Goal: Task Accomplishment & Management: Manage account settings

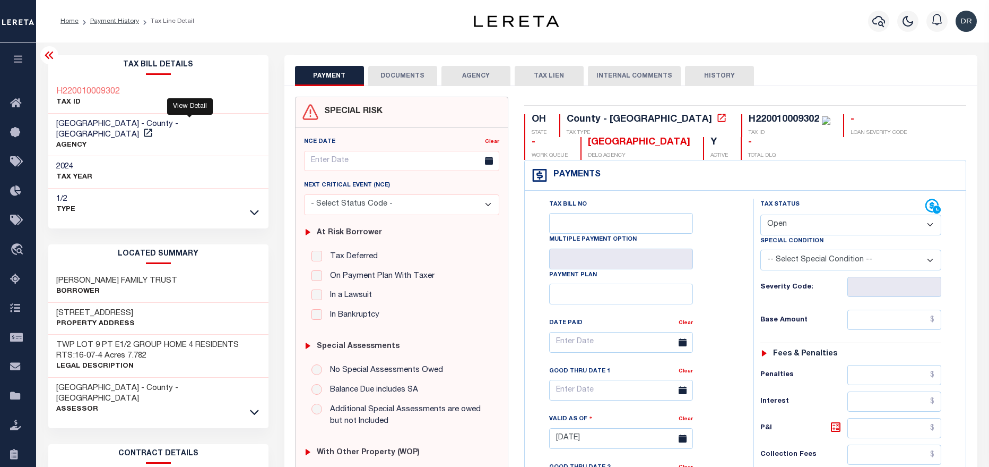
select select "OP2"
click at [875, 26] on icon "button" at bounding box center [879, 21] width 13 height 13
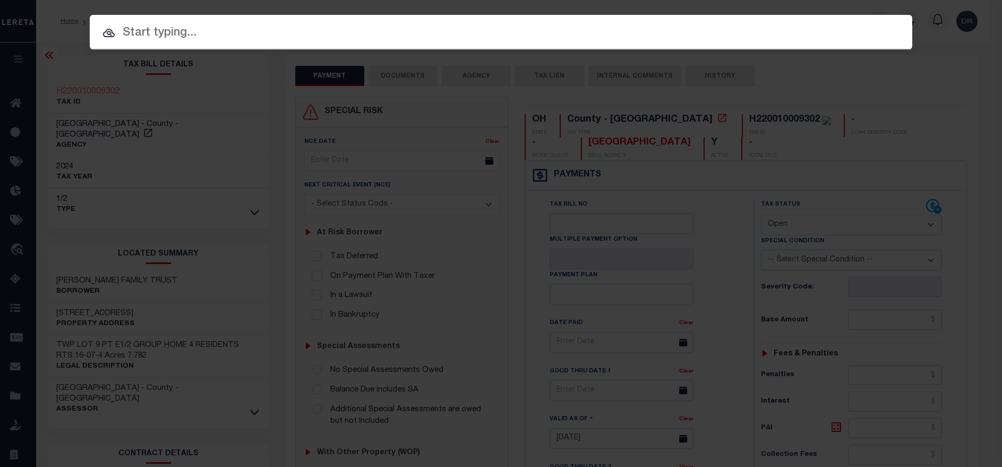
paste input "123164900"
type input "123164900"
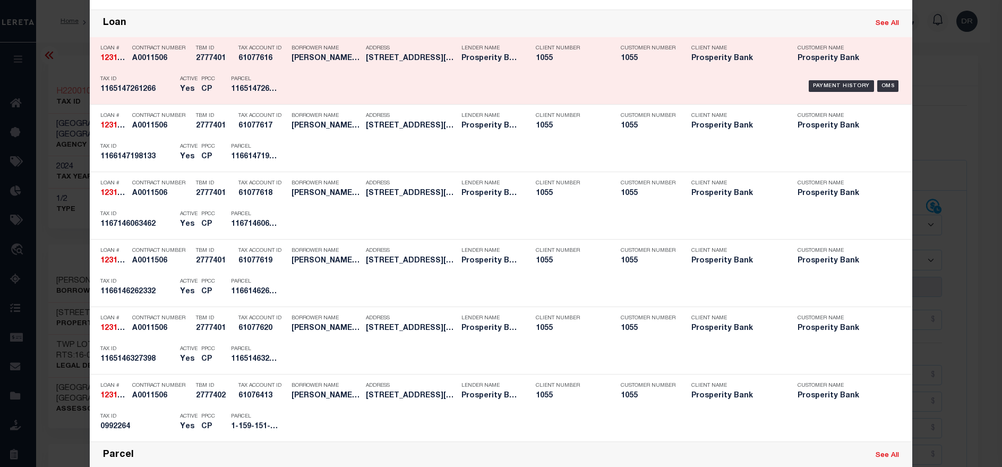
scroll to position [398, 0]
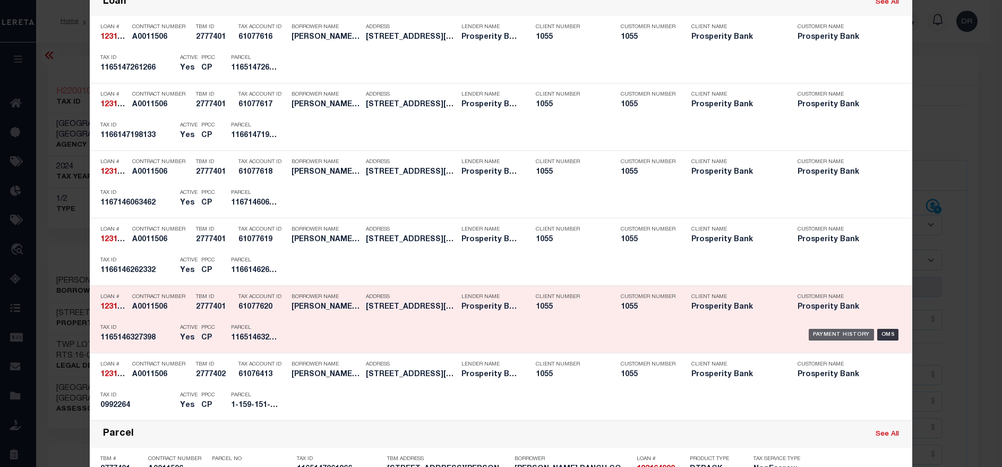
click at [815, 335] on div "Payment History" at bounding box center [840, 335] width 65 height 12
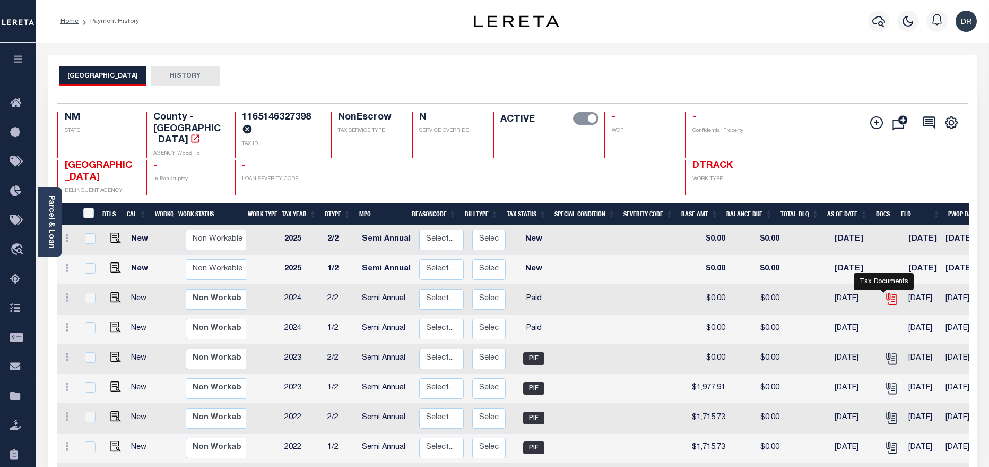
click at [885, 292] on icon "" at bounding box center [892, 299] width 14 height 14
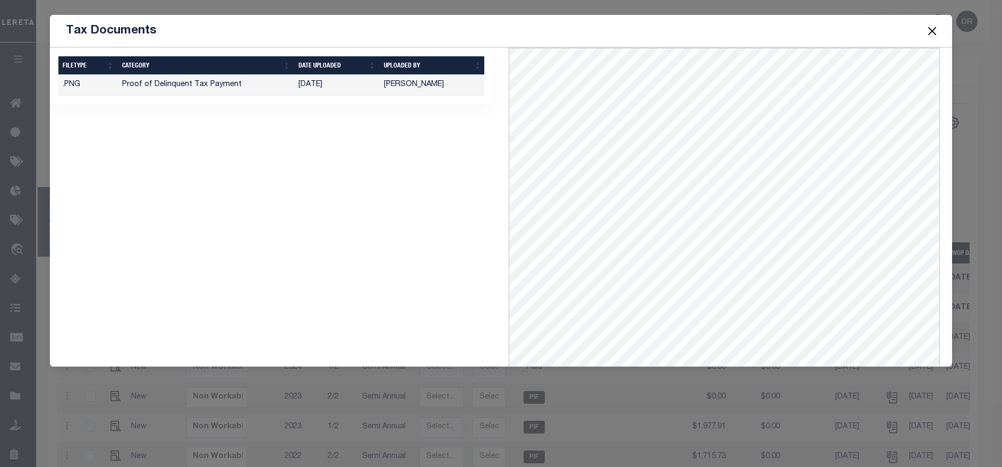
click at [930, 33] on button "Close" at bounding box center [932, 31] width 14 height 14
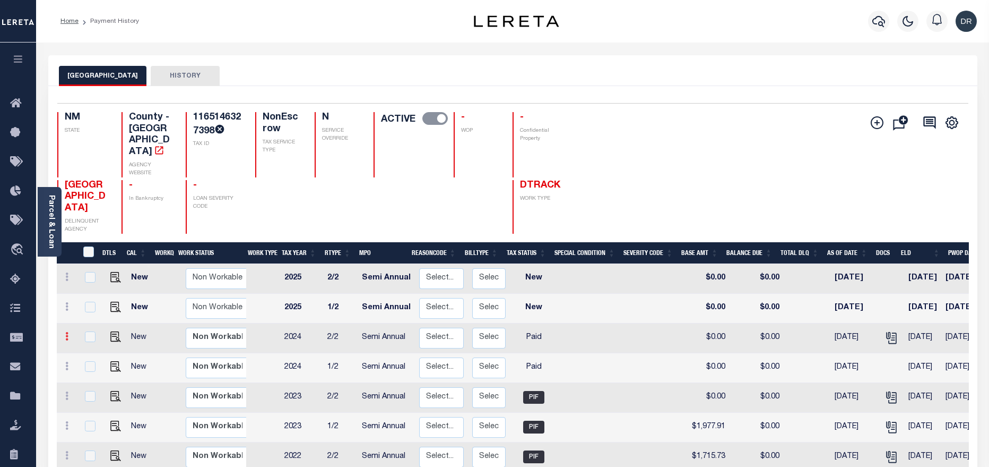
click at [65, 332] on icon at bounding box center [66, 336] width 3 height 8
click at [93, 350] on img at bounding box center [92, 355] width 11 height 11
checkbox input "true"
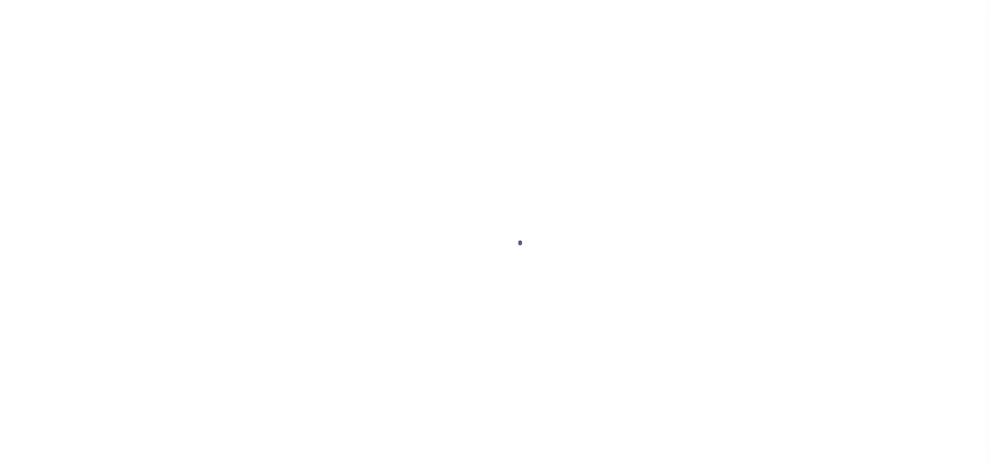
select select "PYD"
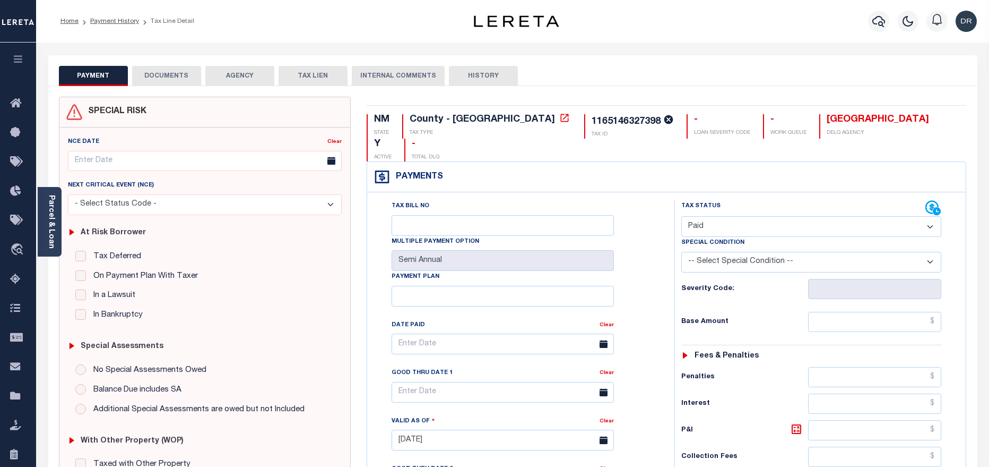
click at [155, 72] on button "DOCUMENTS" at bounding box center [166, 76] width 69 height 20
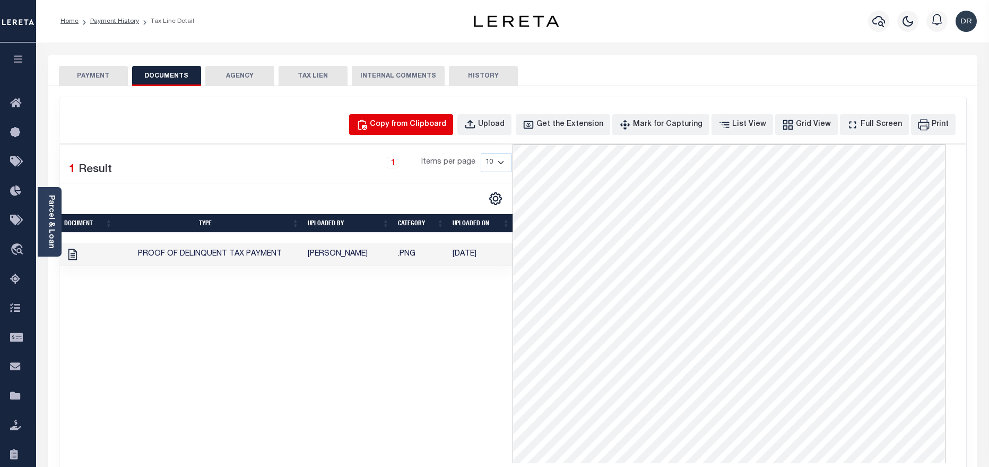
click at [452, 131] on button "Copy from Clipboard" at bounding box center [401, 124] width 104 height 21
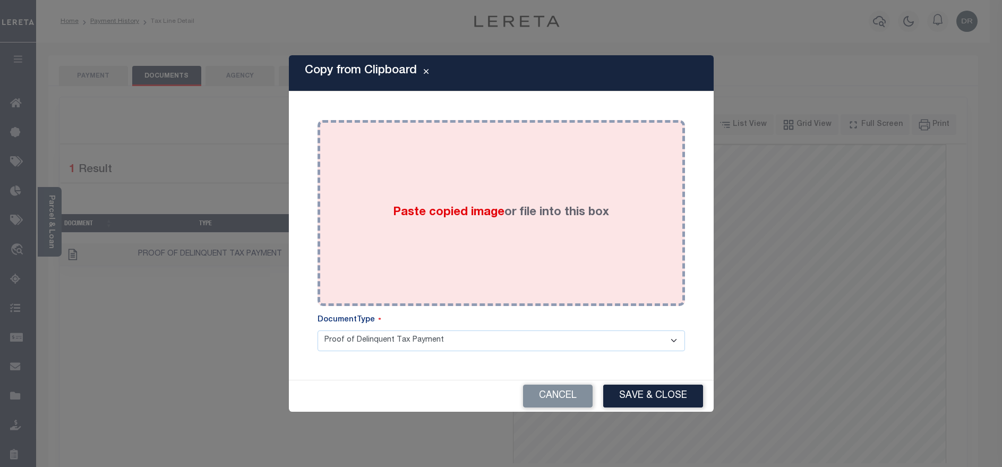
click at [558, 224] on div "Paste copied image or file into this box" at bounding box center [500, 213] width 351 height 170
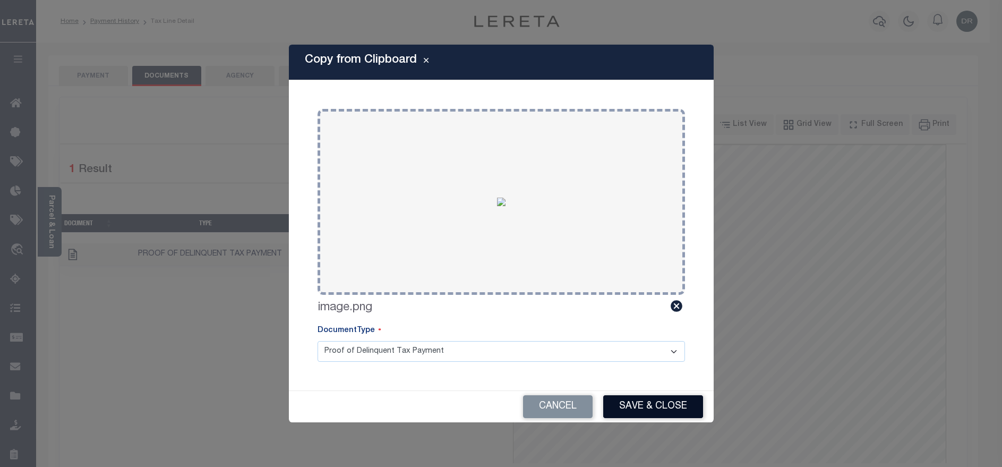
click at [638, 403] on button "Save & Close" at bounding box center [653, 406] width 100 height 23
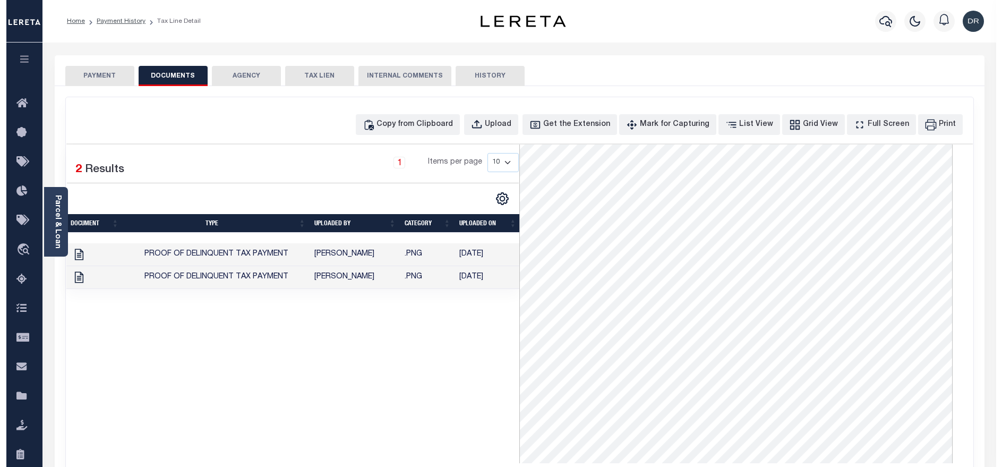
scroll to position [122, 0]
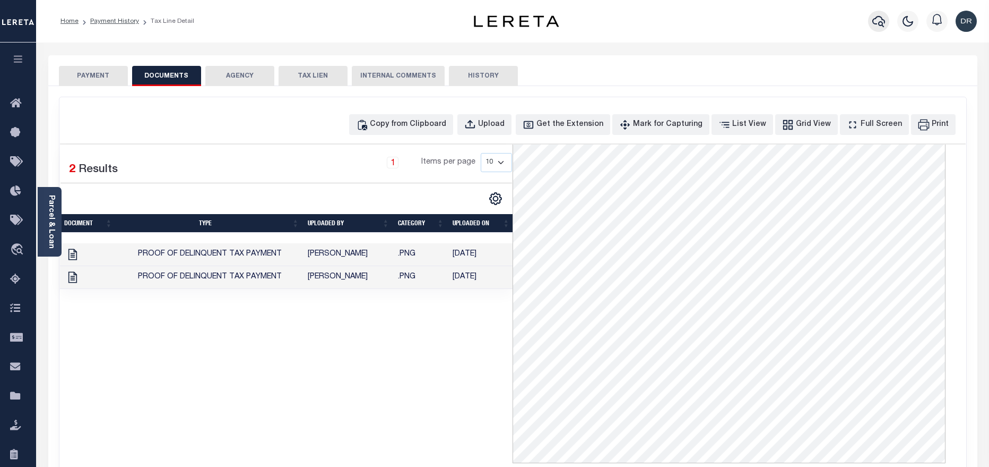
click at [877, 21] on icon "button" at bounding box center [879, 21] width 13 height 13
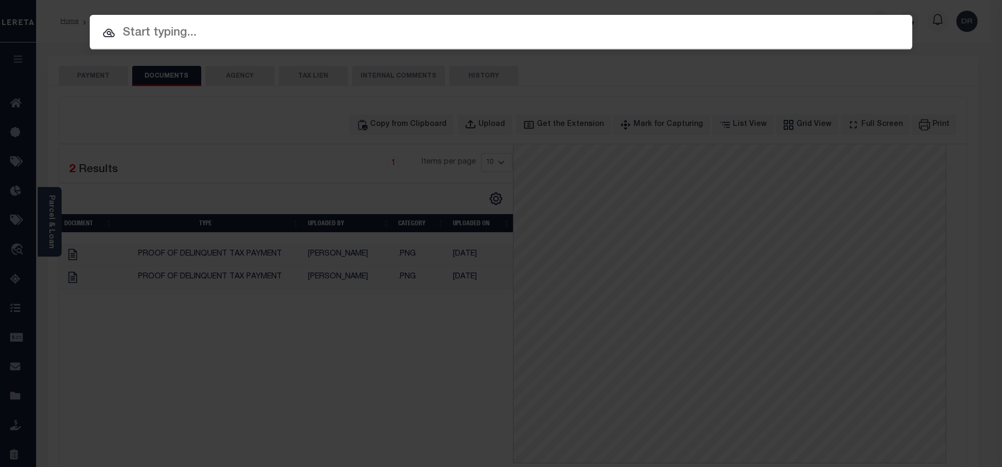
paste input "123164900"
type input "123164900"
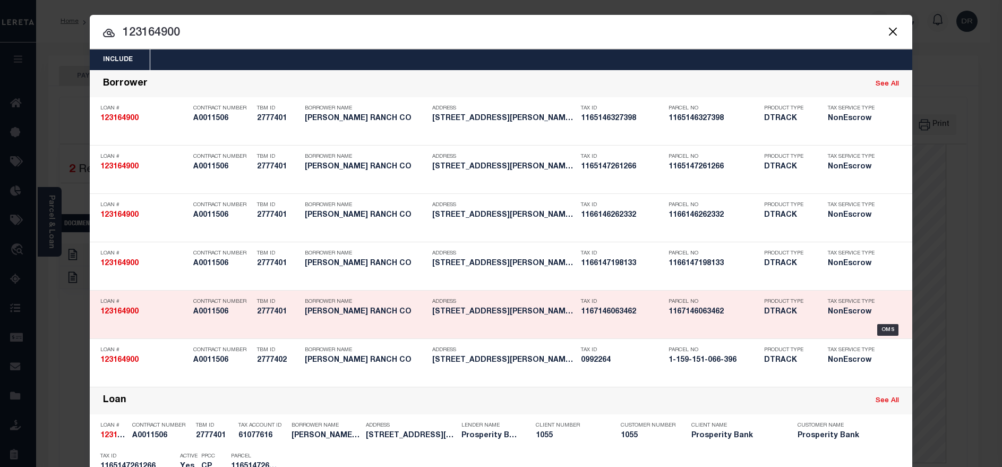
scroll to position [318, 0]
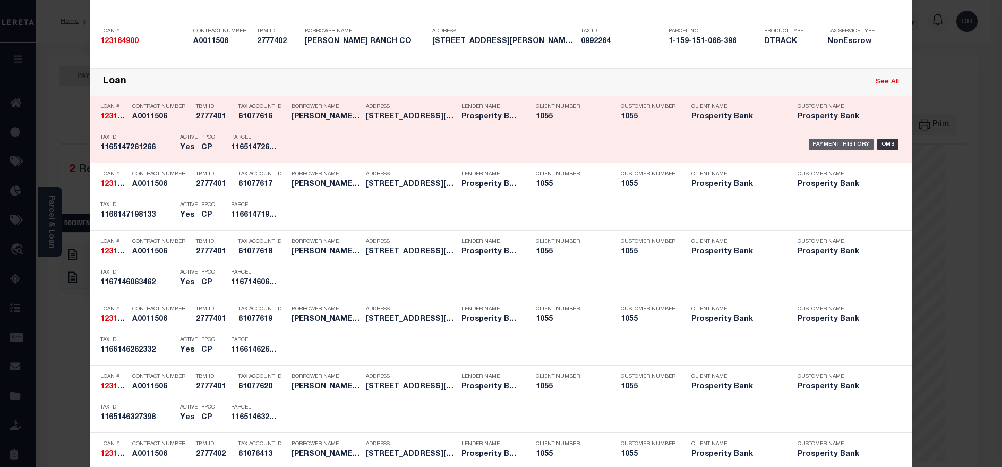
click at [812, 144] on div "Payment History" at bounding box center [840, 145] width 65 height 12
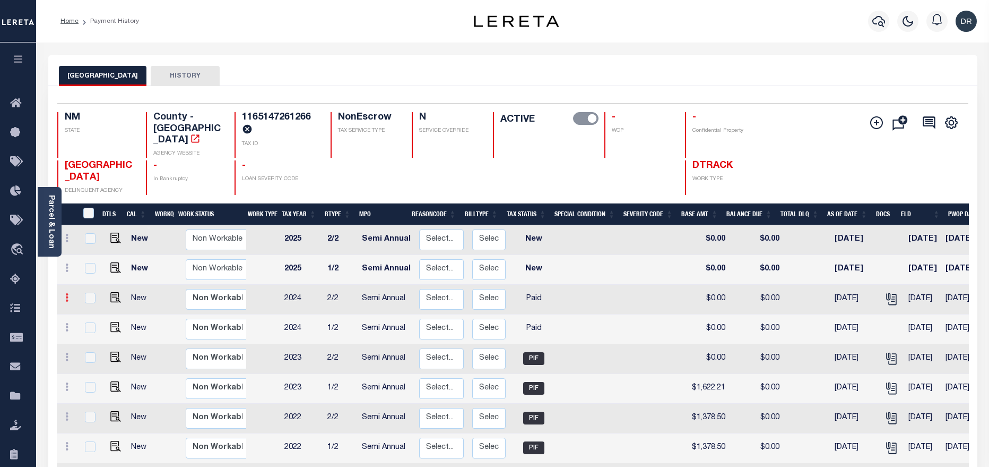
click at [66, 293] on icon at bounding box center [66, 297] width 3 height 8
click at [87, 311] on img at bounding box center [92, 316] width 11 height 11
checkbox input "true"
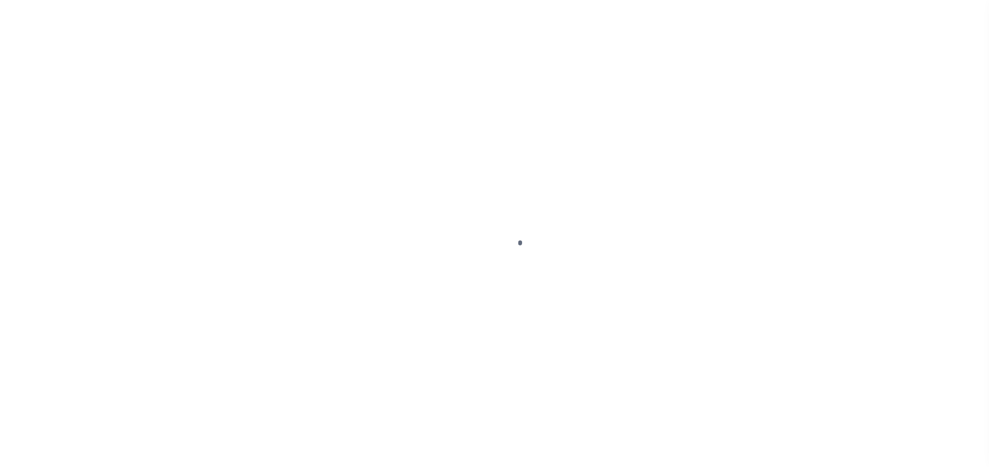
select select "PYD"
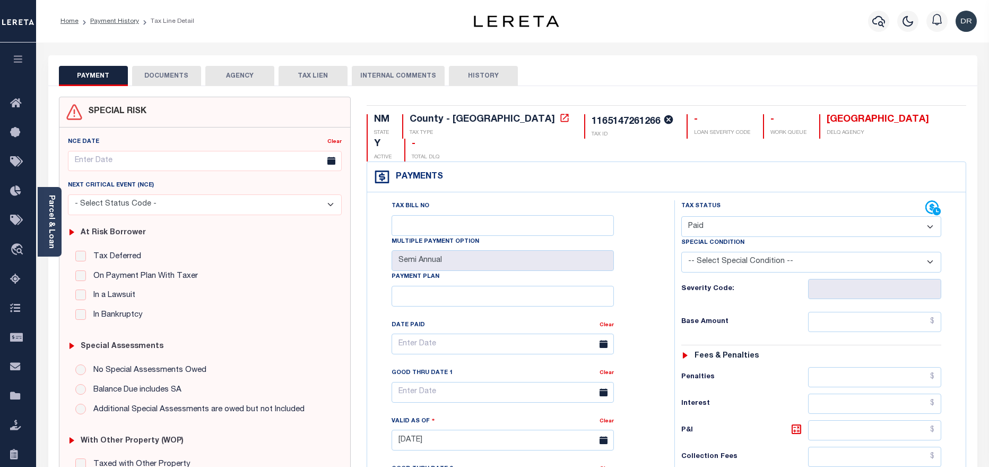
click at [165, 77] on button "DOCUMENTS" at bounding box center [166, 76] width 69 height 20
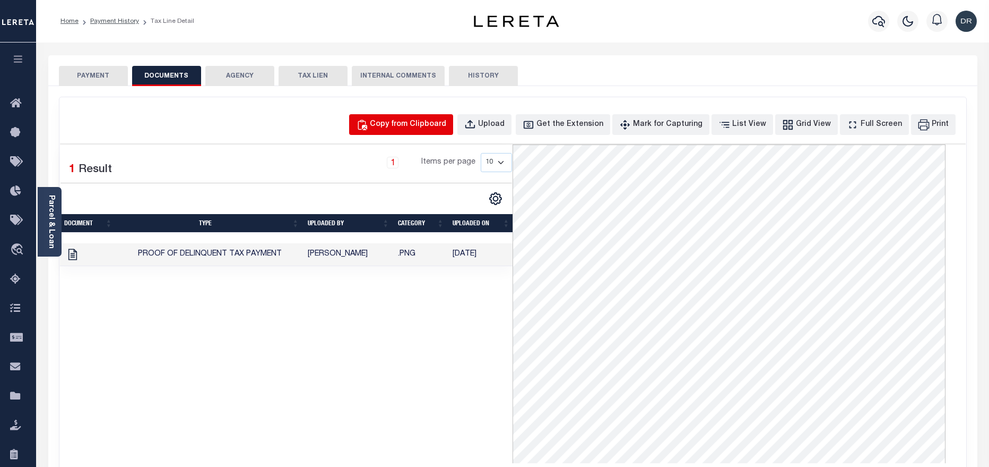
click at [446, 123] on div "Copy from Clipboard" at bounding box center [408, 125] width 76 height 12
select select "POP"
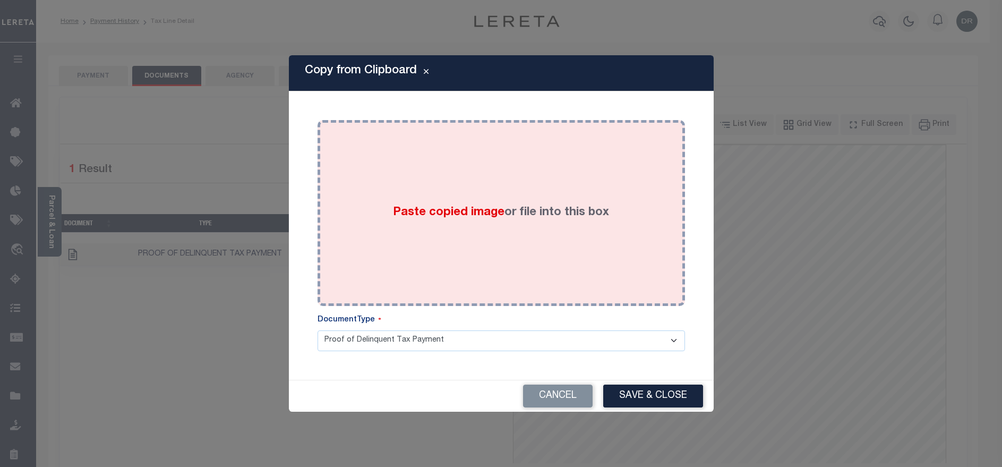
click at [541, 246] on div "Paste copied image or file into this box" at bounding box center [500, 213] width 351 height 170
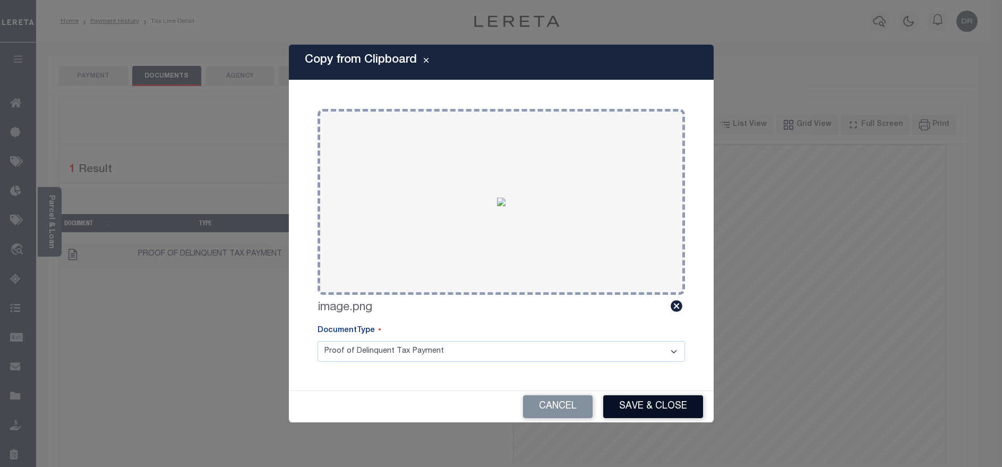
click at [623, 400] on button "Save & Close" at bounding box center [653, 406] width 100 height 23
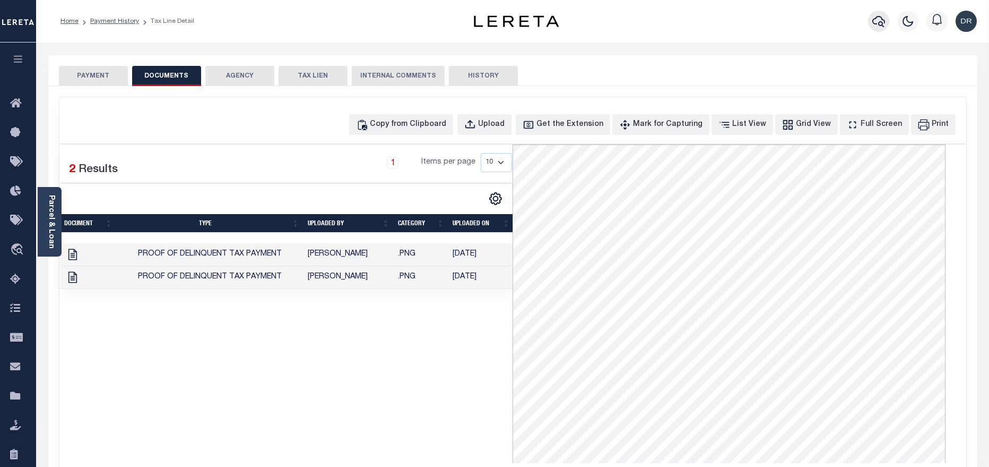
click at [880, 23] on icon "button" at bounding box center [879, 21] width 13 height 13
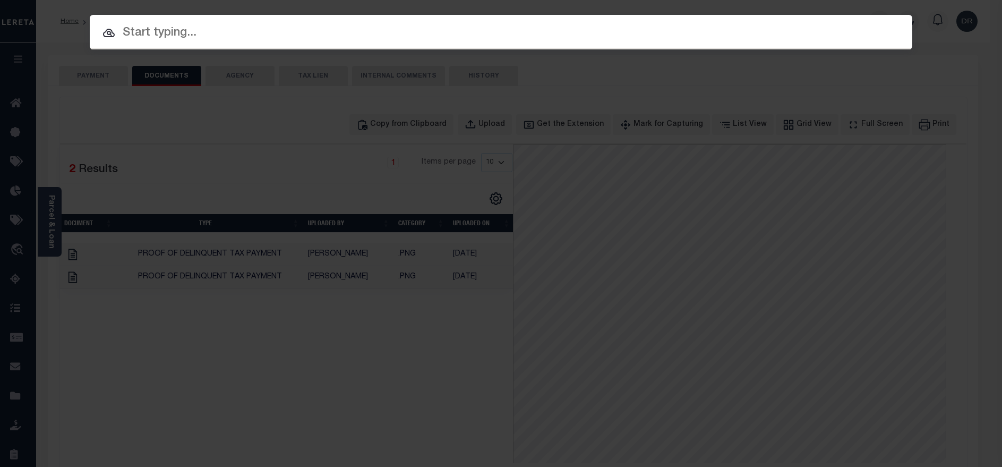
paste input "123164900"
type input "123164900"
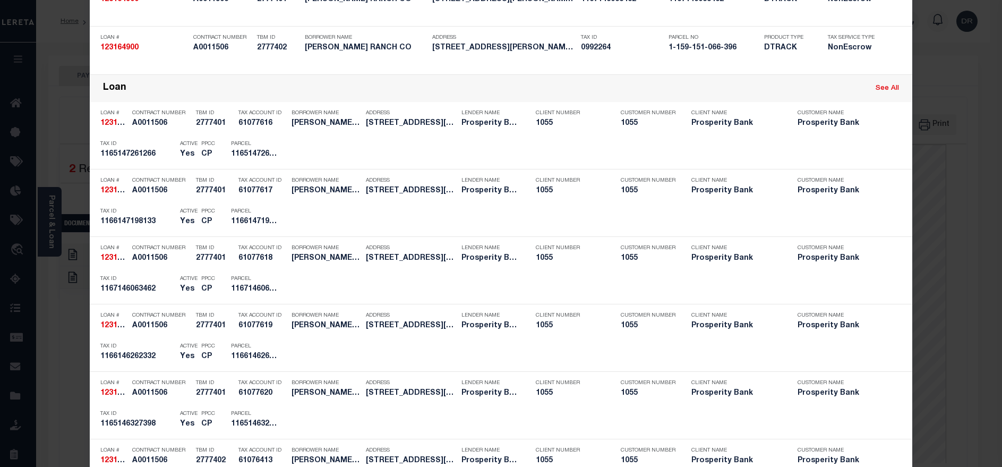
scroll to position [318, 0]
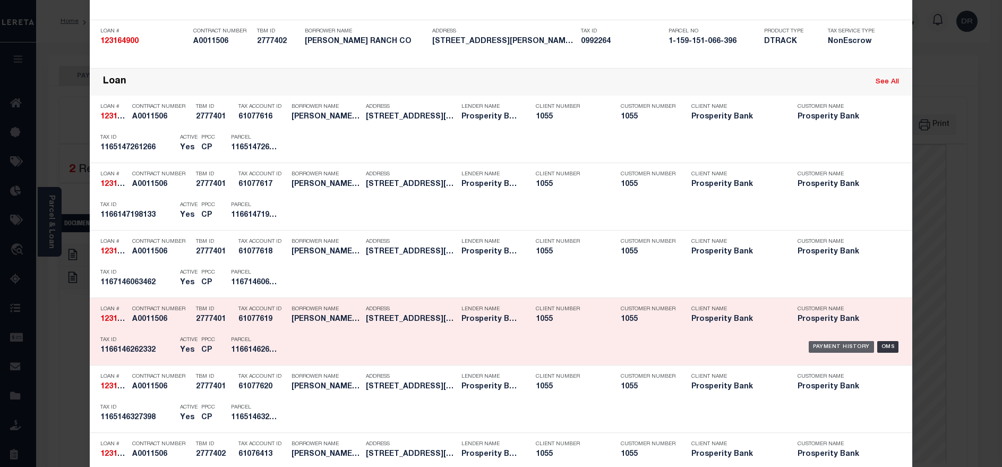
click at [825, 346] on div "Payment History" at bounding box center [840, 347] width 65 height 12
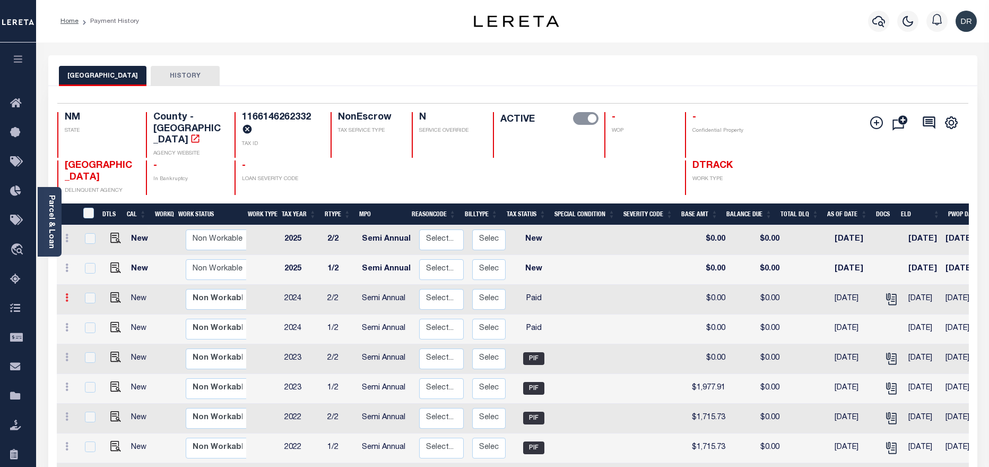
click at [68, 295] on link at bounding box center [67, 299] width 12 height 8
click at [89, 311] on img at bounding box center [92, 316] width 11 height 11
checkbox input "true"
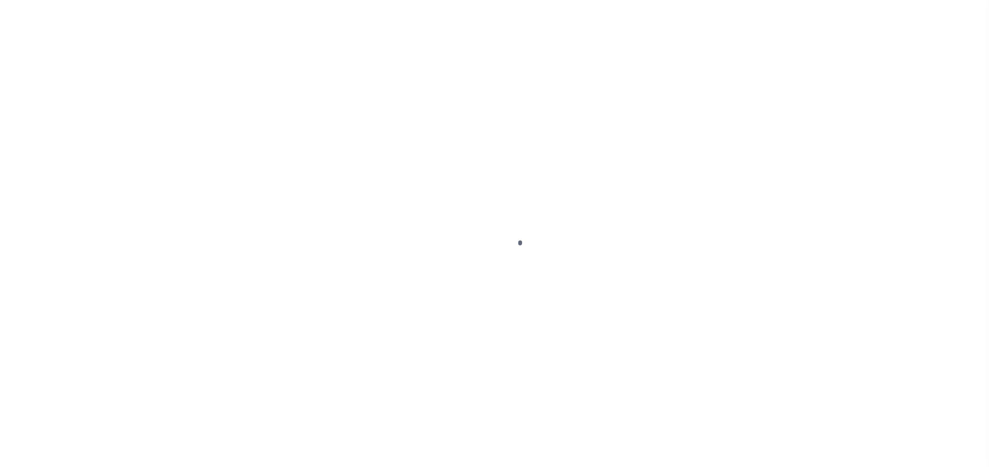
select select "PYD"
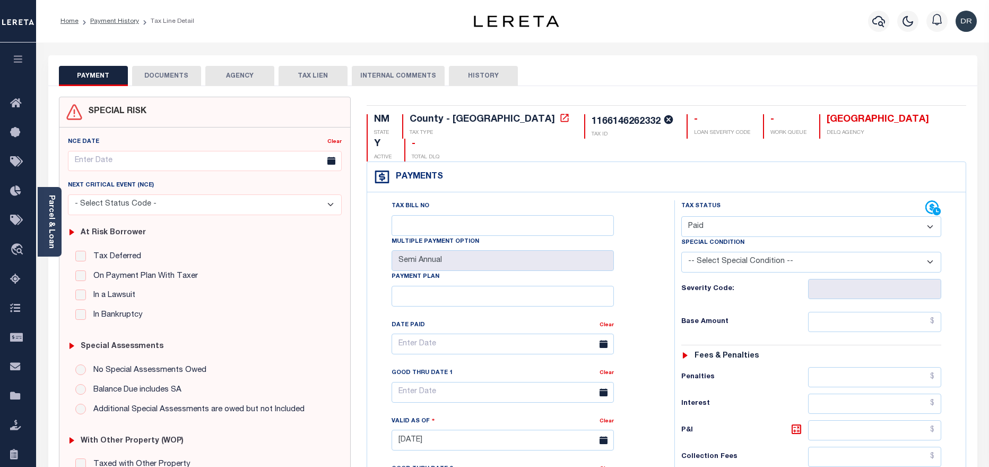
click at [151, 80] on button "DOCUMENTS" at bounding box center [166, 76] width 69 height 20
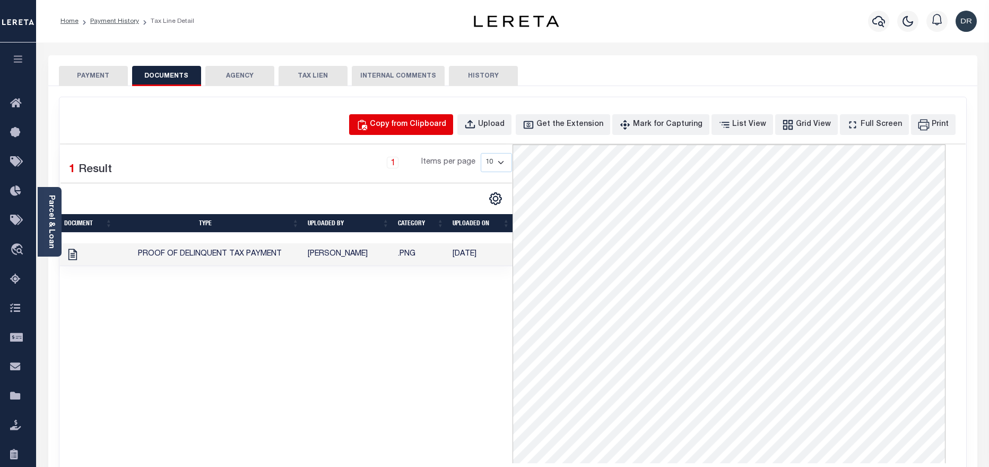
click at [430, 120] on div "Copy from Clipboard" at bounding box center [408, 125] width 76 height 12
select select "POP"
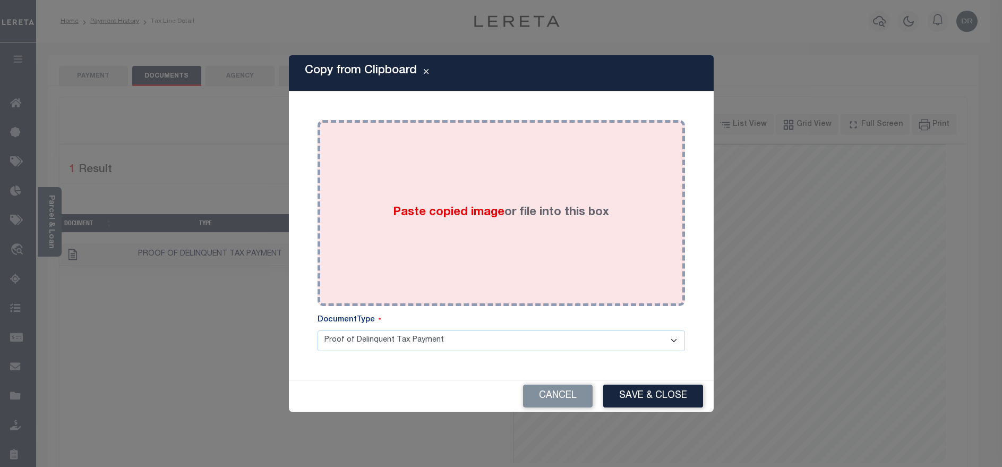
click at [505, 214] on label "Paste copied image or file into this box" at bounding box center [501, 213] width 216 height 18
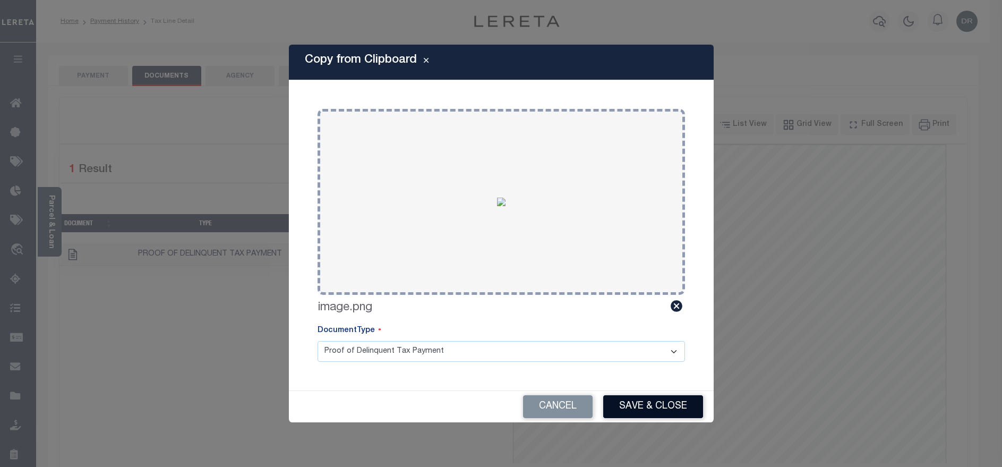
click at [661, 401] on button "Save & Close" at bounding box center [653, 406] width 100 height 23
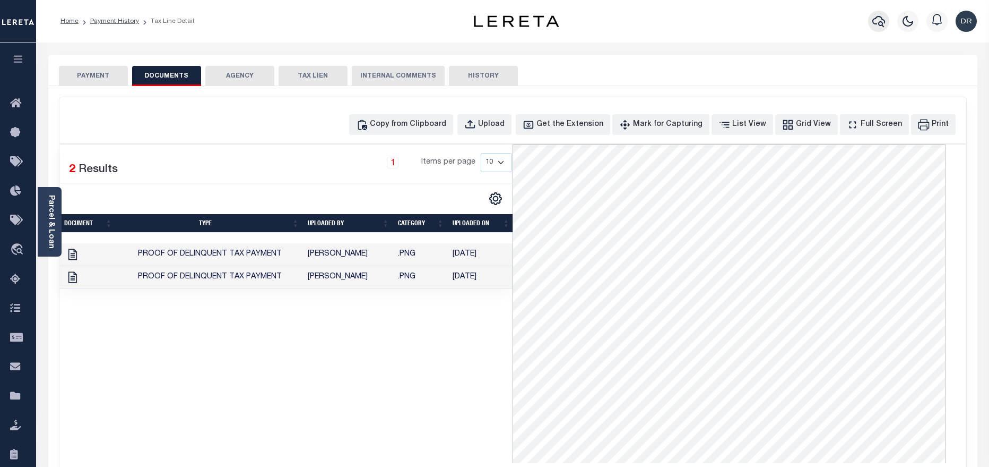
click at [878, 19] on icon "button" at bounding box center [879, 21] width 13 height 13
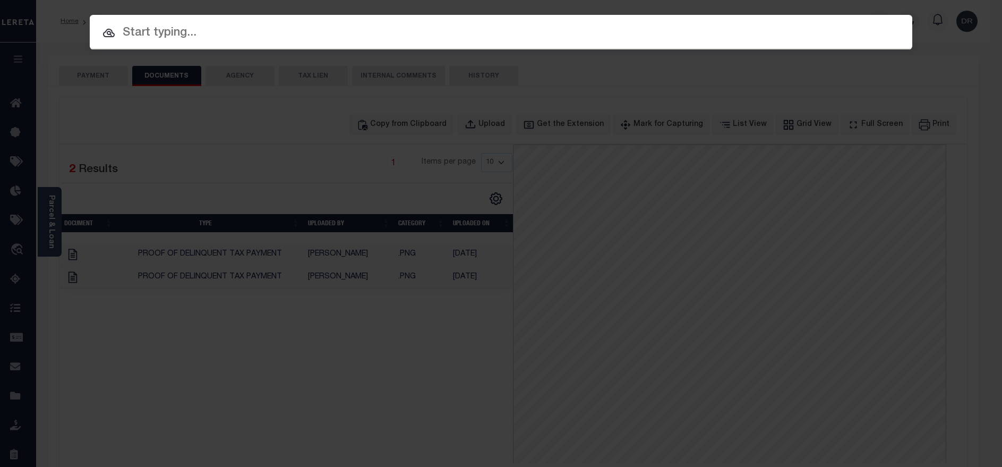
paste input "123164900"
type input "123164900"
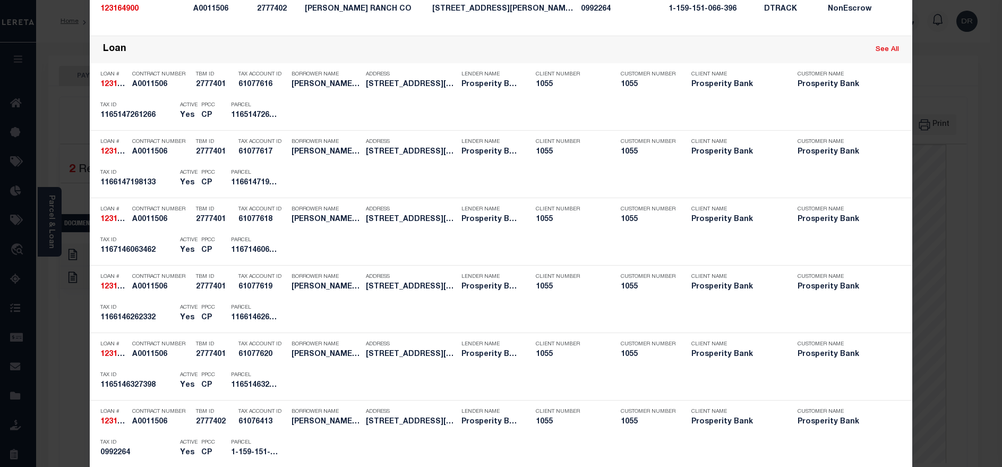
scroll to position [398, 0]
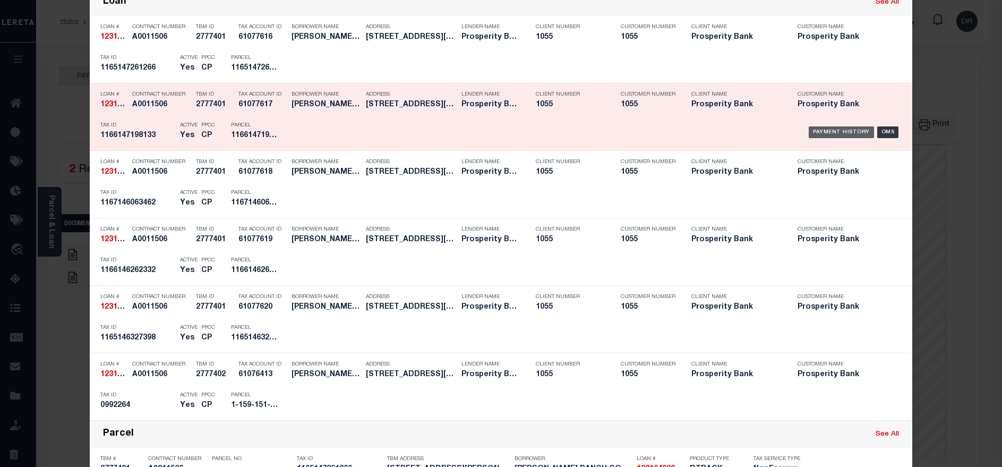
click at [818, 137] on div "Payment History" at bounding box center [840, 132] width 65 height 12
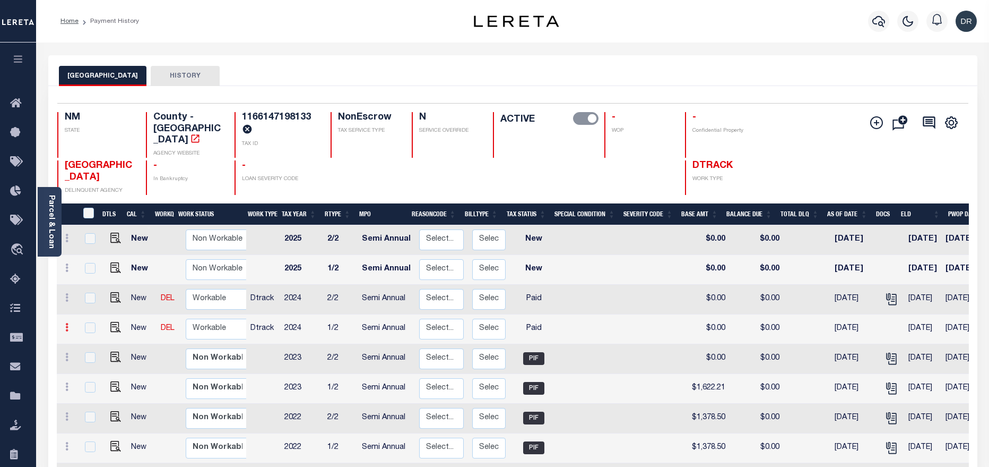
click at [65, 323] on icon at bounding box center [66, 327] width 3 height 8
click at [96, 341] on img at bounding box center [92, 346] width 11 height 11
checkbox input "true"
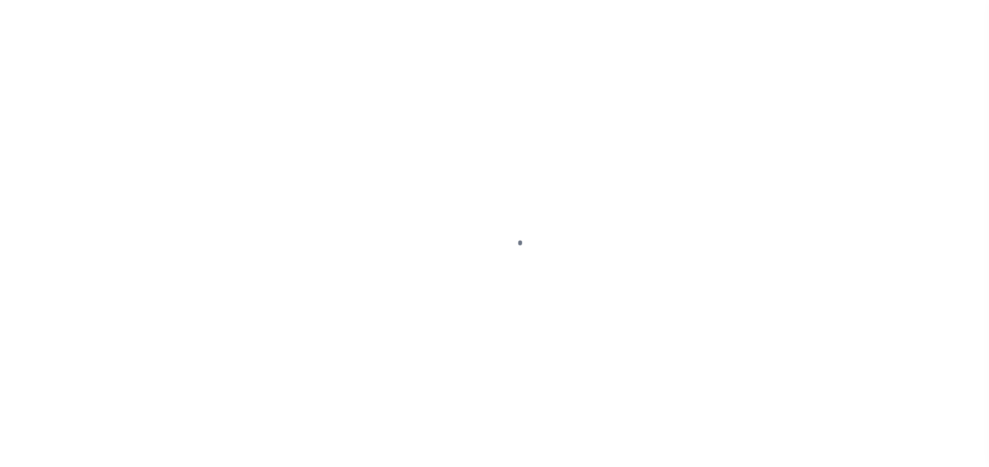
select select "PYD"
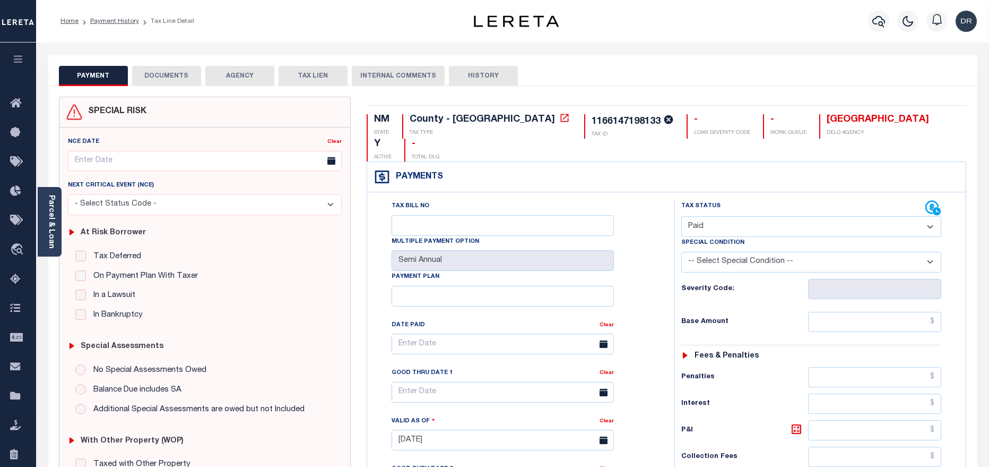
click at [191, 78] on button "DOCUMENTS" at bounding box center [166, 76] width 69 height 20
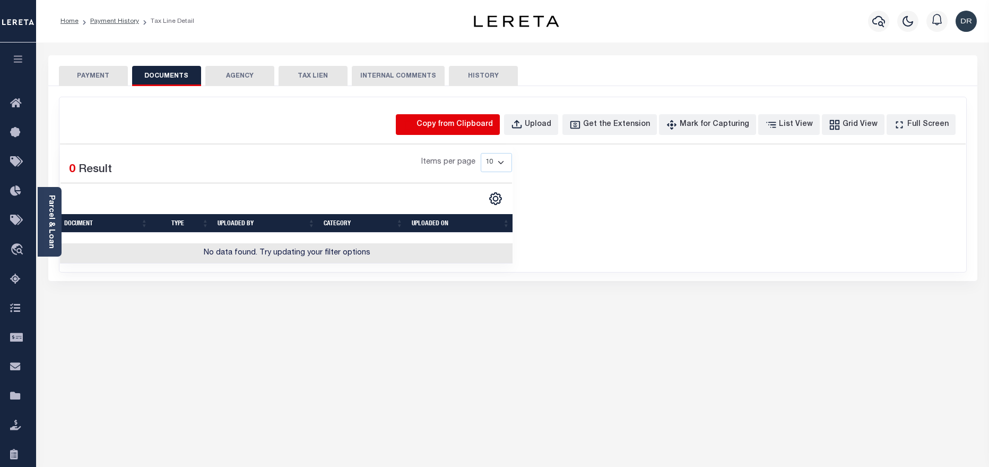
click at [415, 122] on icon "button" at bounding box center [409, 125] width 12 height 12
select select "POP"
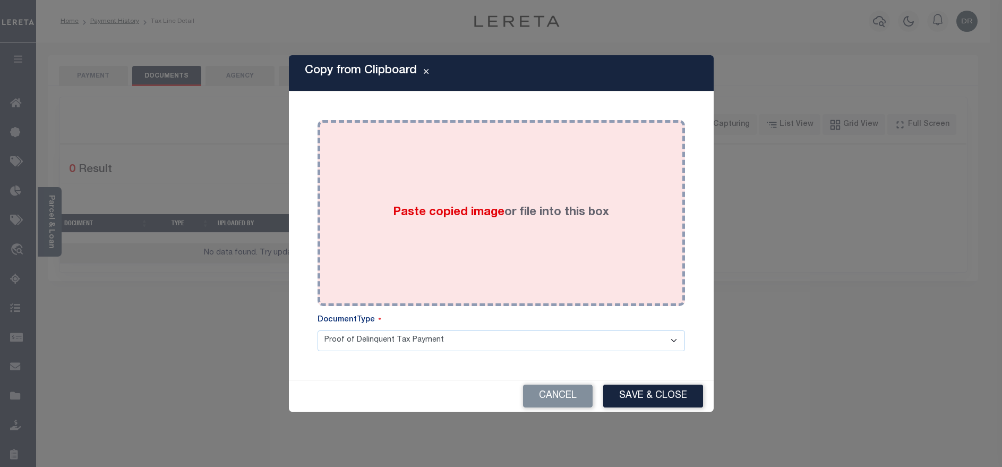
click at [452, 206] on span "Paste copied image" at bounding box center [448, 212] width 111 height 12
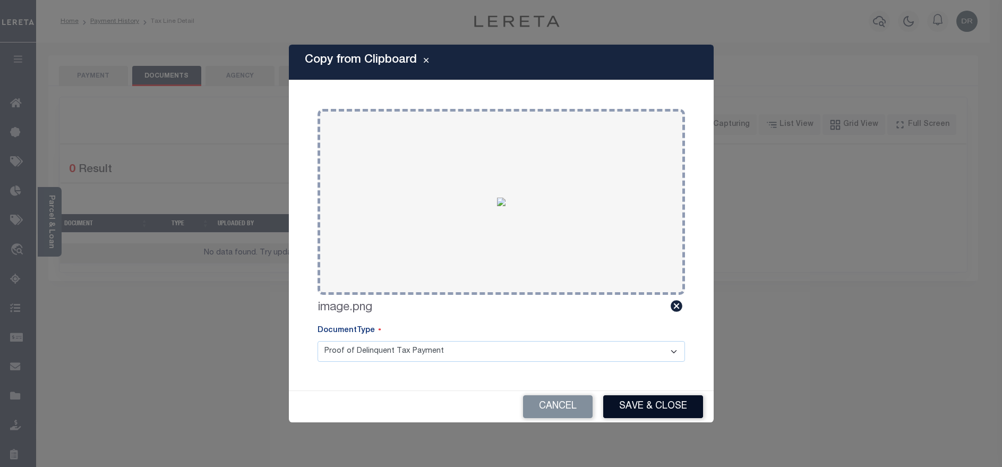
click at [638, 411] on button "Save & Close" at bounding box center [653, 406] width 100 height 23
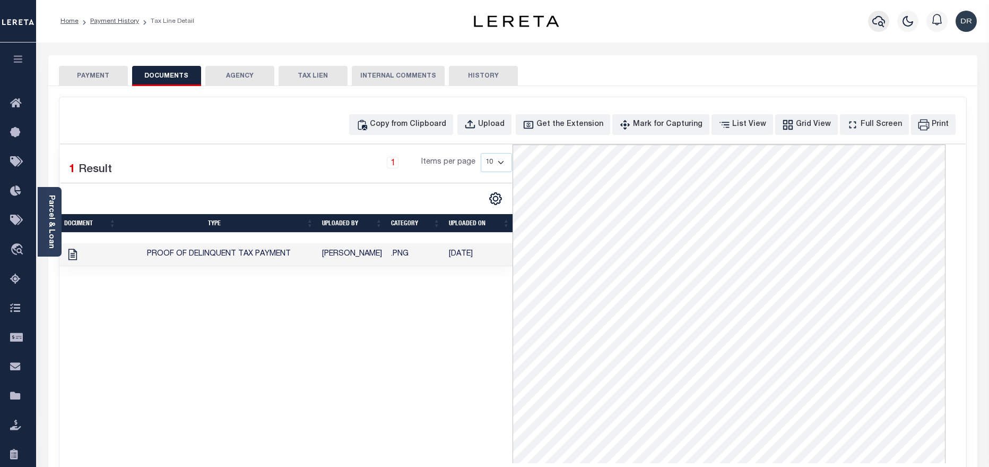
click at [883, 16] on icon "button" at bounding box center [879, 21] width 13 height 13
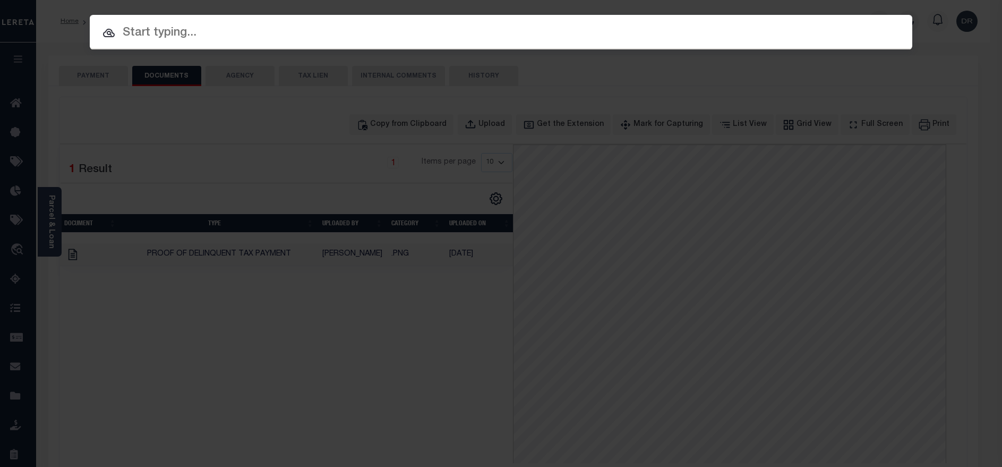
paste input "123164900"
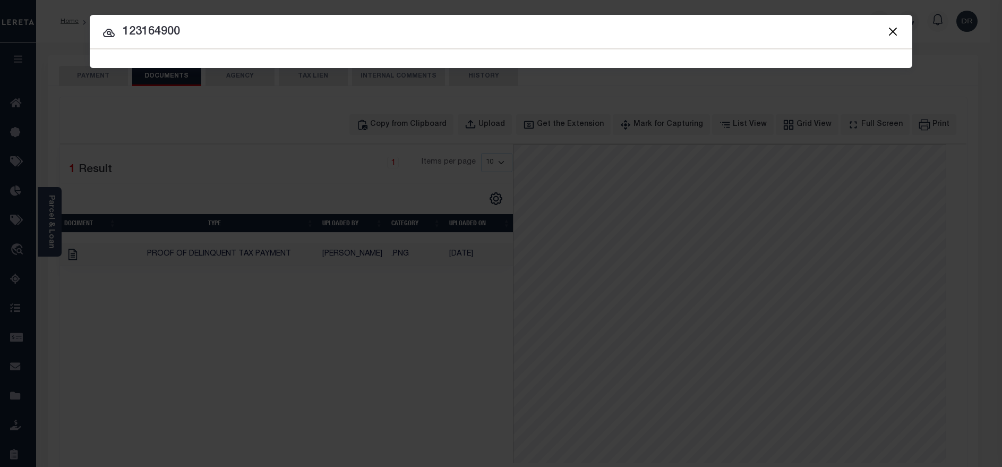
type input "123164900"
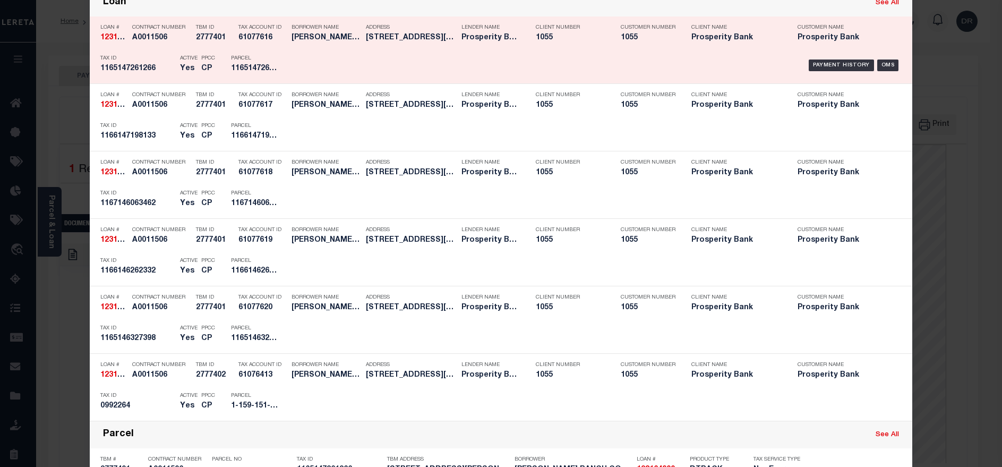
scroll to position [398, 0]
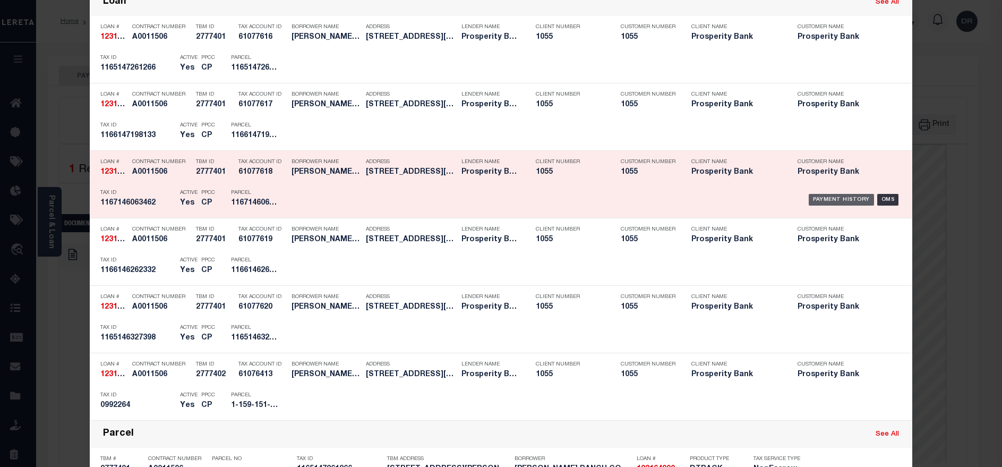
click at [823, 202] on div "Payment History" at bounding box center [840, 200] width 65 height 12
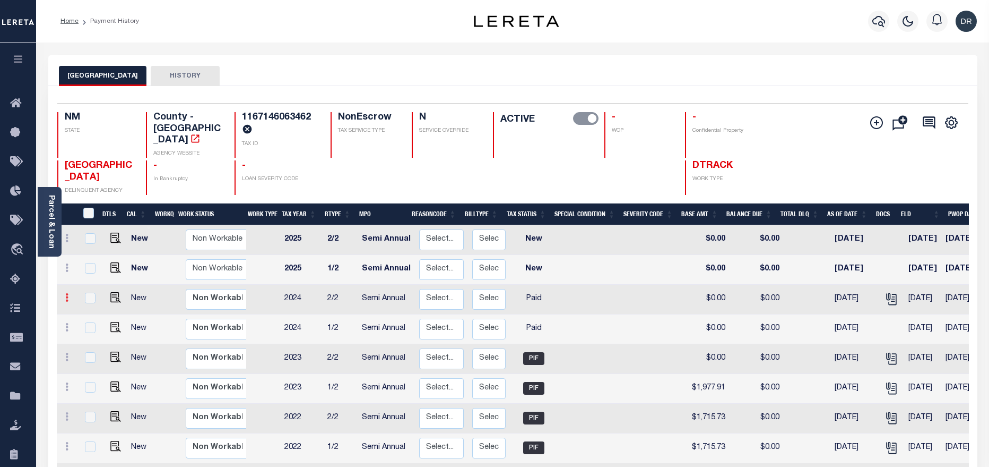
click at [64, 295] on link at bounding box center [67, 299] width 12 height 8
click at [91, 311] on img at bounding box center [92, 316] width 11 height 11
checkbox input "true"
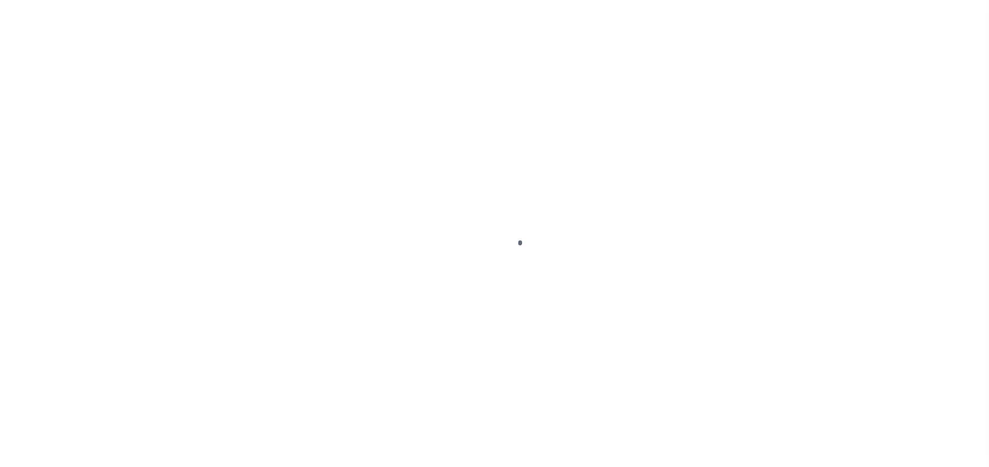
select select "PYD"
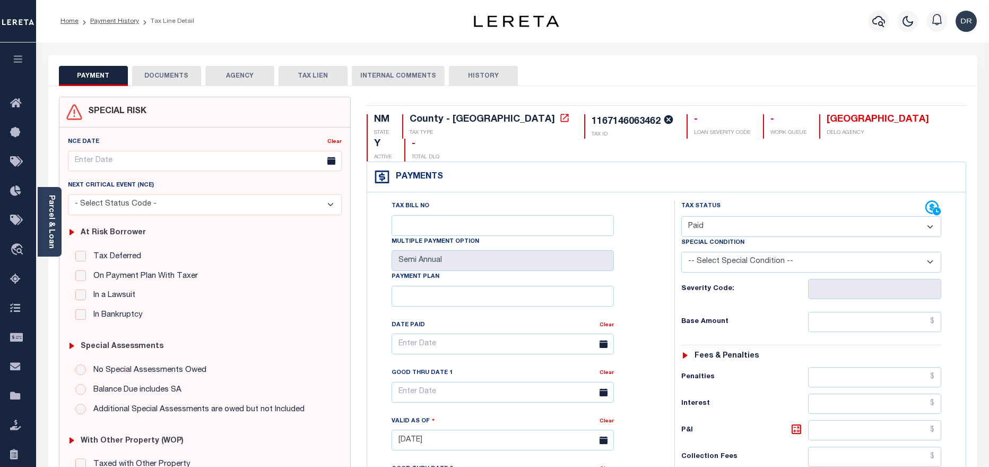
click at [142, 75] on button "DOCUMENTS" at bounding box center [166, 76] width 69 height 20
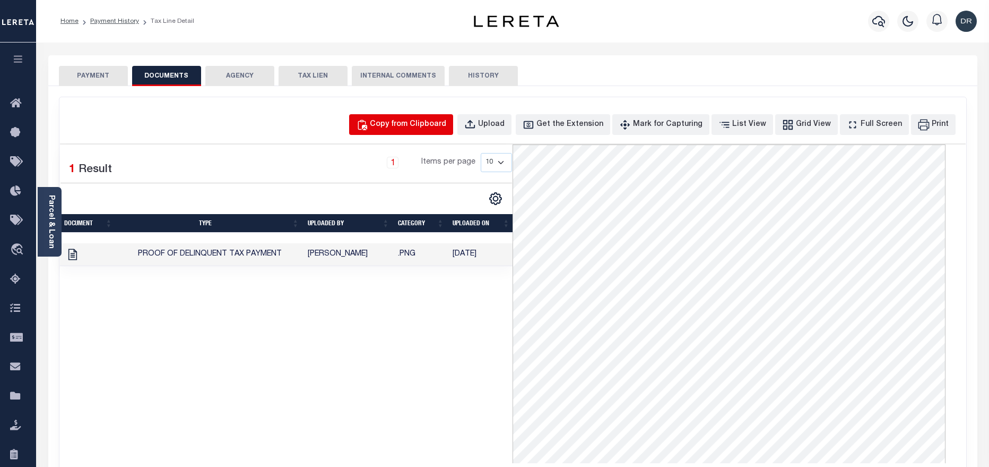
click at [444, 122] on div "Copy from Clipboard" at bounding box center [408, 125] width 76 height 12
select select "POP"
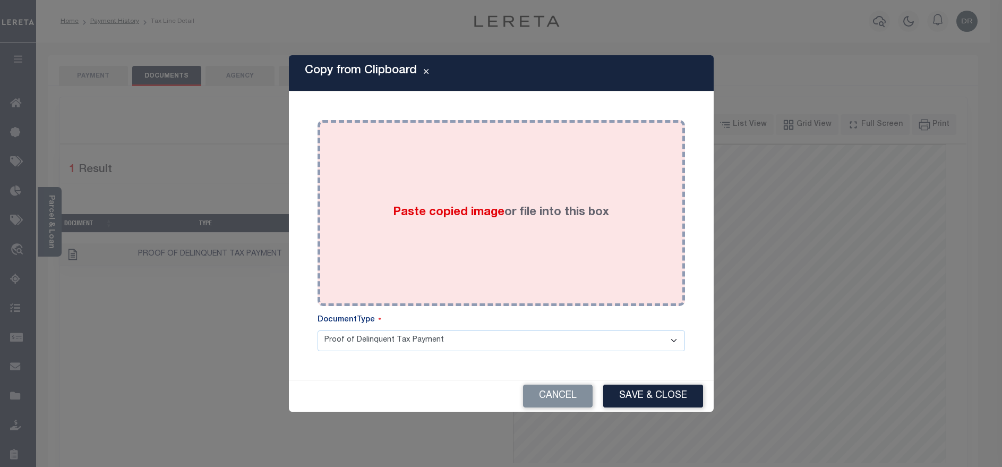
click at [633, 241] on div "Paste copied image or file into this box" at bounding box center [500, 213] width 351 height 170
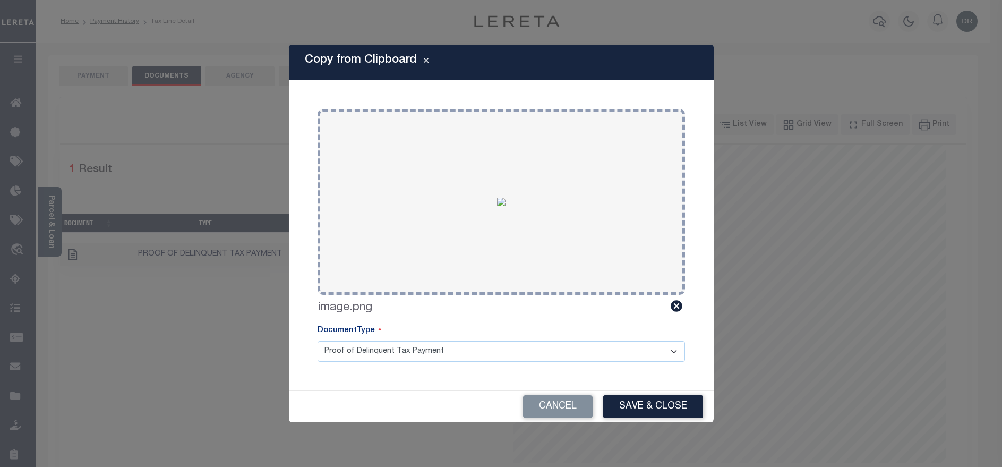
click at [674, 408] on button "Save & Close" at bounding box center [653, 406] width 100 height 23
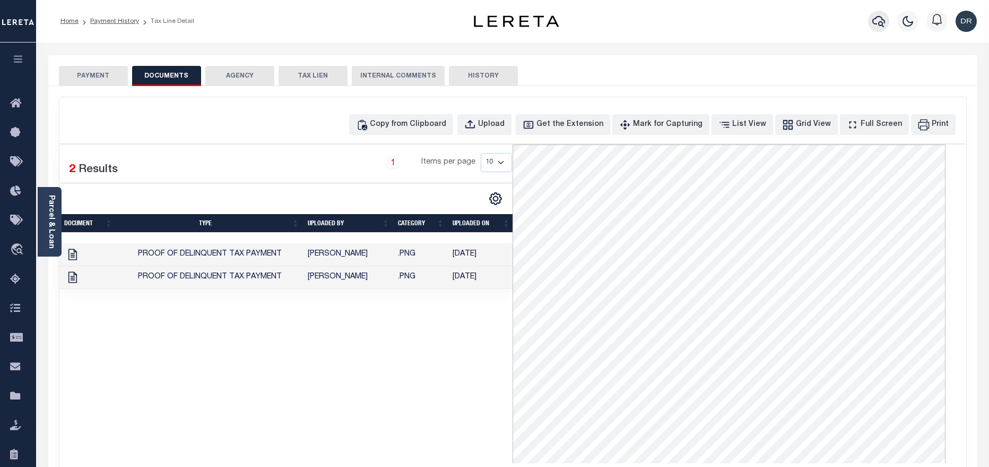
click at [880, 15] on icon "button" at bounding box center [879, 21] width 13 height 13
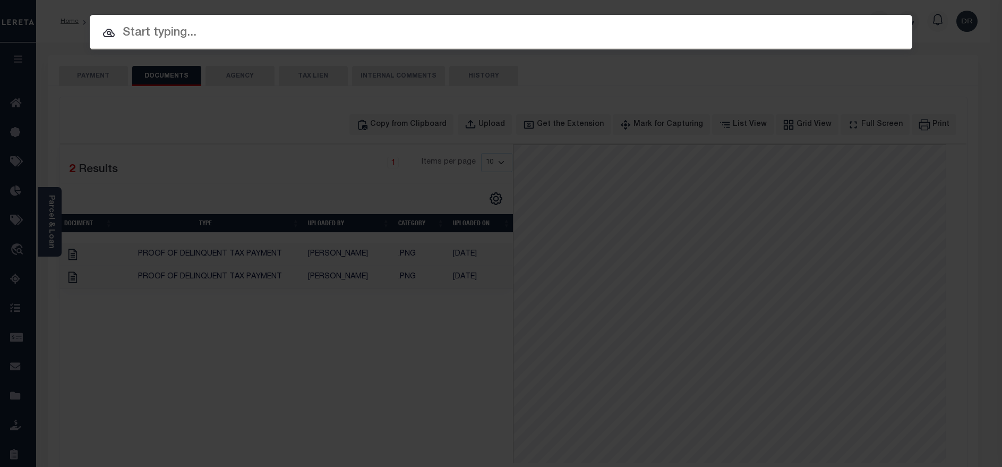
paste input "47000007717"
type input "47000007717"
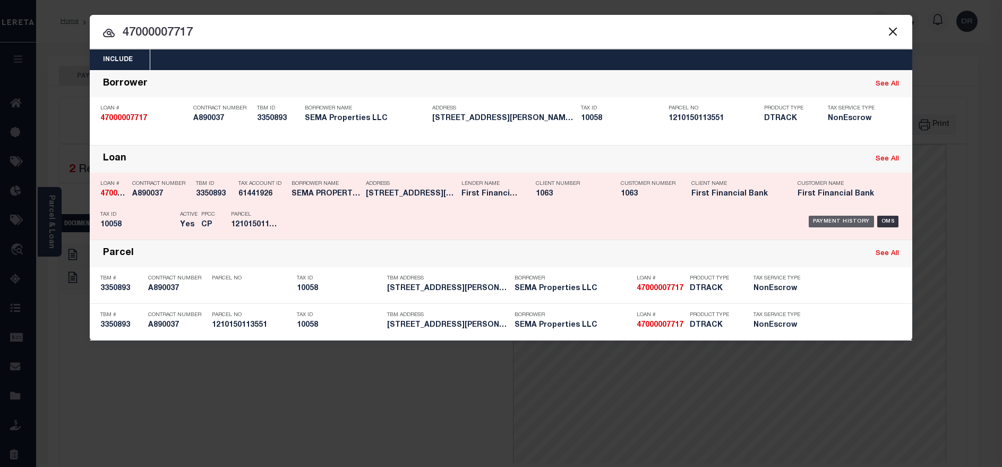
click at [824, 222] on div "Payment History" at bounding box center [840, 221] width 65 height 12
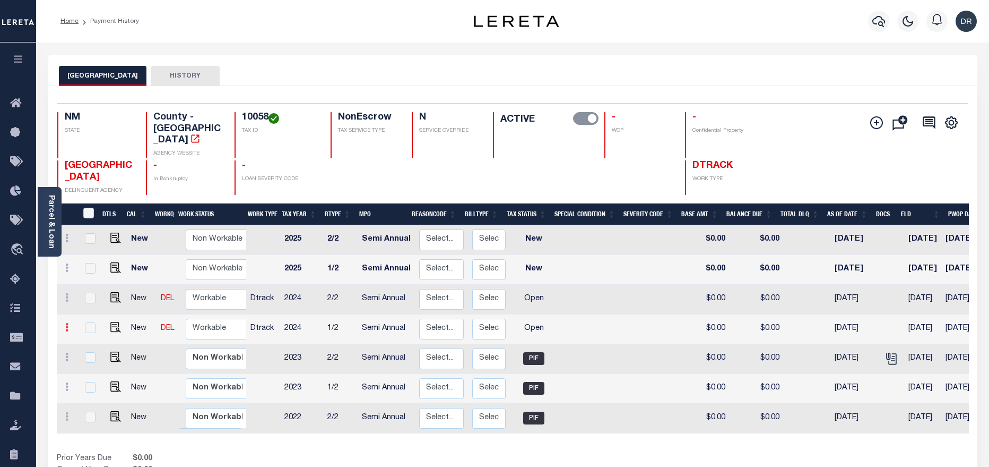
click at [66, 323] on icon at bounding box center [66, 327] width 3 height 8
click at [93, 358] on img at bounding box center [92, 363] width 11 height 11
select select "OP2"
type input "$0.00"
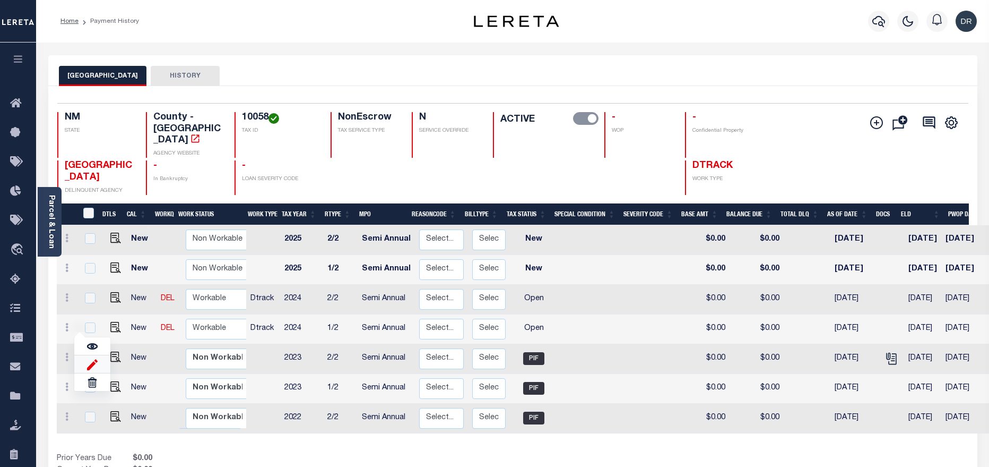
type input "[DATE]"
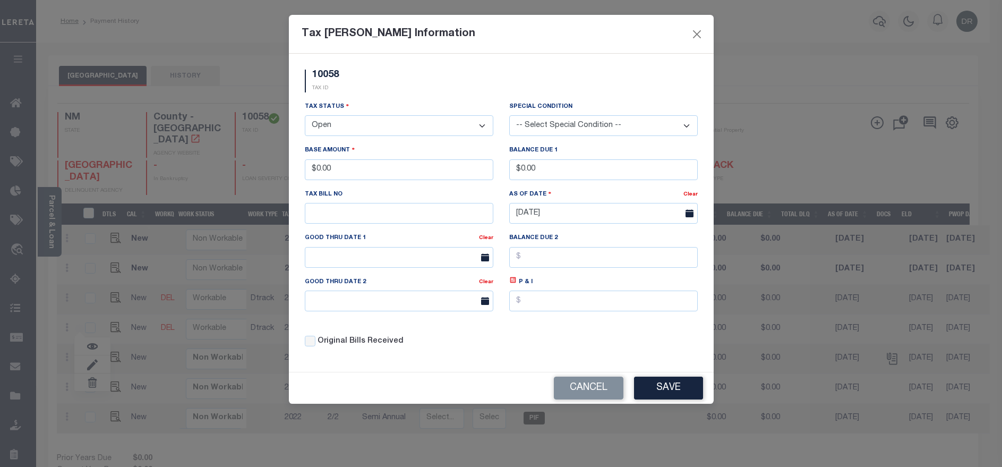
click at [413, 130] on select "- Select Status - Open Due/Unpaid Paid Incomplete No Tax Due Internal Refund Pr…" at bounding box center [399, 125] width 188 height 21
click at [363, 135] on select "- Select Status - Open Due/Unpaid Paid Incomplete No Tax Due Internal Refund Pr…" at bounding box center [399, 125] width 188 height 21
click at [305, 116] on select "- Select Status - Open Due/Unpaid Paid Incomplete No Tax Due Internal Refund Pr…" at bounding box center [399, 125] width 188 height 21
click at [667, 394] on button "Save" at bounding box center [668, 387] width 69 height 23
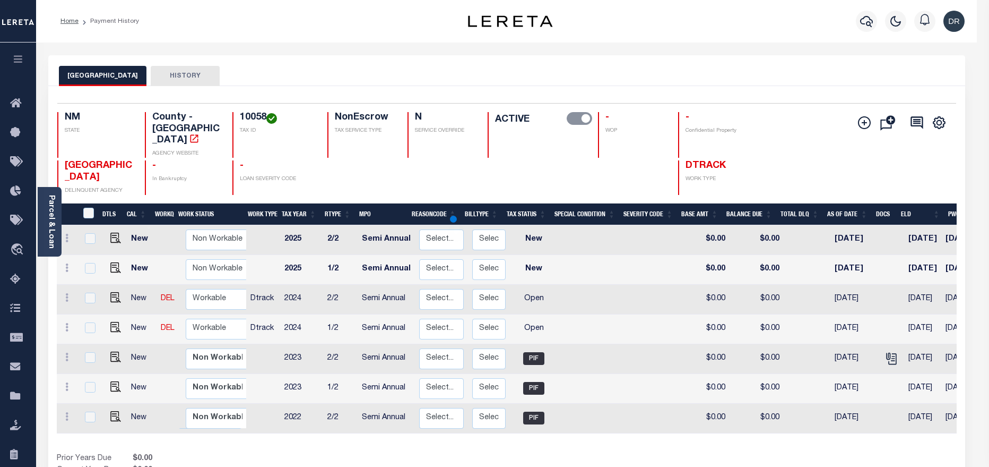
select select "OP2"
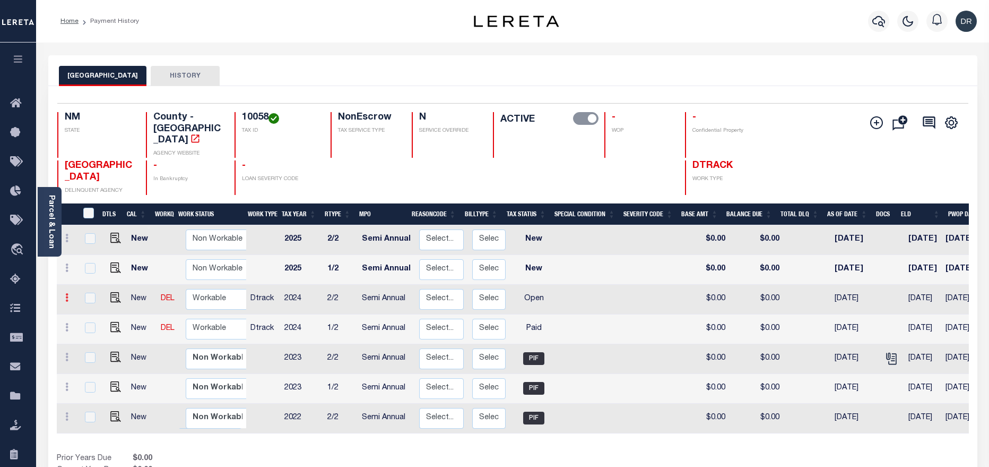
click at [65, 293] on icon at bounding box center [66, 297] width 3 height 8
click at [92, 329] on img at bounding box center [92, 334] width 11 height 11
type input "$0.00"
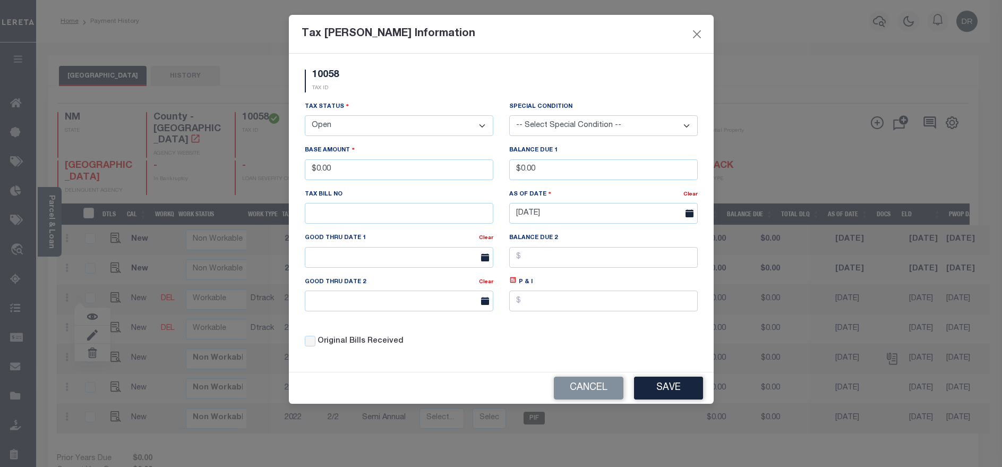
click at [386, 134] on select "- Select Status - Open Due/Unpaid Paid Incomplete No Tax Due Internal Refund Pr…" at bounding box center [399, 125] width 188 height 21
click at [374, 125] on select "- Select Status - Open Due/Unpaid Paid Incomplete No Tax Due Internal Refund Pr…" at bounding box center [399, 125] width 188 height 21
select select "PYD"
click at [305, 116] on select "- Select Status - Open Due/Unpaid Paid Incomplete No Tax Due Internal Refund Pr…" at bounding box center [399, 125] width 188 height 21
click at [647, 390] on button "Save" at bounding box center [668, 387] width 69 height 23
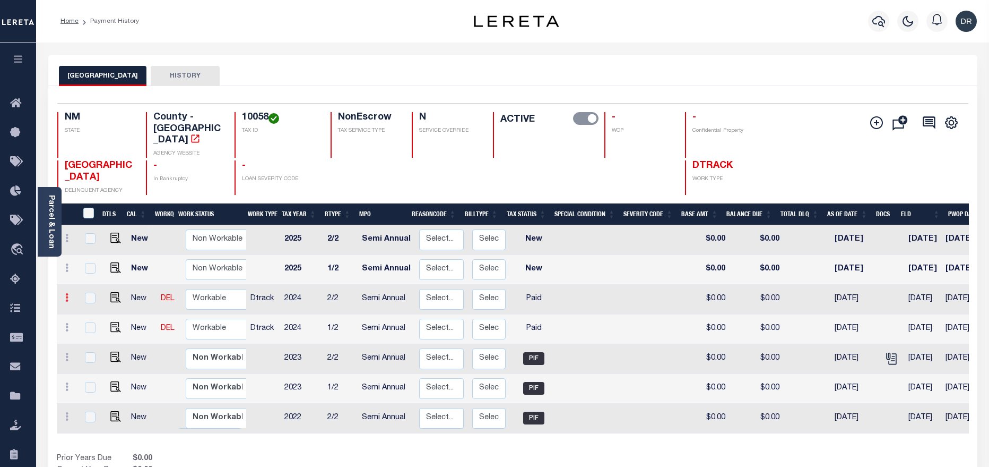
click at [66, 293] on icon at bounding box center [66, 297] width 3 height 8
click at [94, 311] on img at bounding box center [92, 316] width 11 height 11
checkbox input "true"
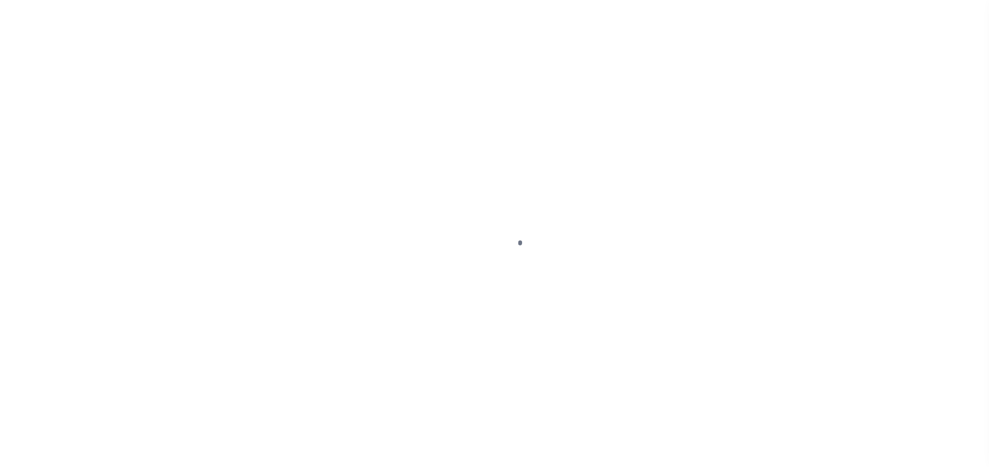
select select "PYD"
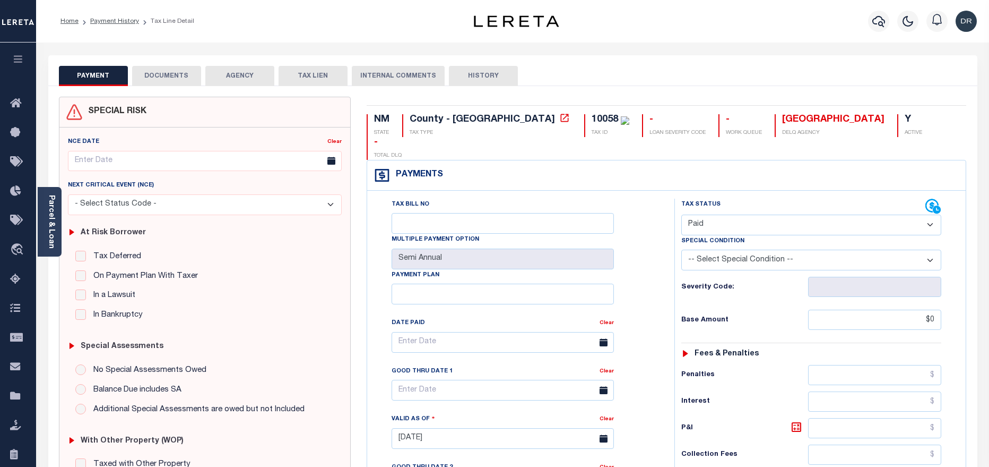
click at [176, 83] on button "DOCUMENTS" at bounding box center [166, 76] width 69 height 20
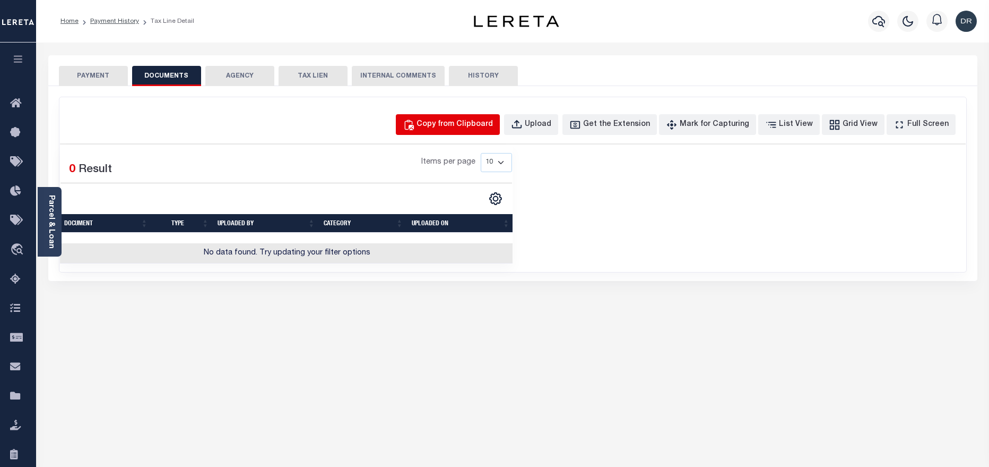
click at [474, 124] on div "Copy from Clipboard" at bounding box center [455, 125] width 76 height 12
select select "POP"
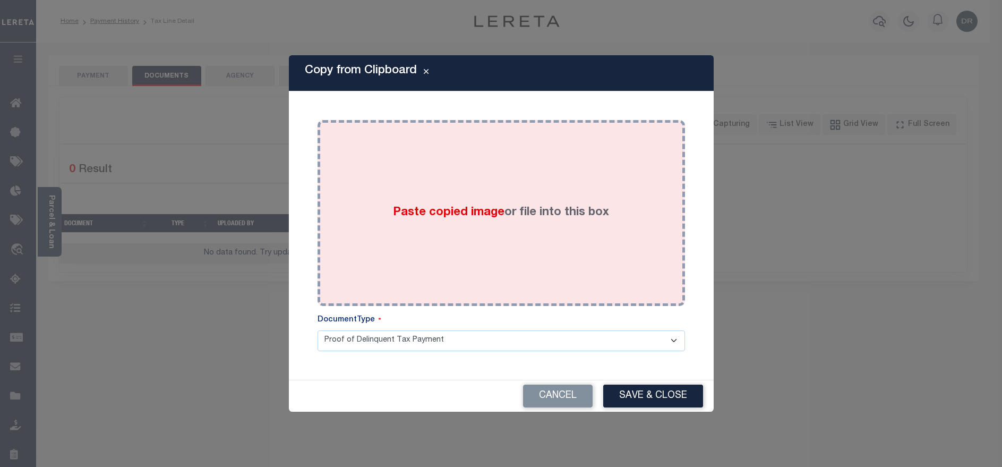
click at [530, 212] on label "Paste copied image or file into this box" at bounding box center [501, 213] width 216 height 18
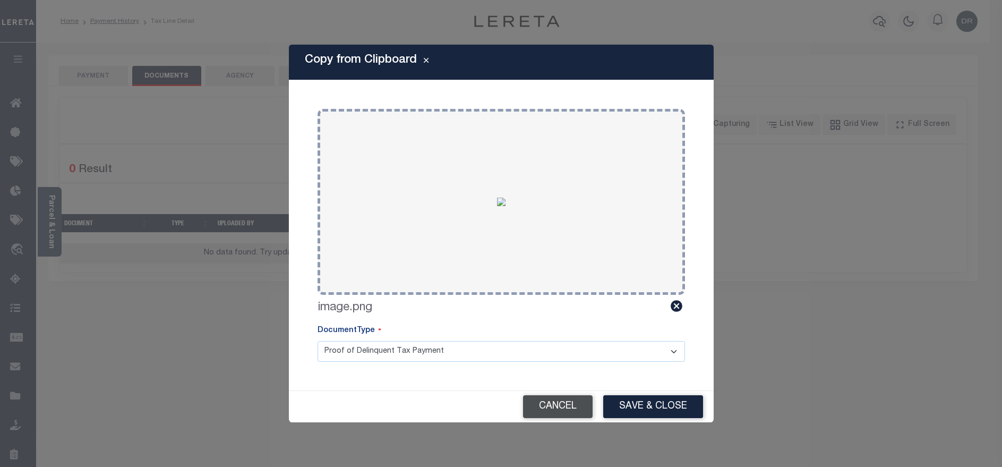
click at [550, 414] on button "Cancel" at bounding box center [558, 406] width 70 height 23
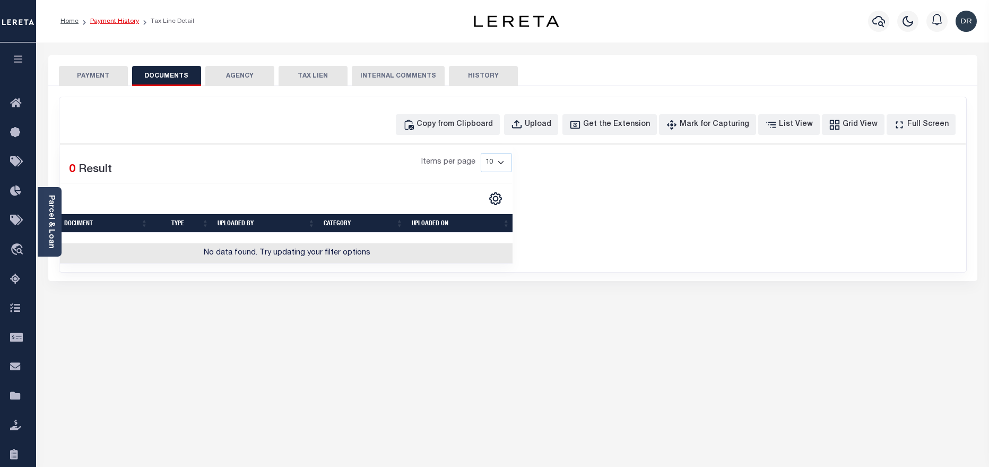
click at [130, 18] on link "Payment History" at bounding box center [114, 21] width 49 height 6
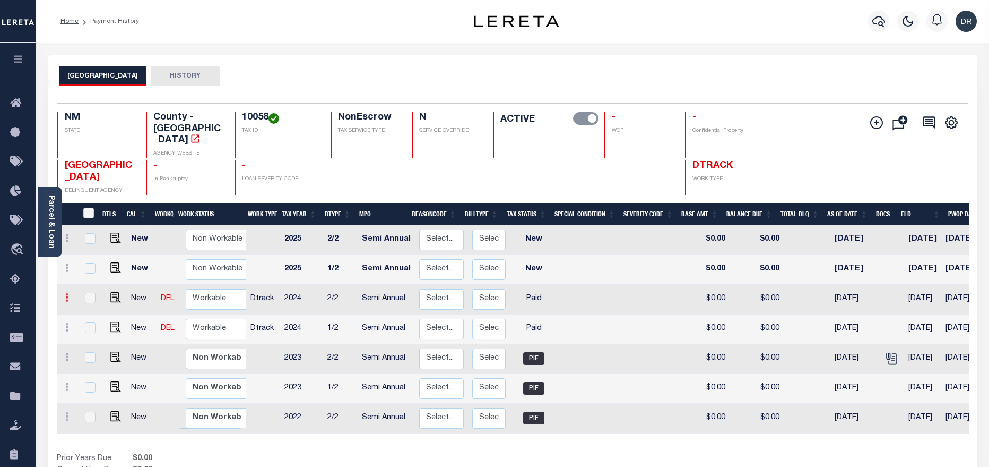
click at [68, 295] on link at bounding box center [67, 299] width 12 height 8
click at [92, 311] on img at bounding box center [92, 316] width 11 height 11
checkbox input "true"
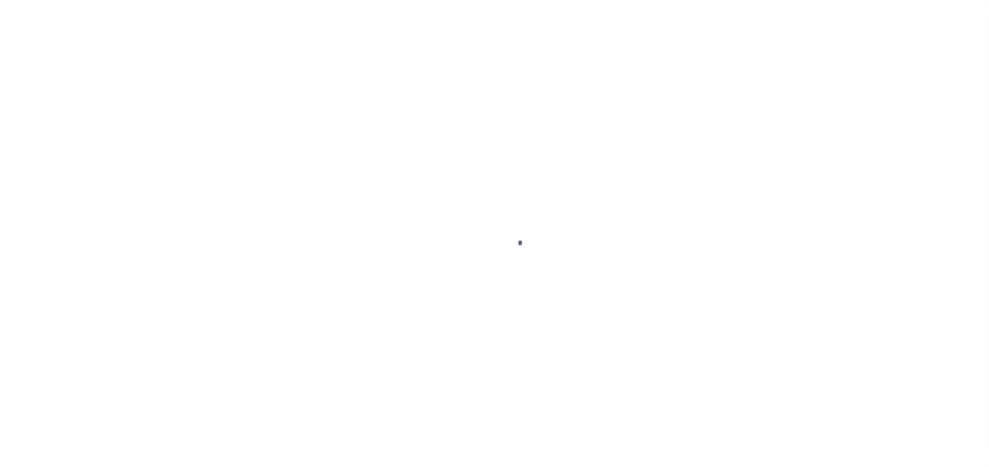
select select "PYD"
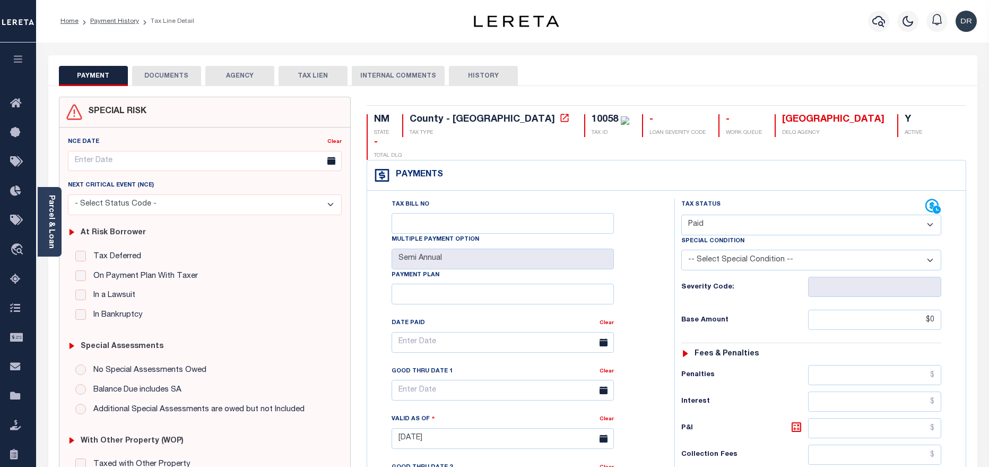
click at [162, 71] on button "DOCUMENTS" at bounding box center [166, 76] width 69 height 20
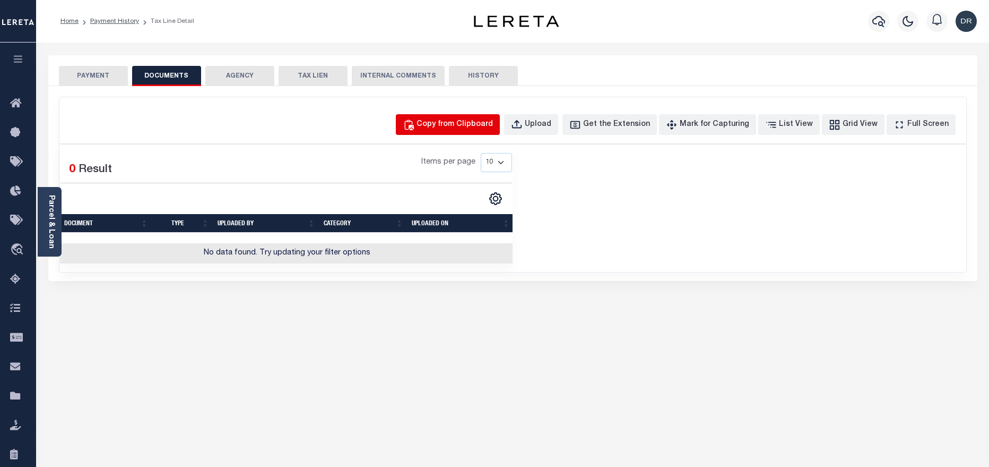
click at [493, 126] on div "Copy from Clipboard" at bounding box center [455, 125] width 76 height 12
select select "POP"
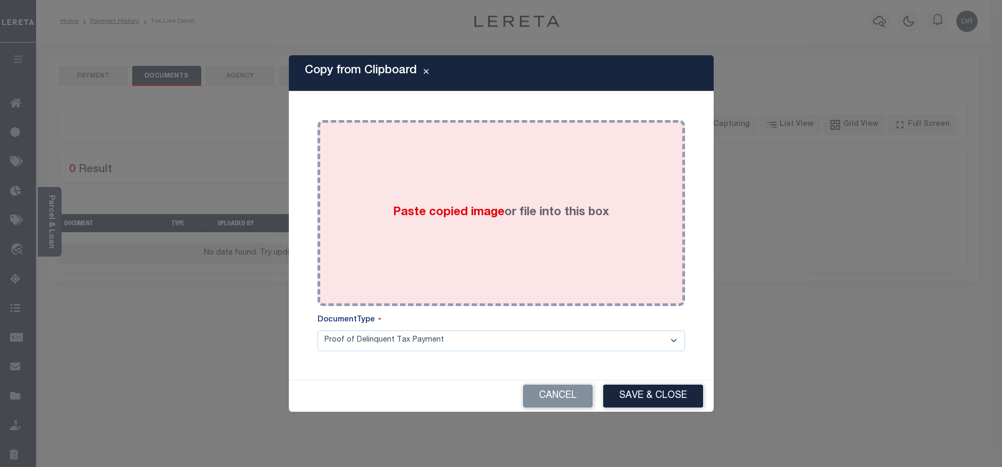
click at [624, 221] on div "Paste copied image or file into this box" at bounding box center [500, 213] width 351 height 170
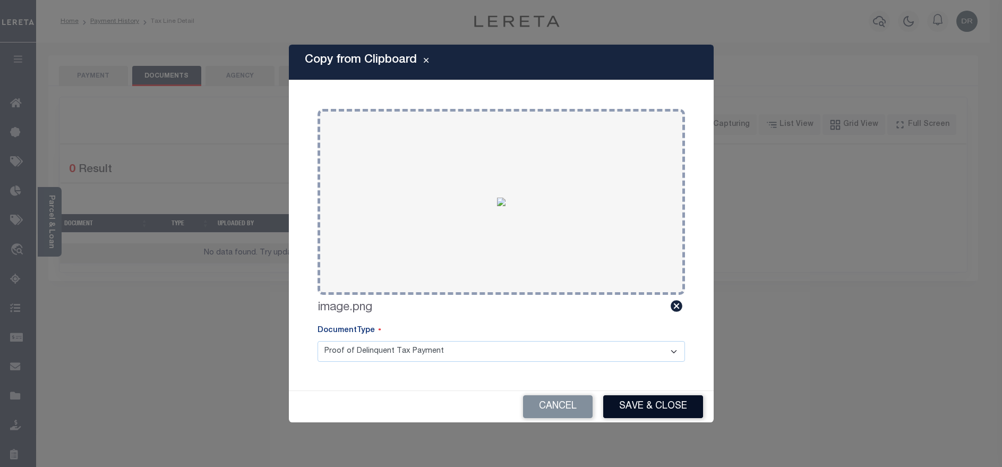
click at [654, 402] on button "Save & Close" at bounding box center [653, 406] width 100 height 23
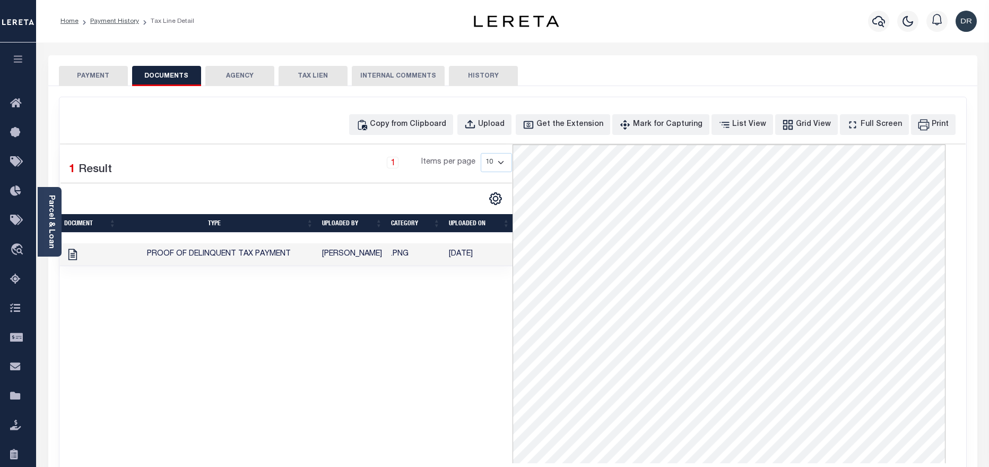
drag, startPoint x: 883, startPoint y: 20, endPoint x: 883, endPoint y: 39, distance: 19.1
click at [883, 39] on div at bounding box center [879, 21] width 29 height 37
click at [877, 14] on button "button" at bounding box center [878, 21] width 21 height 21
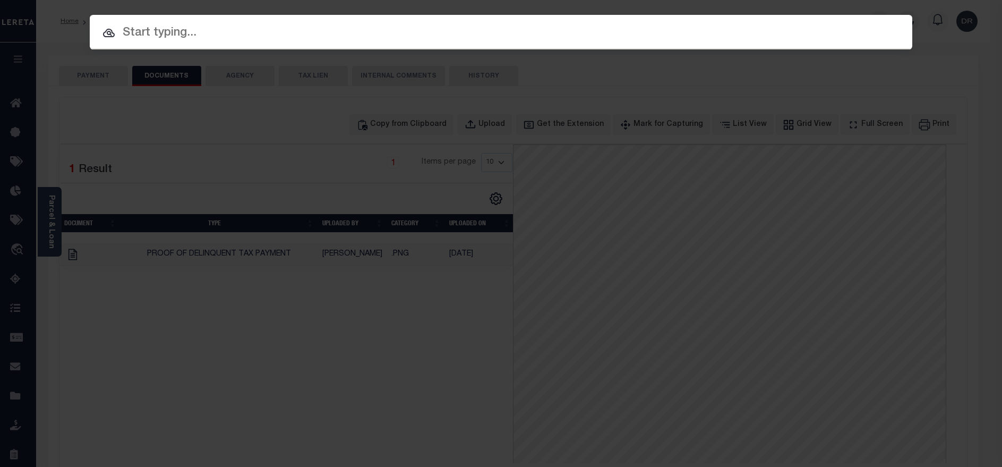
paste input "40001781"
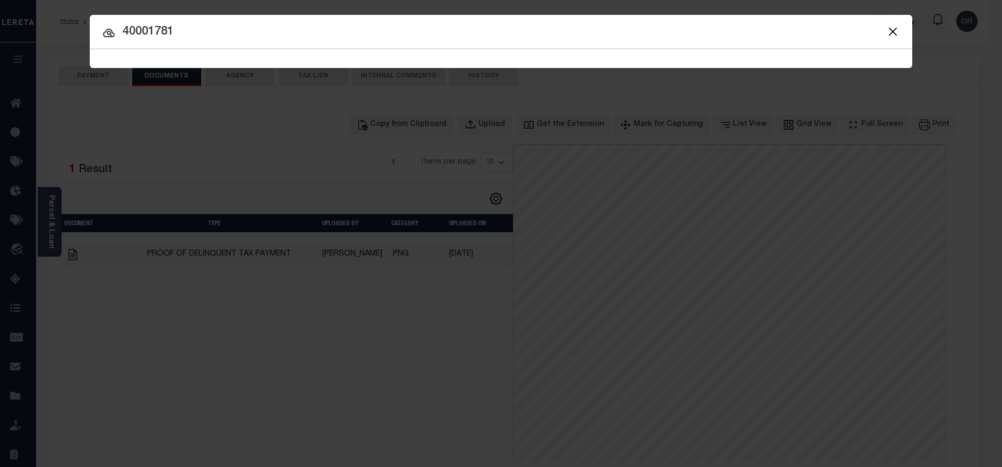
type input "40001781"
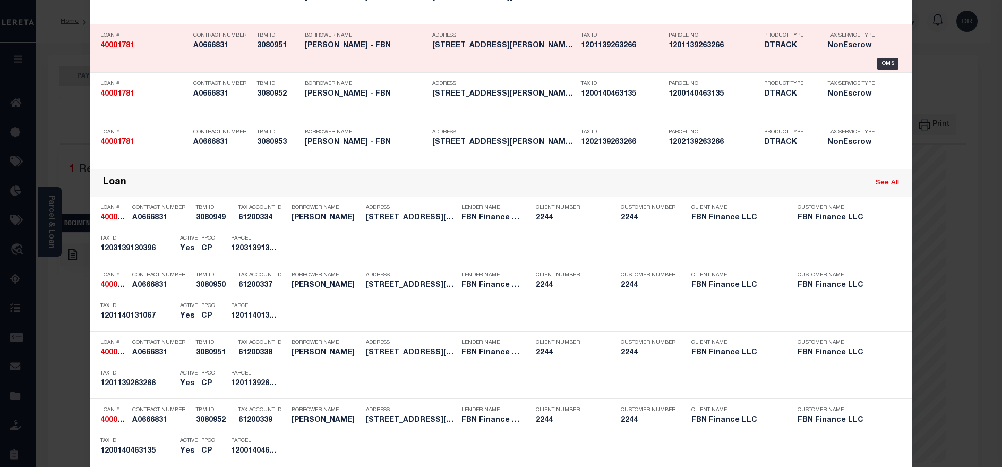
scroll to position [239, 0]
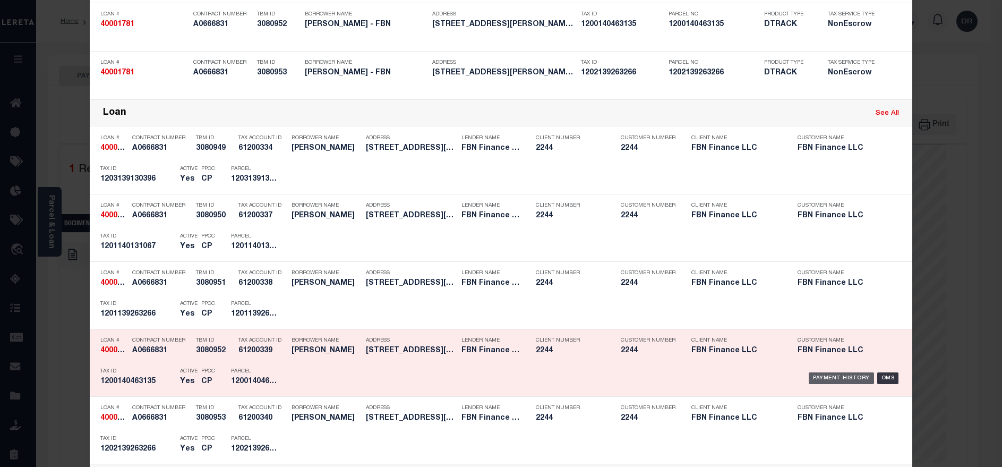
click at [822, 382] on div "Payment History" at bounding box center [840, 378] width 65 height 12
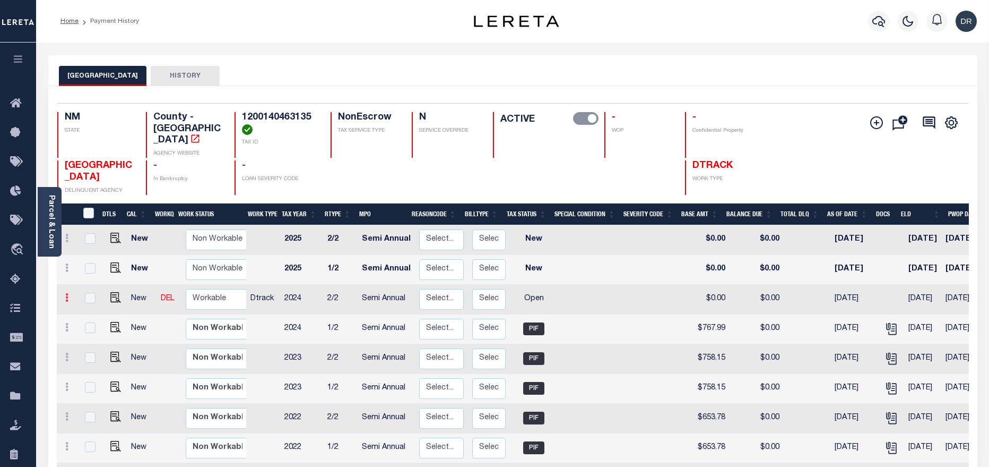
click at [65, 293] on icon at bounding box center [66, 297] width 3 height 8
click at [89, 311] on img at bounding box center [92, 316] width 11 height 11
checkbox input "true"
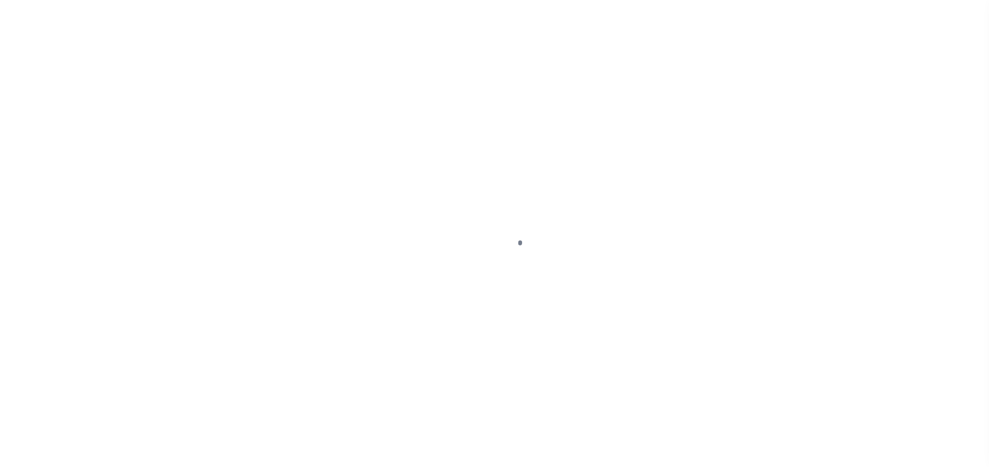
select select "OP2"
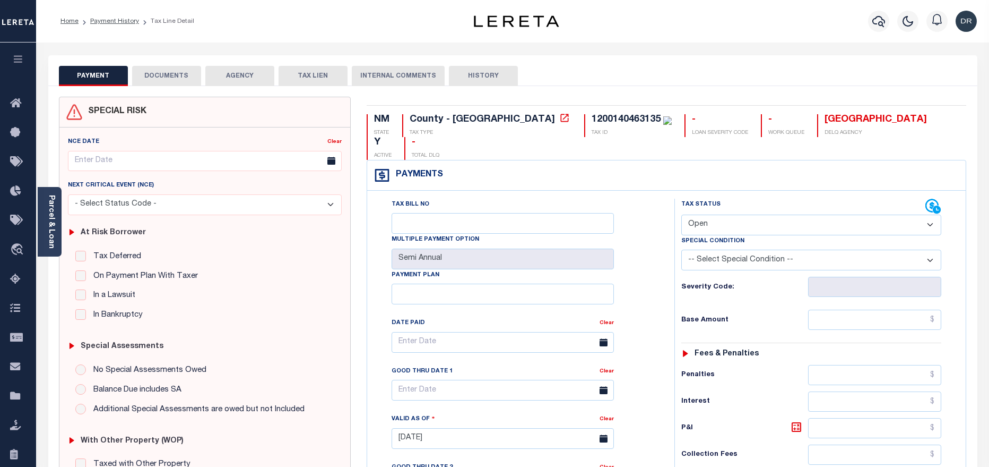
click at [157, 78] on button "DOCUMENTS" at bounding box center [166, 76] width 69 height 20
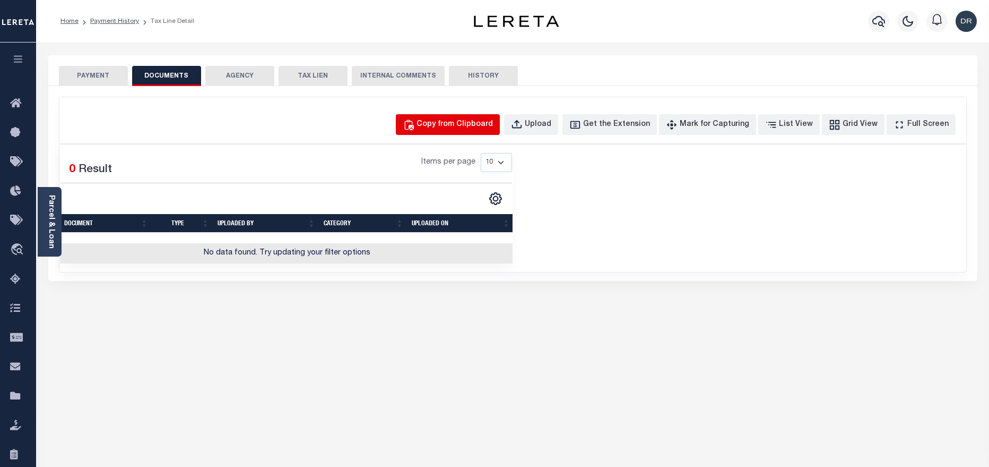
click at [454, 132] on button "Copy from Clipboard" at bounding box center [448, 124] width 104 height 21
select select "POP"
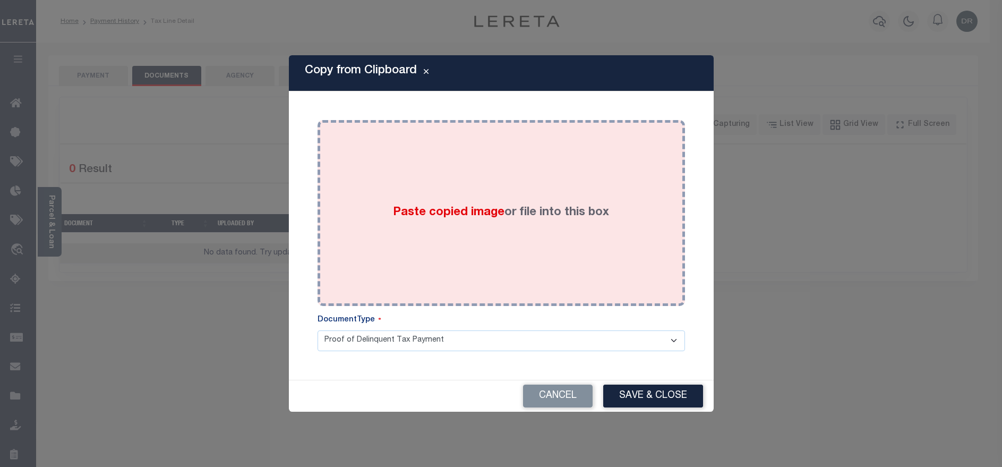
click at [474, 223] on div "Paste copied image or file into this box" at bounding box center [500, 213] width 351 height 170
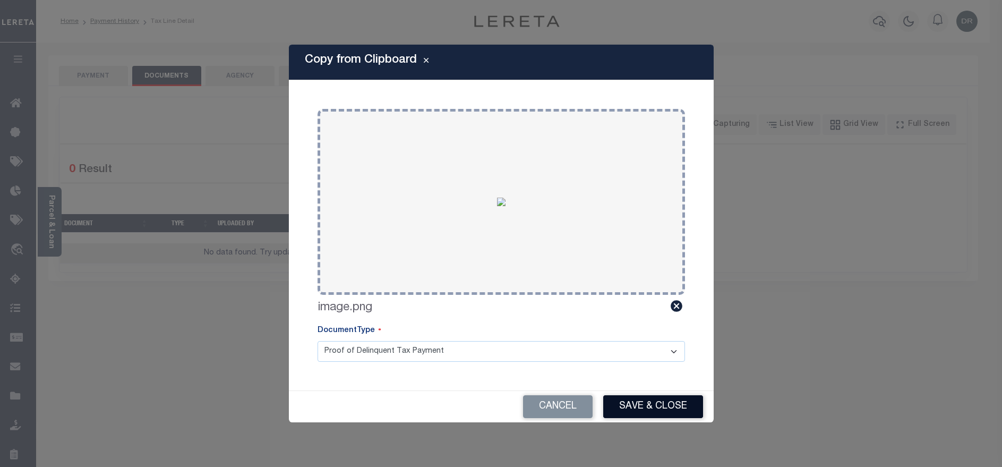
click at [655, 396] on button "Save & Close" at bounding box center [653, 406] width 100 height 23
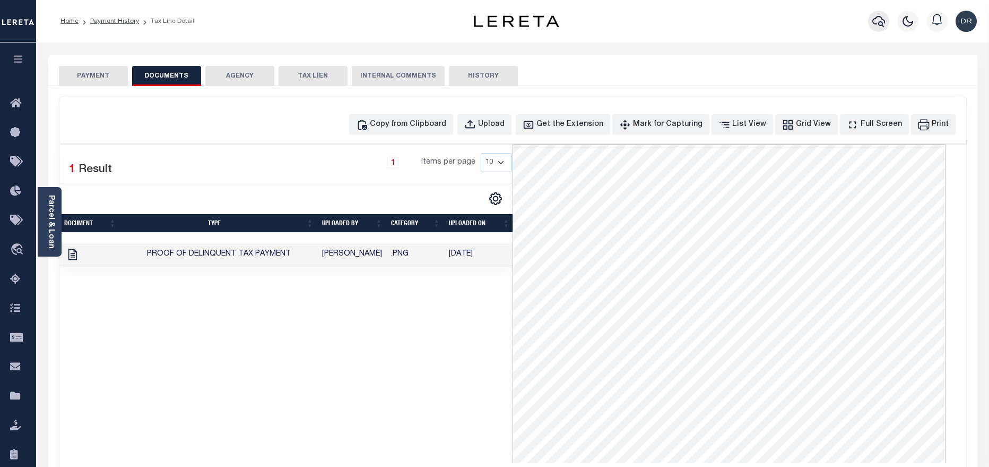
click at [869, 20] on button "button" at bounding box center [878, 21] width 21 height 21
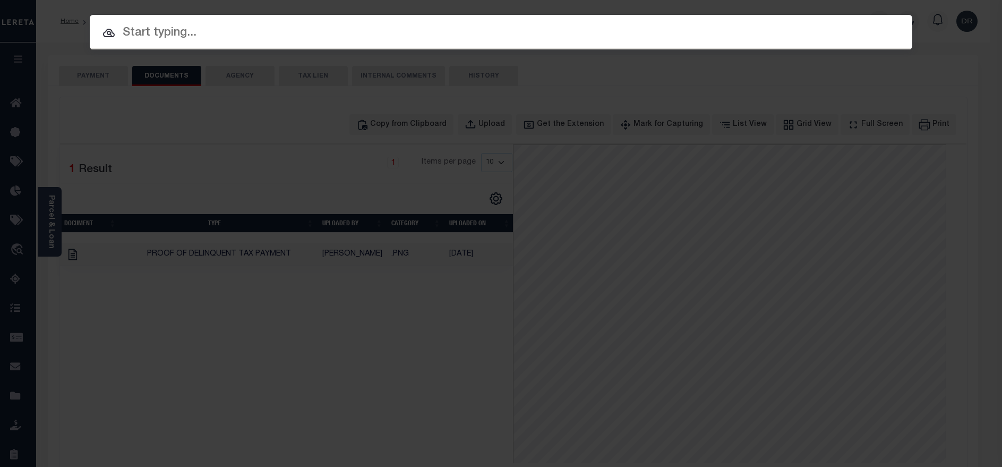
paste input "40001781"
type input "40001781"
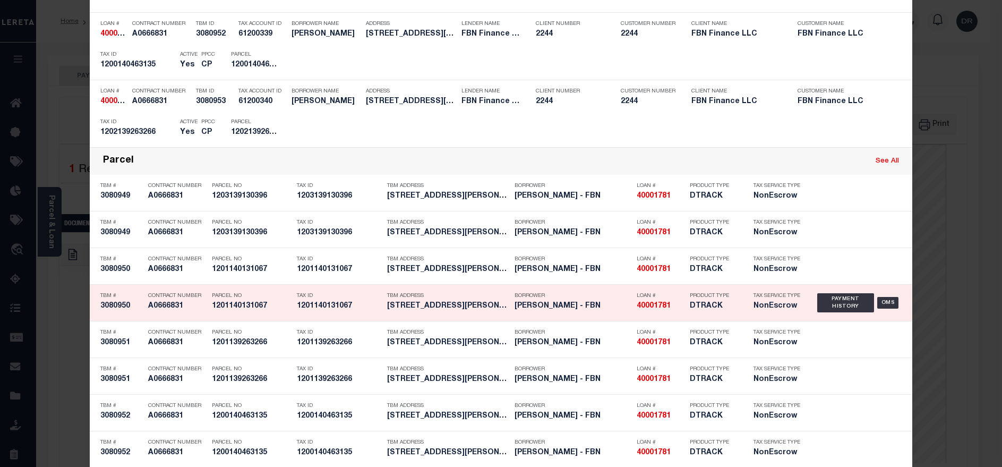
scroll to position [557, 0]
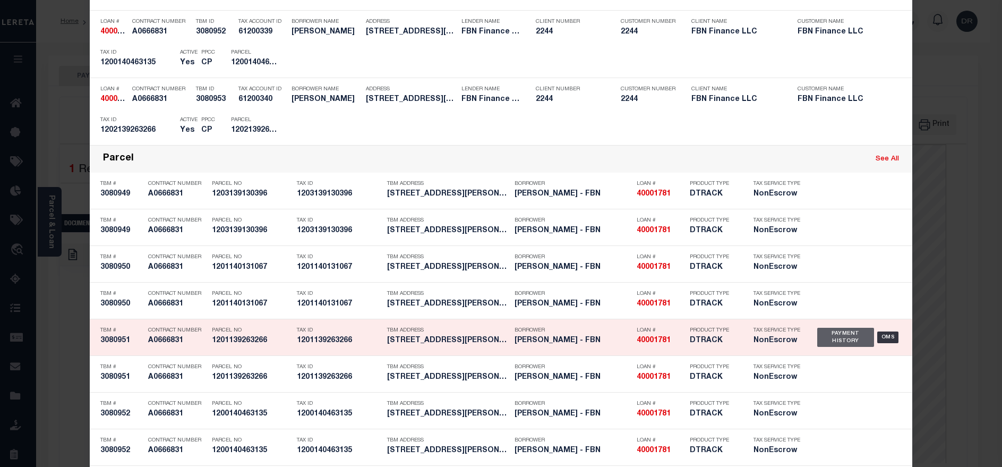
click at [821, 344] on div "Payment History" at bounding box center [845, 336] width 57 height 19
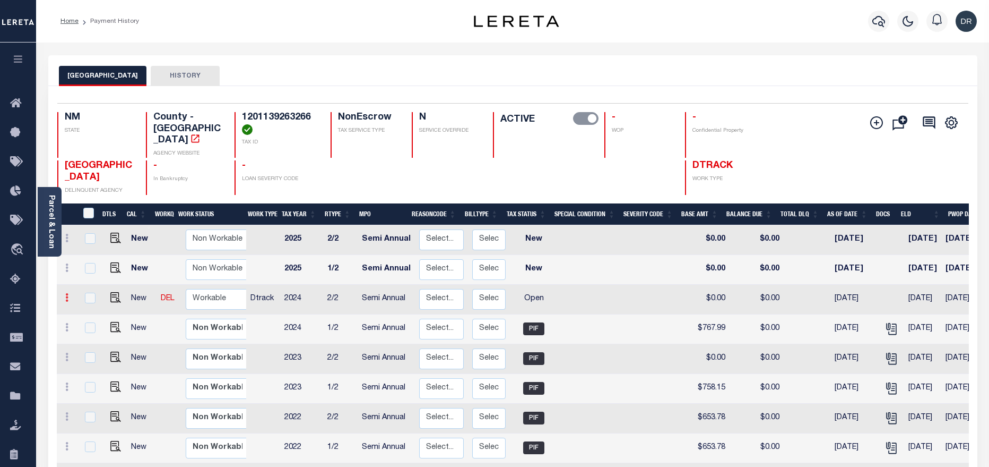
click at [65, 293] on icon at bounding box center [66, 297] width 3 height 8
click at [96, 325] on link at bounding box center [92, 334] width 36 height 18
select select "OP2"
type input "$0.00"
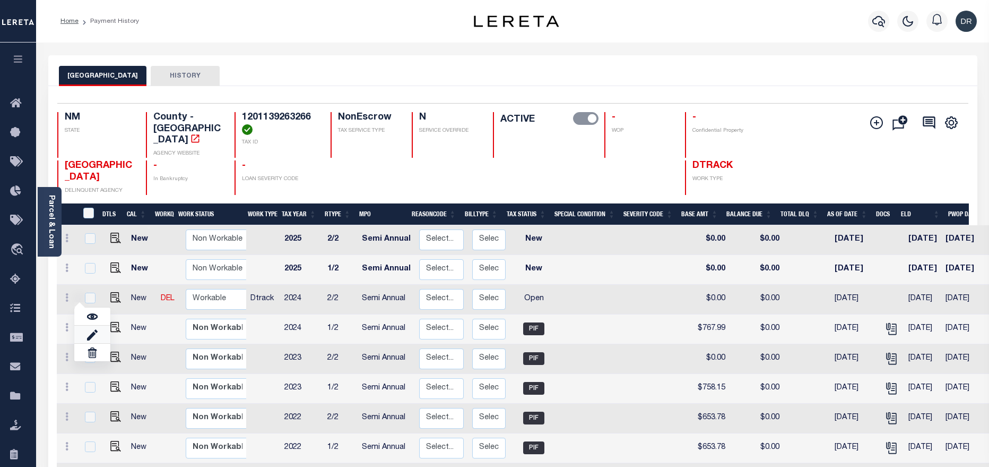
type input "[DATE]"
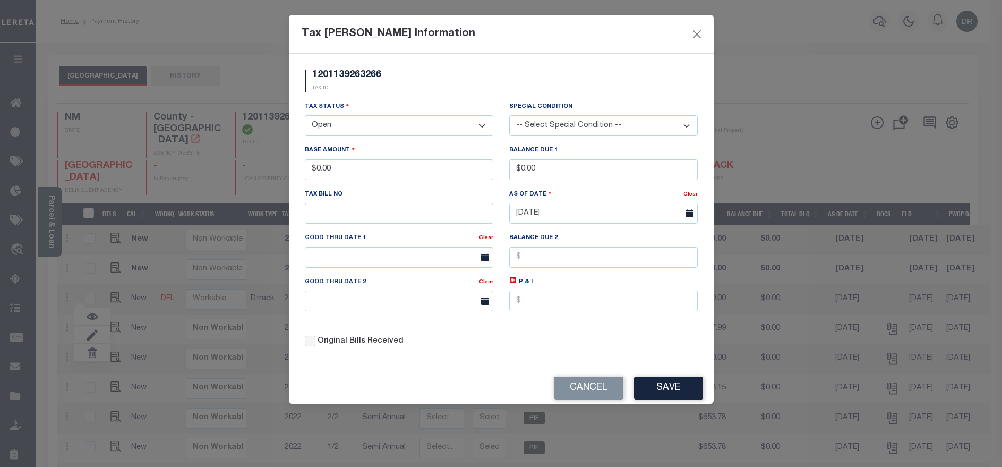
click at [387, 131] on select "- Select Status - Open Due/Unpaid Paid Incomplete No Tax Due Internal Refund Pr…" at bounding box center [399, 125] width 188 height 21
click at [378, 135] on select "- Select Status - Open Due/Unpaid Paid Incomplete No Tax Due Internal Refund Pr…" at bounding box center [399, 125] width 188 height 21
select select "PYD"
click at [305, 116] on select "- Select Status - Open Due/Unpaid Paid Incomplete No Tax Due Internal Refund Pr…" at bounding box center [399, 125] width 188 height 21
click at [664, 403] on div "Cancel Save" at bounding box center [501, 387] width 425 height 31
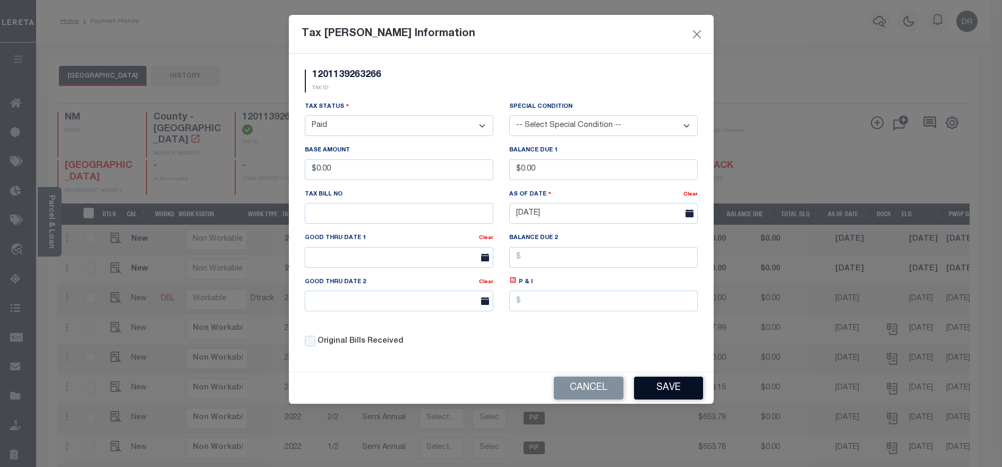
click at [663, 391] on button "Save" at bounding box center [668, 387] width 69 height 23
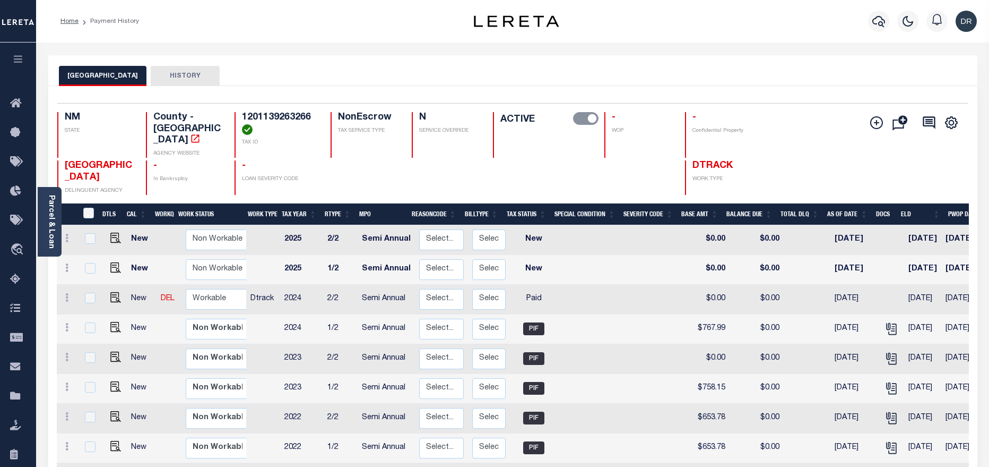
click at [223, 63] on div "UNION COUNTY HISTORY" at bounding box center [512, 70] width 929 height 31
click at [65, 294] on div at bounding box center [67, 298] width 13 height 13
checkbox input "true"
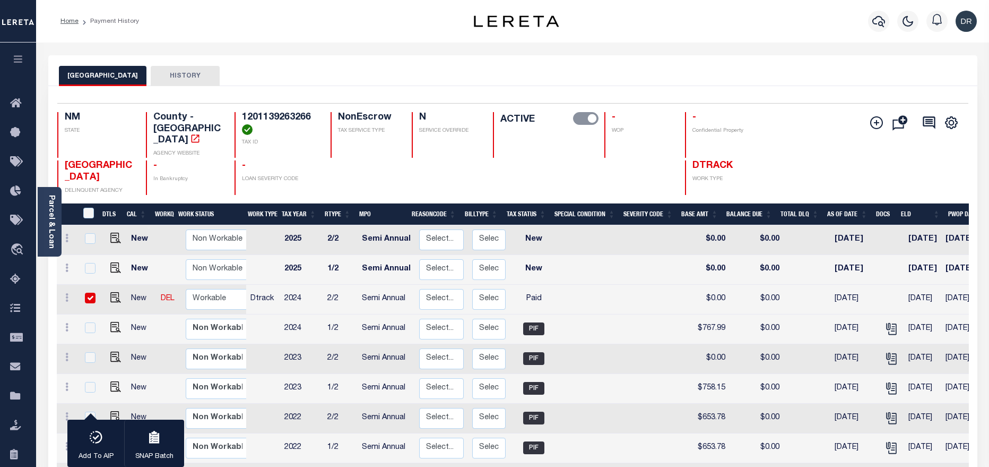
click at [93, 292] on input "checkbox" at bounding box center [90, 297] width 11 height 11
checkbox input "false"
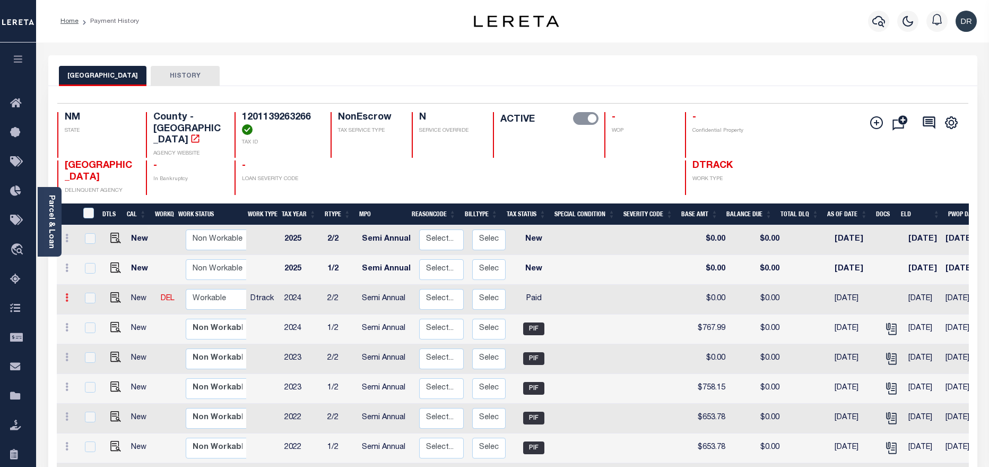
click at [68, 293] on icon at bounding box center [66, 297] width 3 height 8
click at [92, 311] on img at bounding box center [92, 316] width 11 height 11
checkbox input "true"
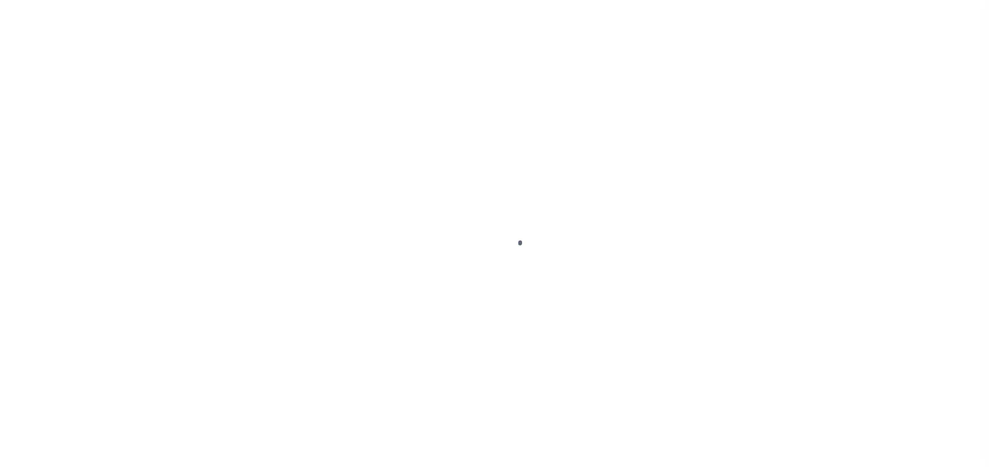
select select "PYD"
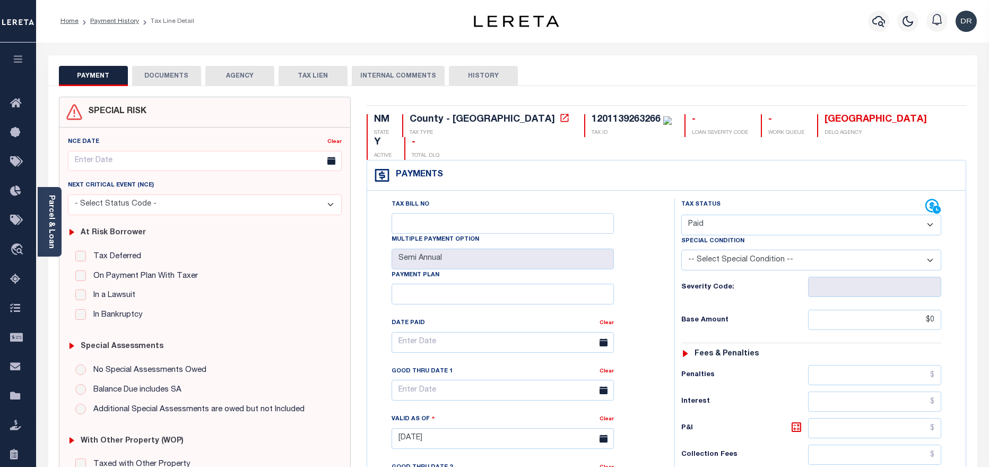
click at [191, 82] on button "DOCUMENTS" at bounding box center [166, 76] width 69 height 20
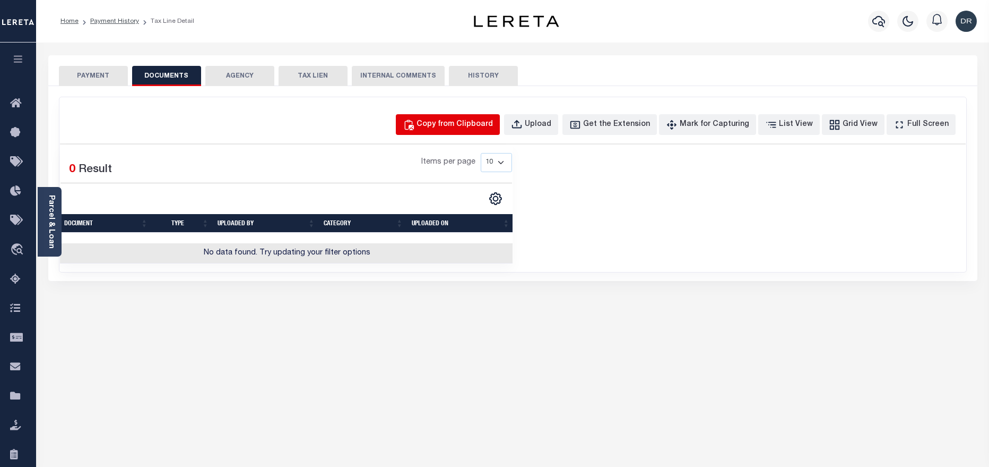
click at [450, 125] on div "Copy from Clipboard" at bounding box center [455, 125] width 76 height 12
select select "POP"
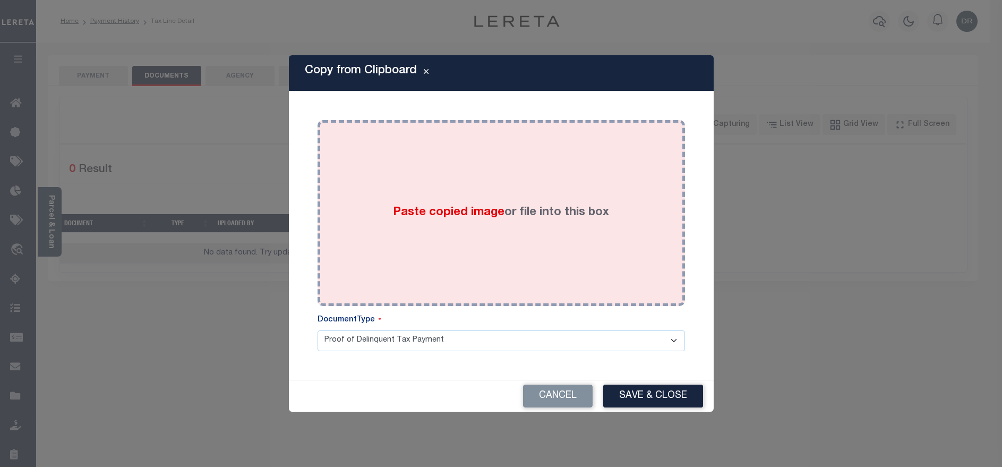
click at [442, 215] on span "Paste copied image" at bounding box center [448, 212] width 111 height 12
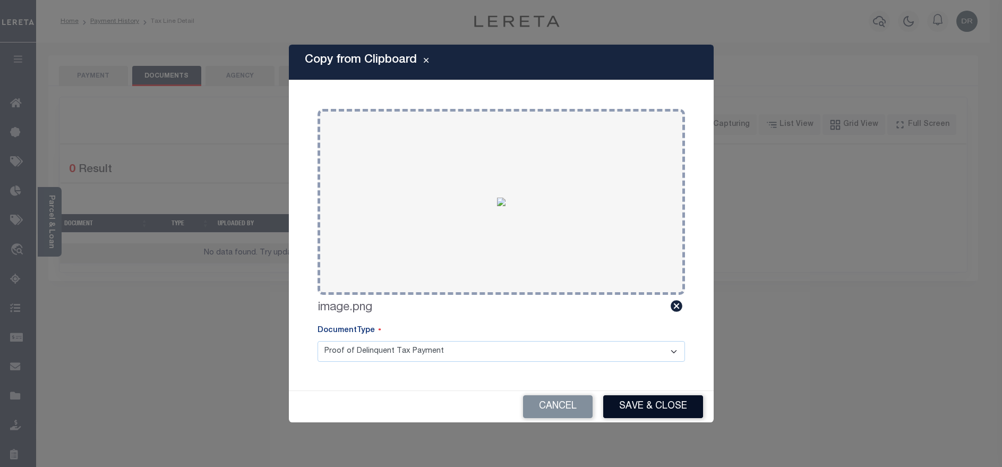
click at [629, 395] on button "Save & Close" at bounding box center [653, 406] width 100 height 23
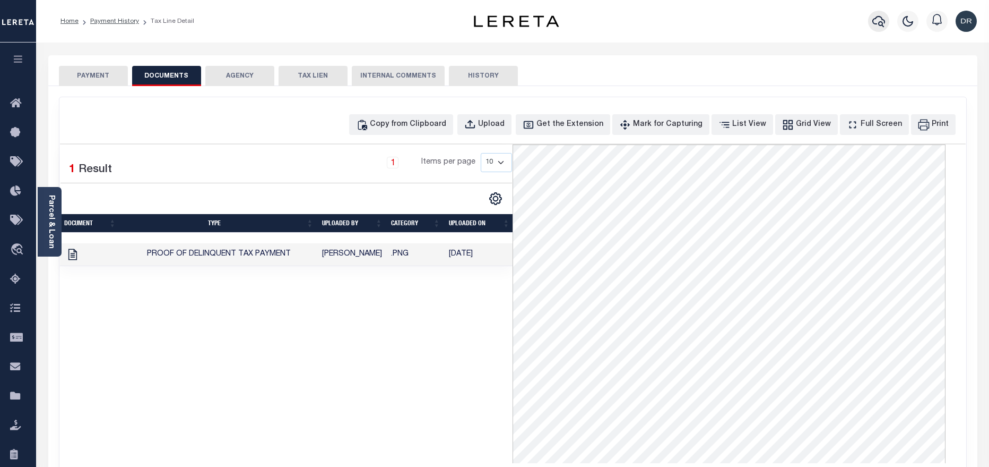
click at [877, 23] on icon "button" at bounding box center [879, 21] width 13 height 13
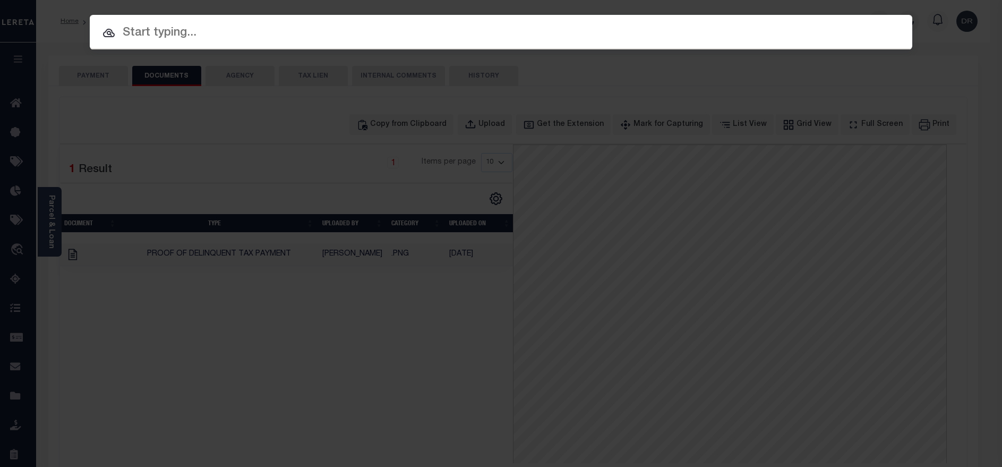
paste input "40001781"
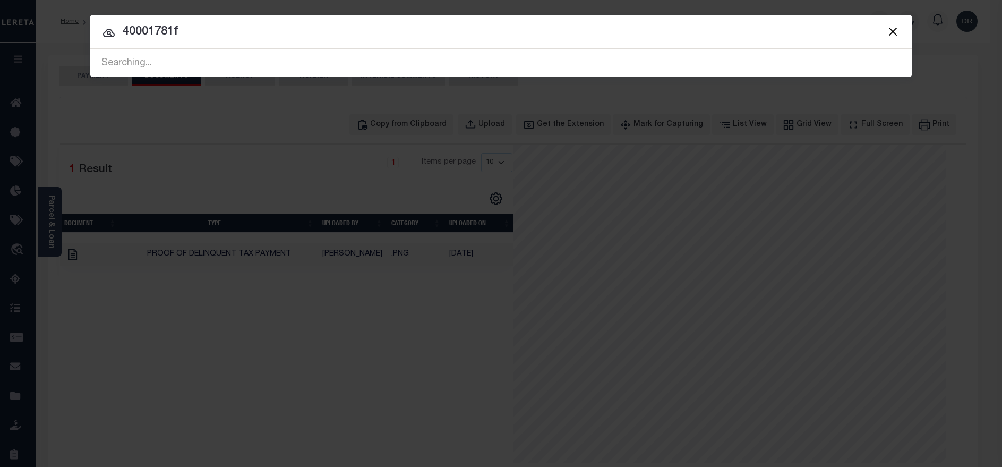
type input "40001781"
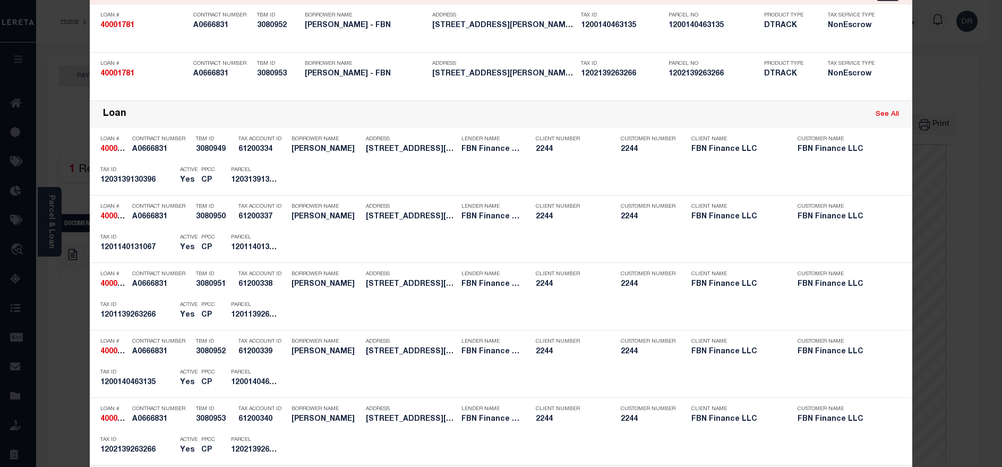
scroll to position [239, 0]
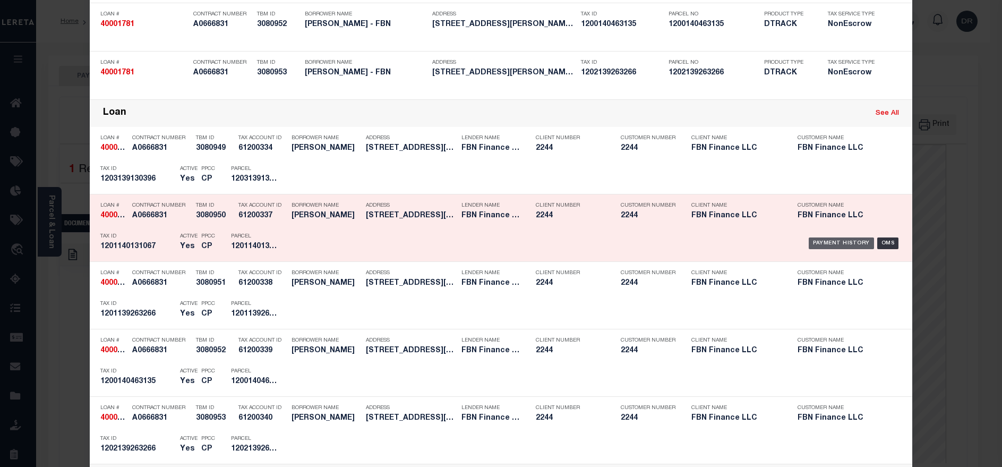
click at [836, 243] on div "Payment History" at bounding box center [840, 243] width 65 height 12
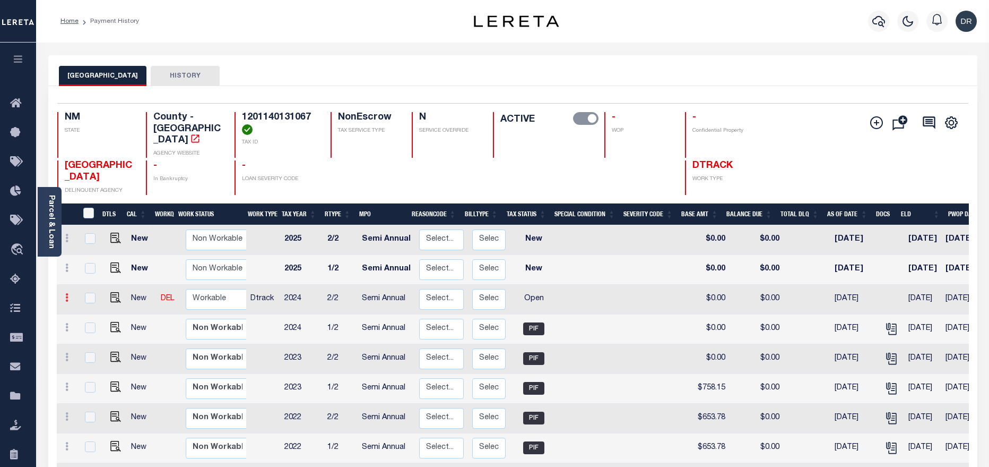
click at [70, 295] on link at bounding box center [67, 299] width 12 height 8
click at [90, 311] on img at bounding box center [92, 316] width 11 height 11
checkbox input "true"
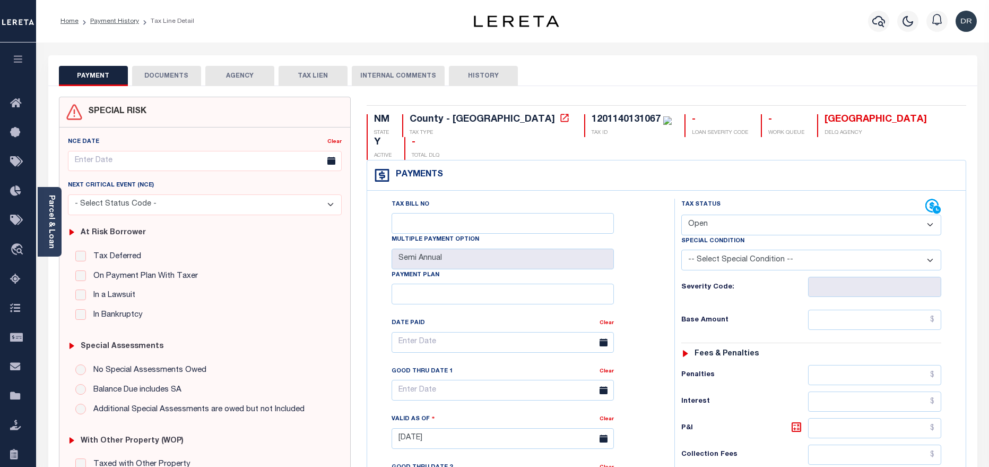
click at [760, 214] on select "- Select Status Code - Open Due/Unpaid Paid Incomplete No Tax Due Internal Refu…" at bounding box center [811, 224] width 260 height 21
select select "PYD"
click at [681, 214] on select "- Select Status Code - Open Due/Unpaid Paid Incomplete No Tax Due Internal Refu…" at bounding box center [811, 224] width 260 height 21
type input "[DATE]"
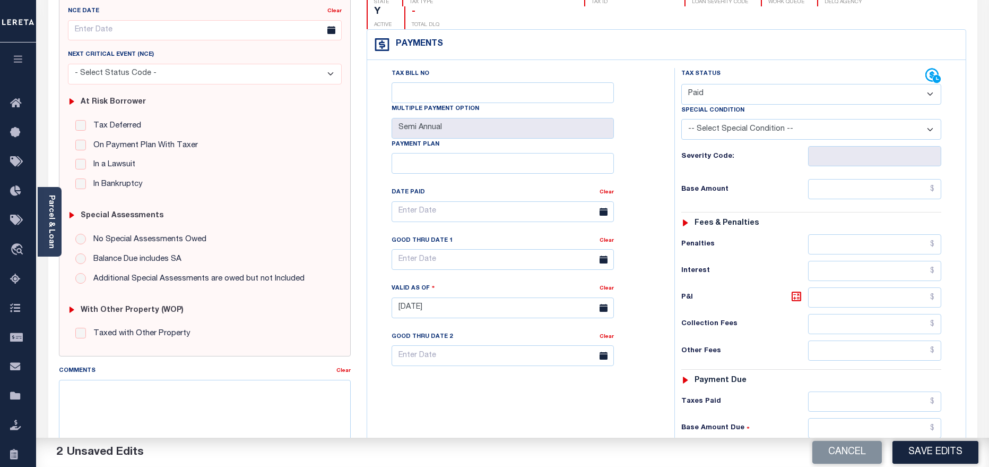
scroll to position [239, 0]
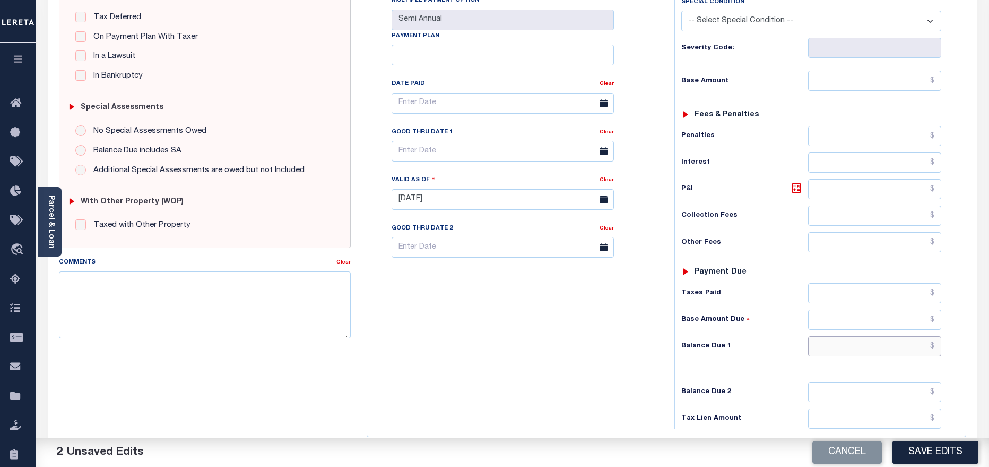
click at [848, 336] on input "text" at bounding box center [875, 346] width 134 height 20
type input "$0.00"
click at [911, 445] on button "Save Edits" at bounding box center [936, 452] width 86 height 23
checkbox input "false"
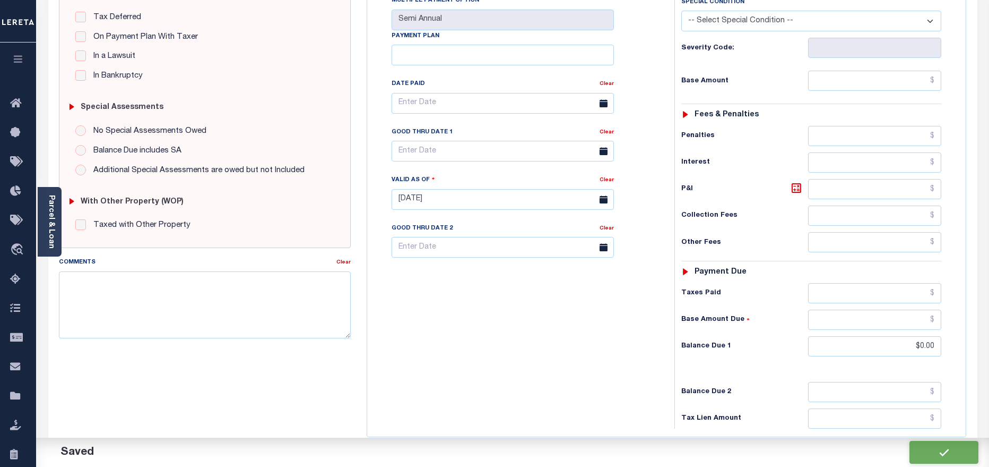
checkbox input "false"
type input "$0"
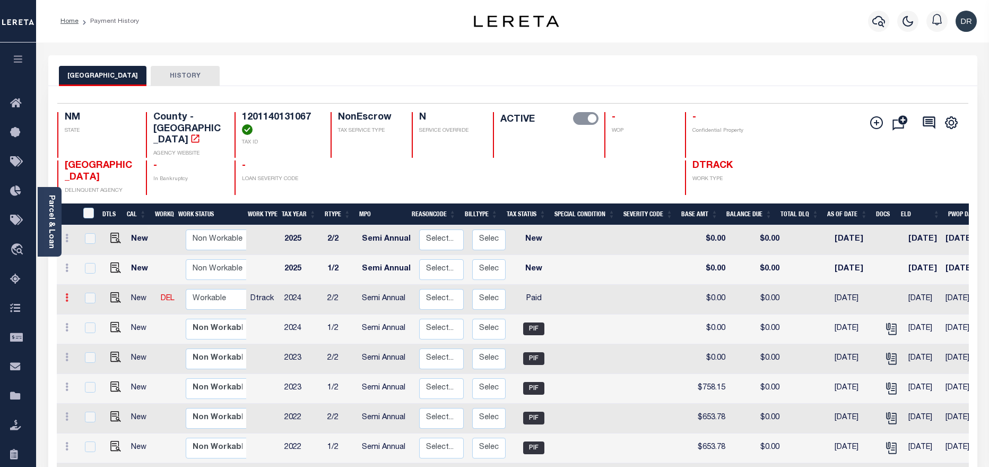
click at [63, 295] on link at bounding box center [67, 299] width 12 height 8
click at [87, 311] on img at bounding box center [92, 316] width 11 height 11
checkbox input "true"
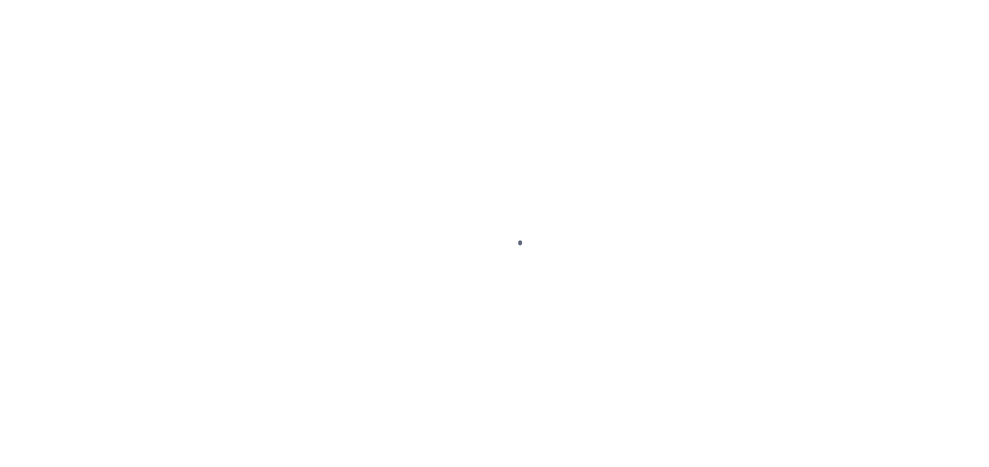
select select "PYD"
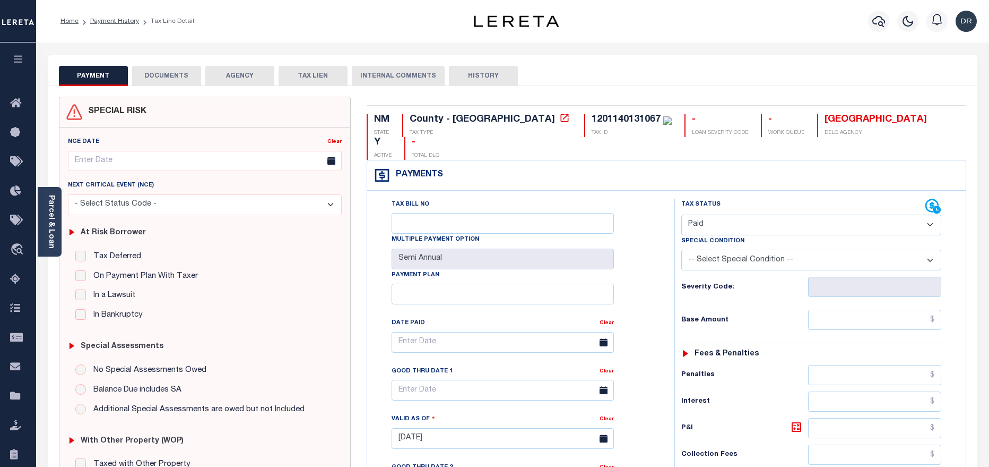
click at [171, 80] on button "DOCUMENTS" at bounding box center [166, 76] width 69 height 20
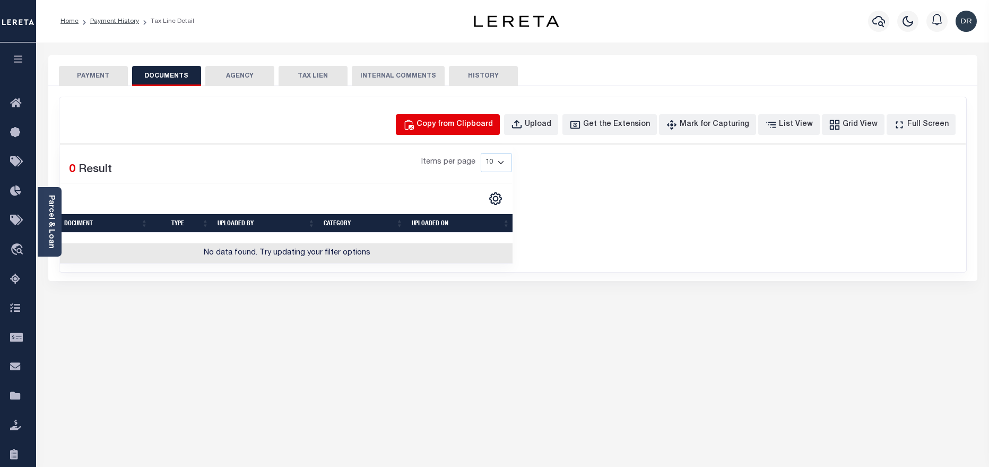
click at [447, 129] on div "Copy from Clipboard" at bounding box center [455, 125] width 76 height 12
select select "POP"
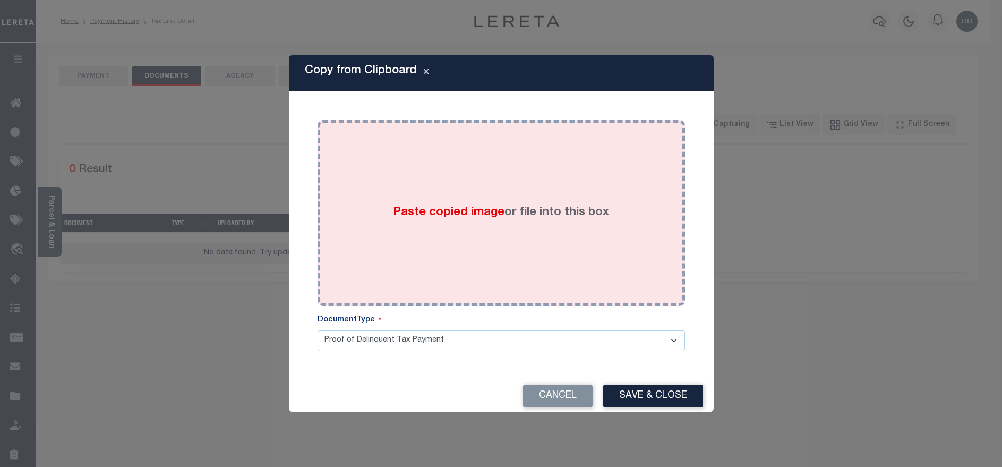
click at [453, 209] on span "Paste copied image" at bounding box center [448, 212] width 111 height 12
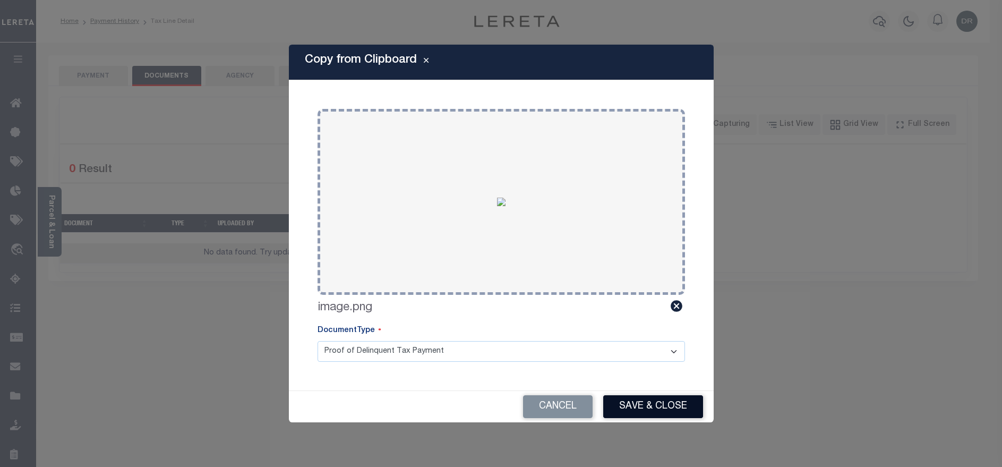
click at [617, 404] on button "Save & Close" at bounding box center [653, 406] width 100 height 23
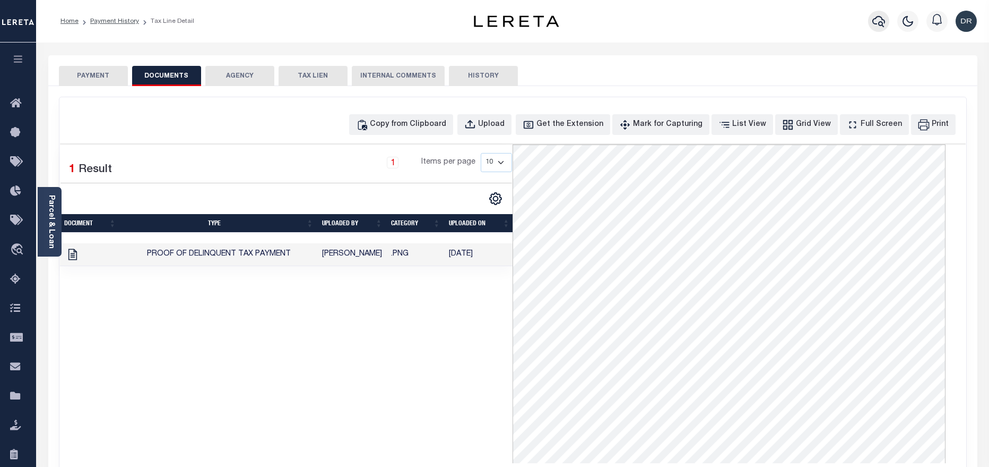
click at [881, 22] on icon "button" at bounding box center [879, 21] width 13 height 11
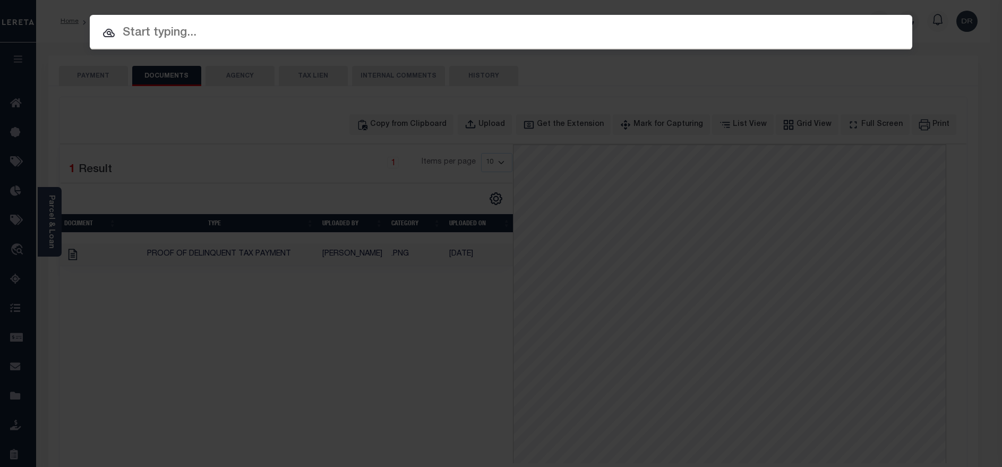
paste input "40001781"
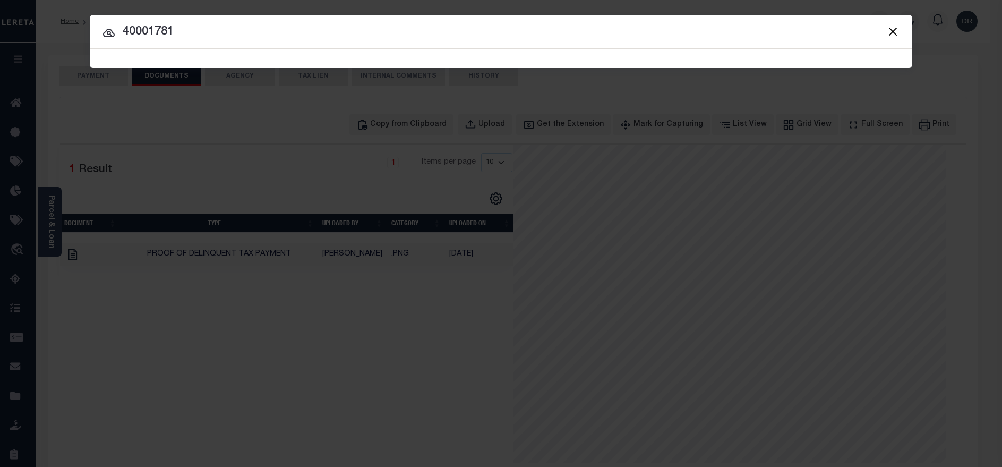
type input "40001781"
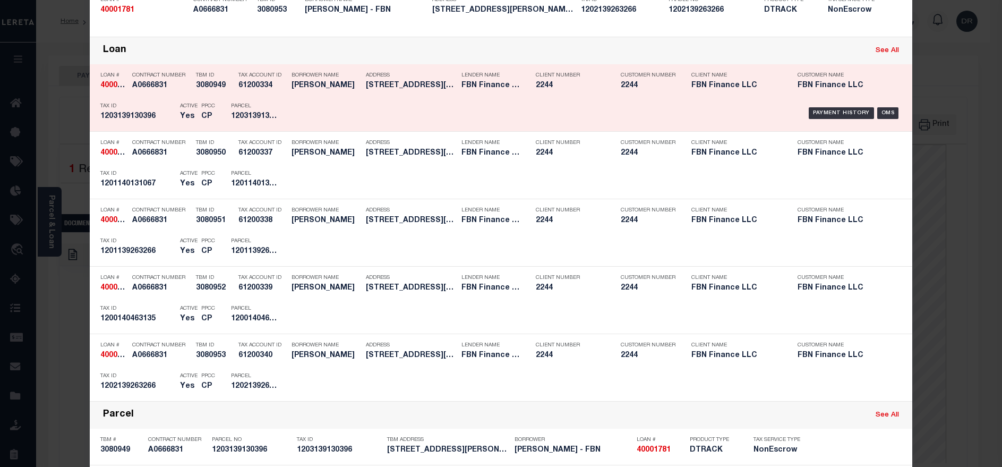
scroll to position [318, 0]
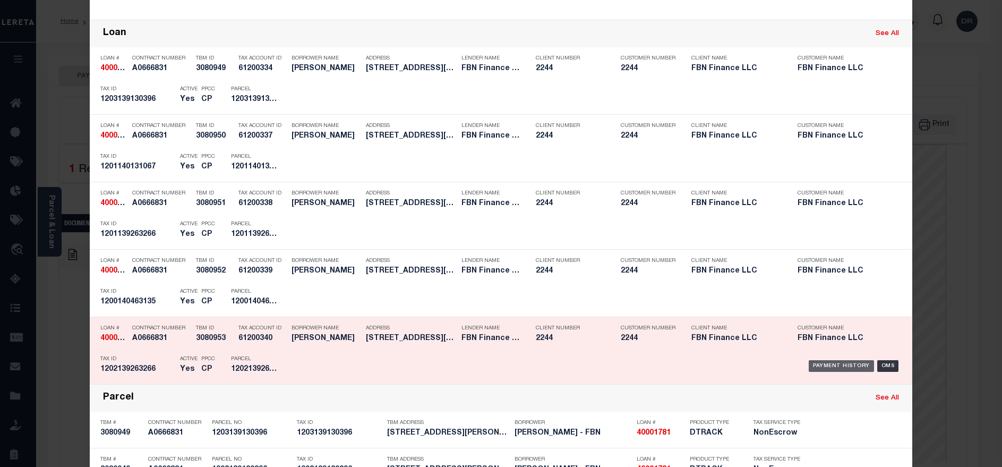
click at [819, 370] on div "Payment History" at bounding box center [840, 366] width 65 height 12
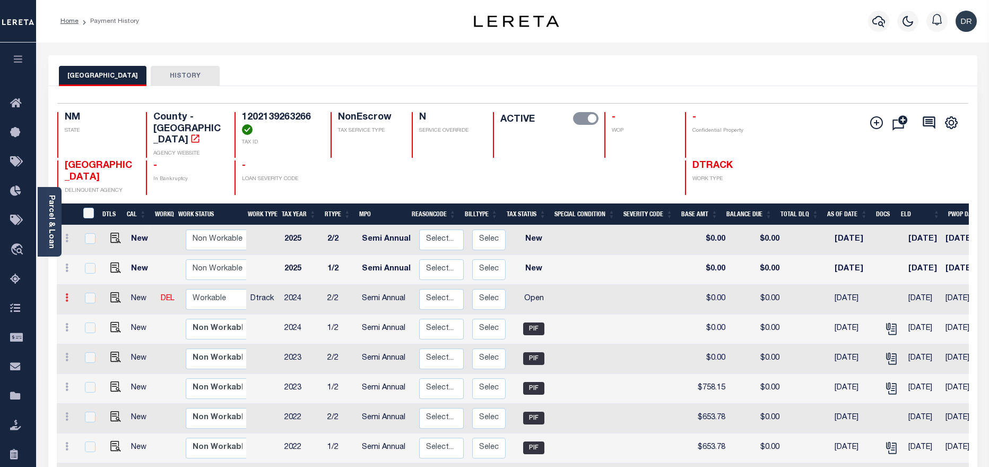
click at [70, 295] on link at bounding box center [67, 299] width 12 height 8
click at [95, 311] on img at bounding box center [92, 316] width 11 height 11
checkbox input "true"
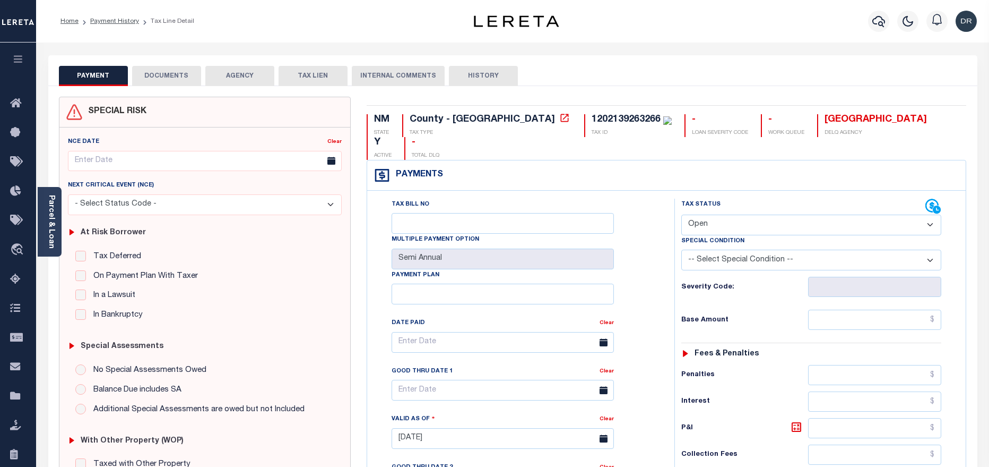
click at [769, 198] on div "Tax Status Status" at bounding box center [803, 206] width 244 height 16
click at [766, 214] on select "- Select Status Code - Open Due/Unpaid Paid Incomplete No Tax Due Internal Refu…" at bounding box center [811, 224] width 260 height 21
select select "PYD"
click at [681, 214] on select "- Select Status Code - Open Due/Unpaid Paid Incomplete No Tax Due Internal Refu…" at bounding box center [811, 224] width 260 height 21
type input "[DATE]"
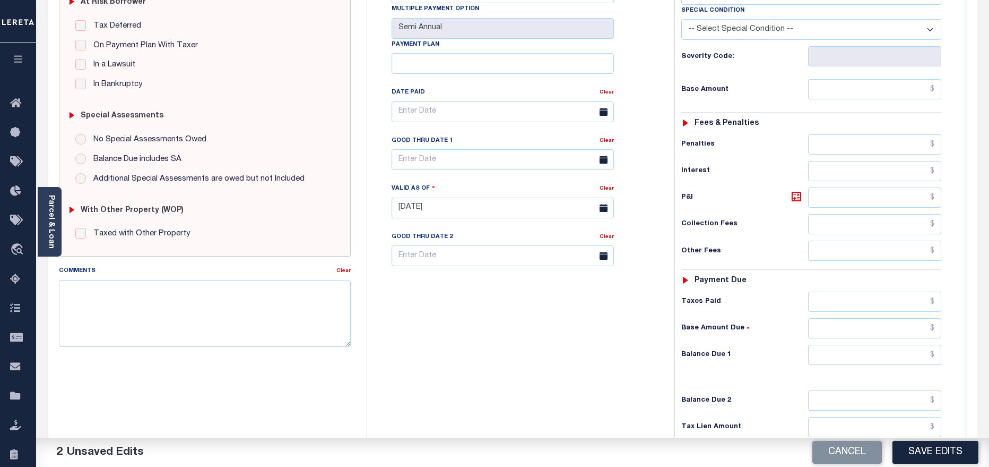
scroll to position [239, 0]
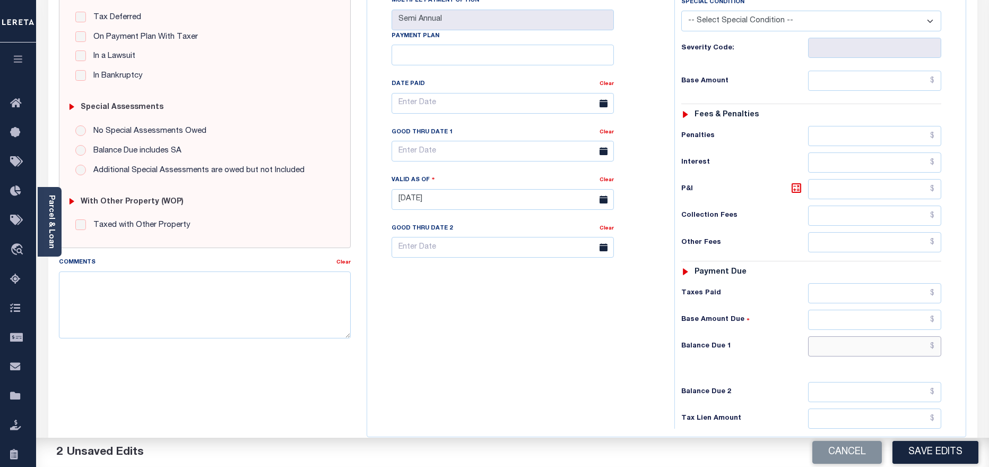
click at [872, 336] on input "text" at bounding box center [875, 346] width 134 height 20
type input "$0.00"
click at [915, 455] on button "Save Edits" at bounding box center [936, 452] width 86 height 23
checkbox input "false"
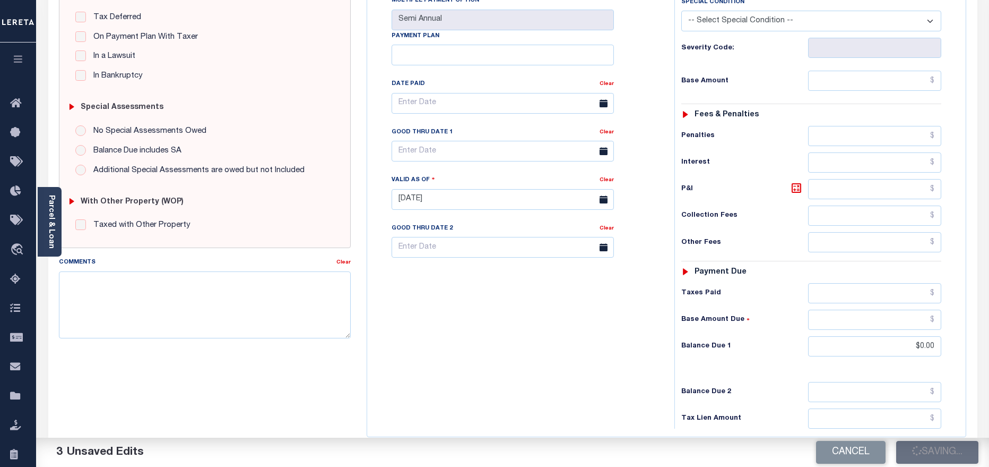
checkbox input "false"
type input "$0"
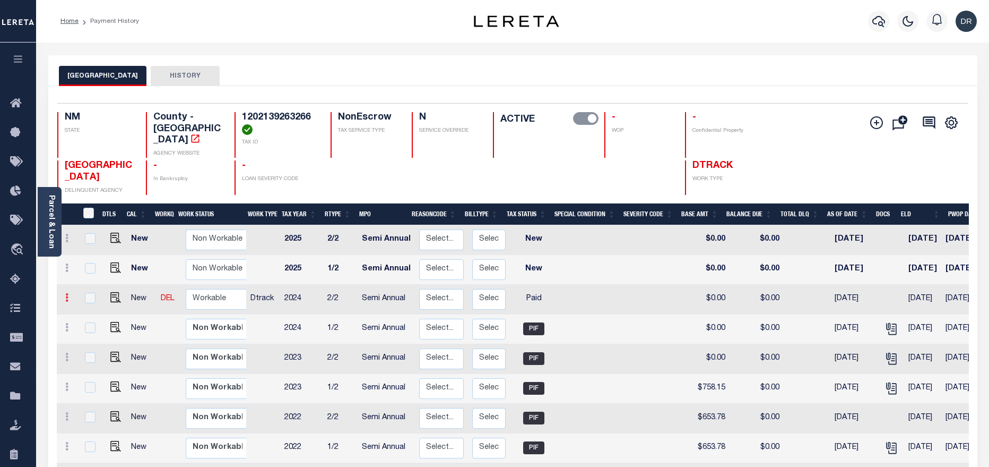
click at [65, 293] on icon at bounding box center [66, 297] width 3 height 8
click at [91, 311] on img at bounding box center [92, 316] width 11 height 11
checkbox input "true"
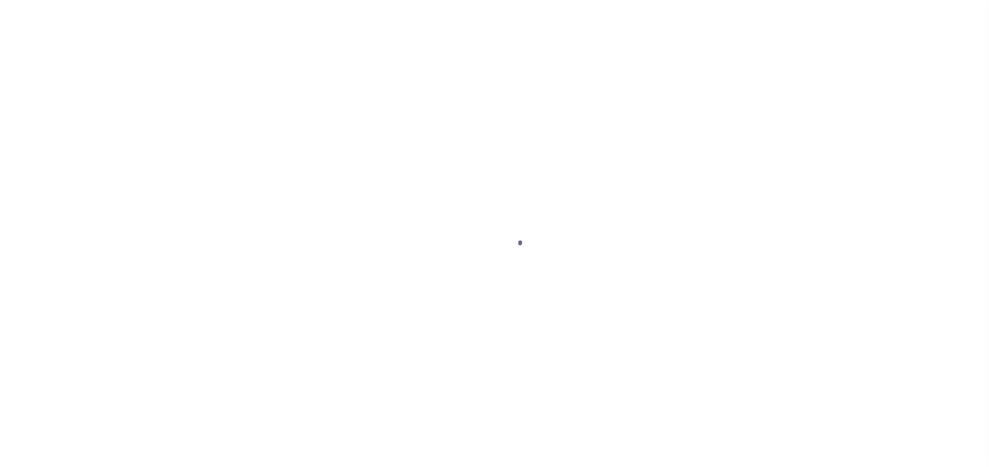
select select "PYD"
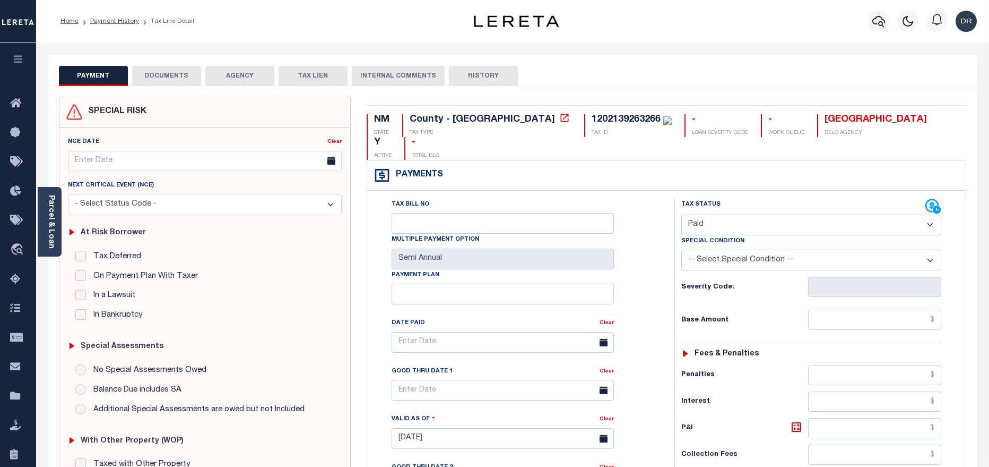
click at [159, 82] on button "DOCUMENTS" at bounding box center [166, 76] width 69 height 20
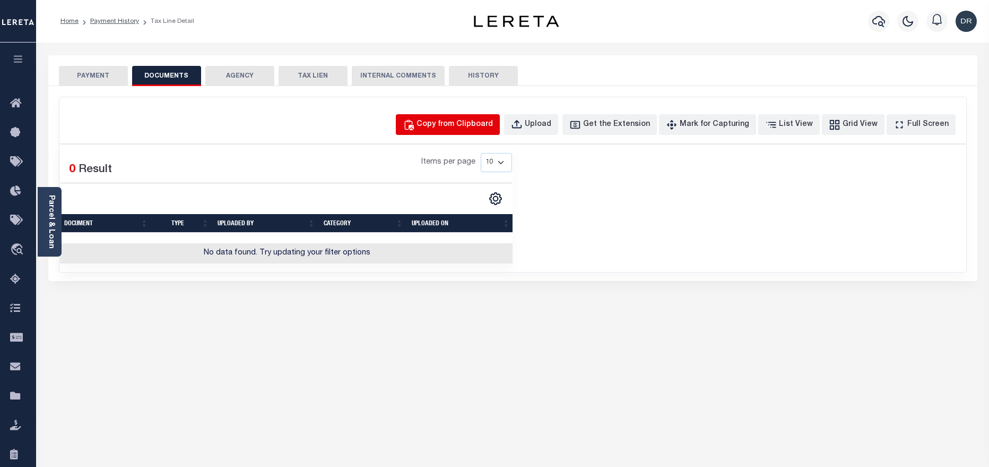
click at [450, 123] on div "Copy from Clipboard" at bounding box center [455, 125] width 76 height 12
select select "POP"
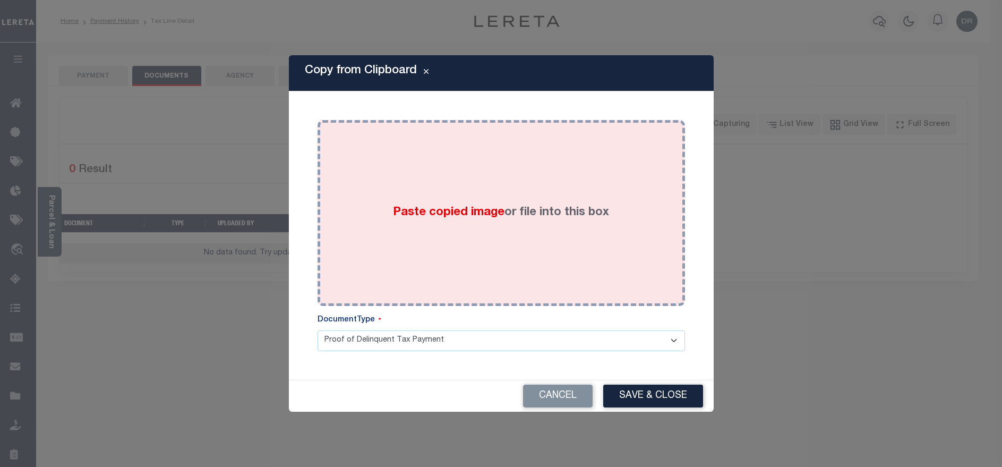
click at [472, 230] on div "Paste copied image or file into this box" at bounding box center [500, 213] width 351 height 170
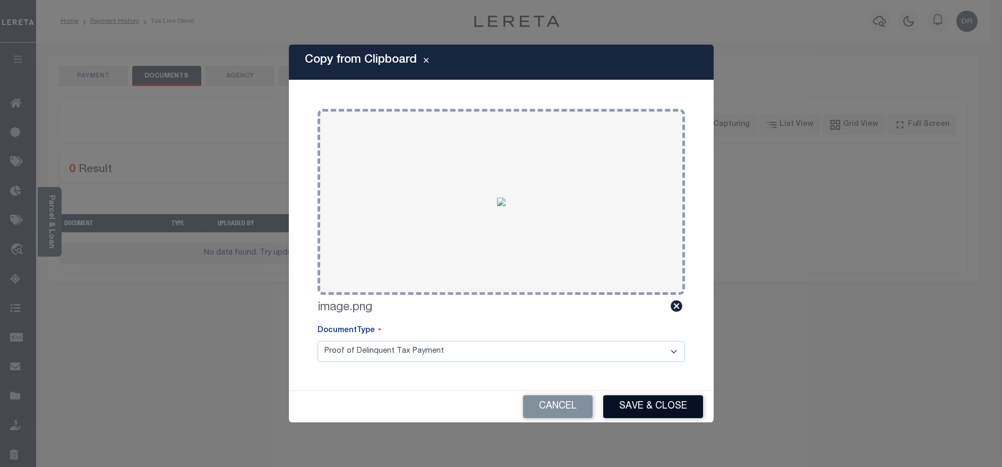
click at [638, 400] on button "Save & Close" at bounding box center [653, 406] width 100 height 23
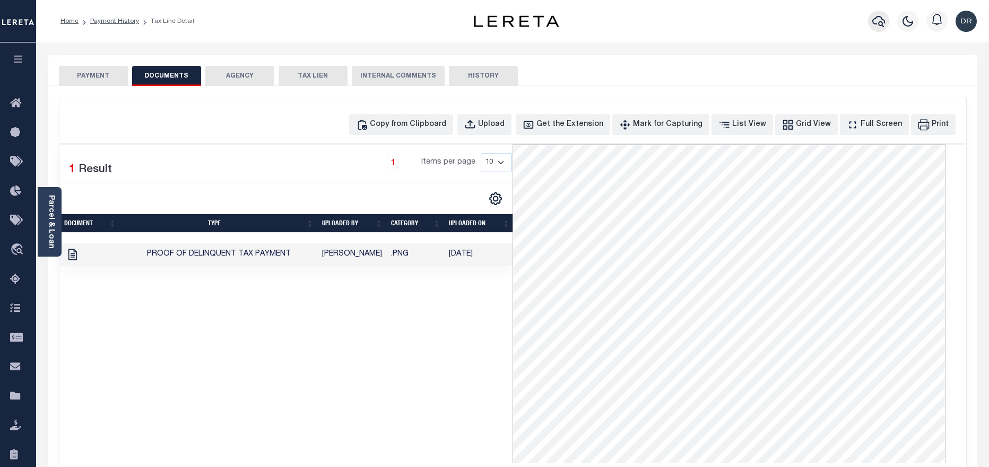
click at [869, 23] on button "button" at bounding box center [878, 21] width 21 height 21
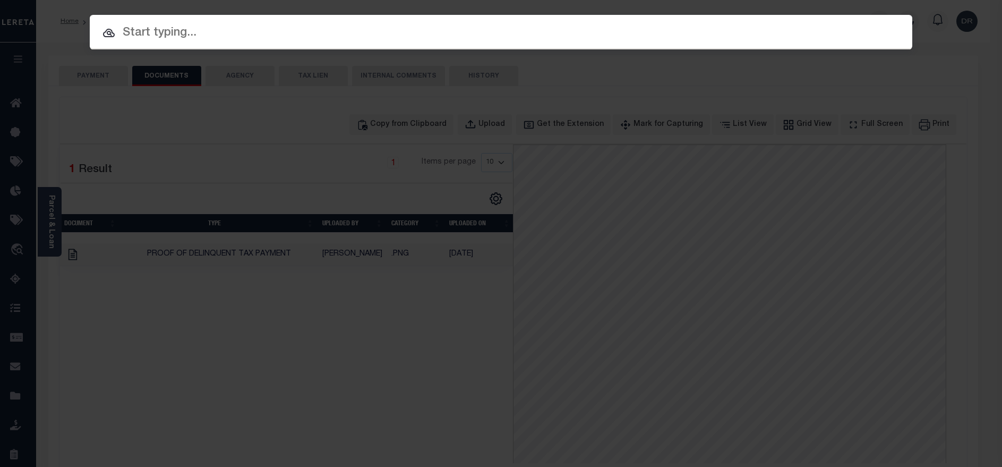
paste input "40001781"
type input "40001781"
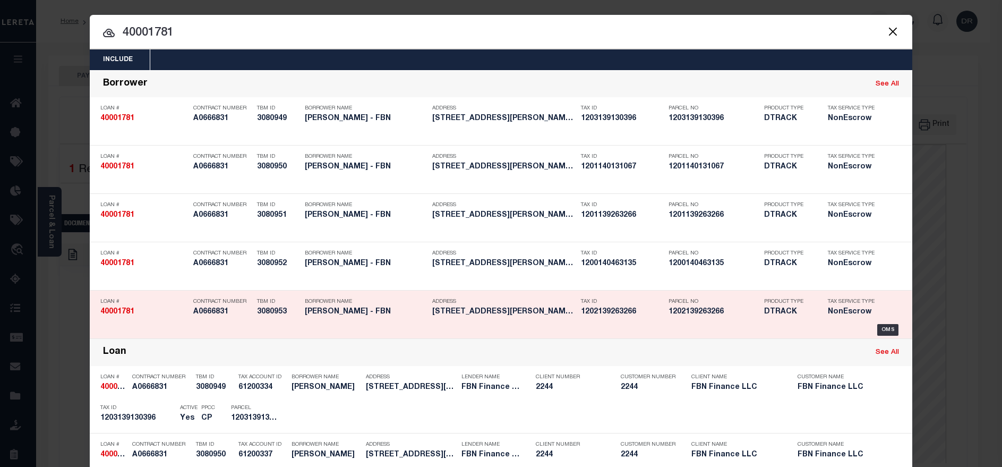
scroll to position [159, 0]
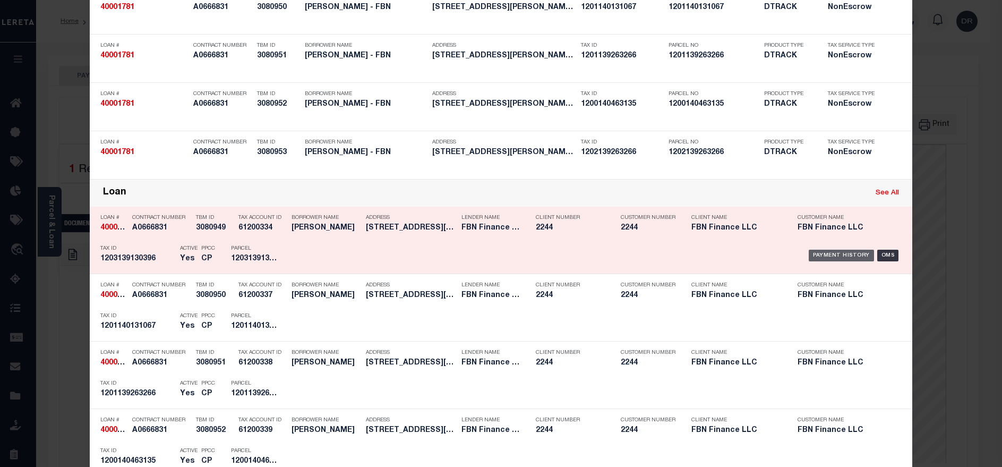
click at [812, 253] on div "Payment History" at bounding box center [840, 255] width 65 height 12
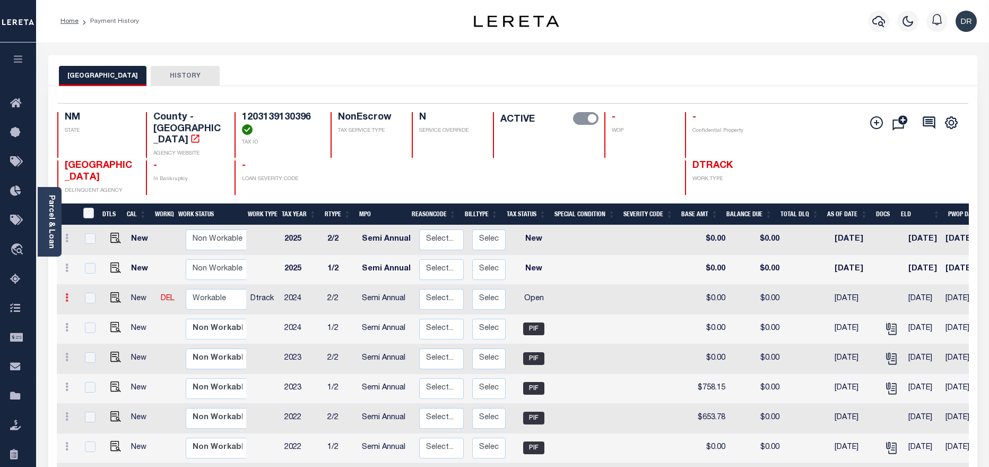
click at [63, 295] on link at bounding box center [67, 299] width 12 height 8
click at [94, 329] on img at bounding box center [92, 334] width 11 height 11
select select "OP2"
type input "$0.00"
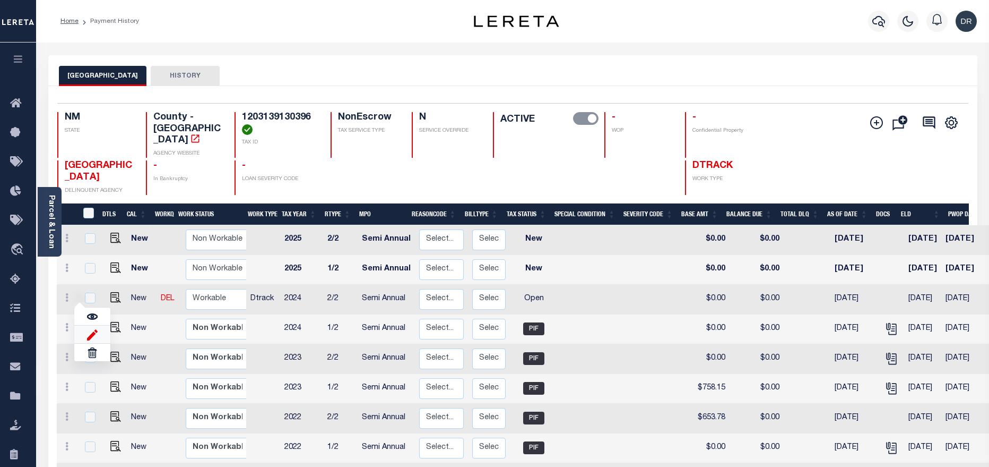
type input "[DATE]"
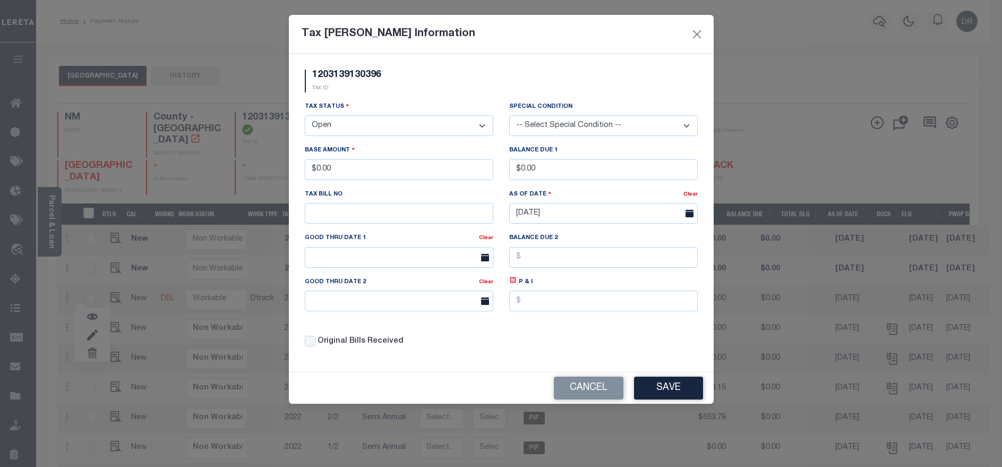
click at [409, 126] on select "- Select Status - Open Due/Unpaid Paid Incomplete No Tax Due Internal Refund Pr…" at bounding box center [399, 125] width 188 height 21
click at [353, 130] on select "- Select Status - Open Due/Unpaid Paid Incomplete No Tax Due Internal Refund Pr…" at bounding box center [399, 125] width 188 height 21
select select "PYD"
click at [305, 116] on select "- Select Status - Open Due/Unpaid Paid Incomplete No Tax Due Internal Refund Pr…" at bounding box center [399, 125] width 188 height 21
click at [687, 399] on button "Save" at bounding box center [668, 387] width 69 height 23
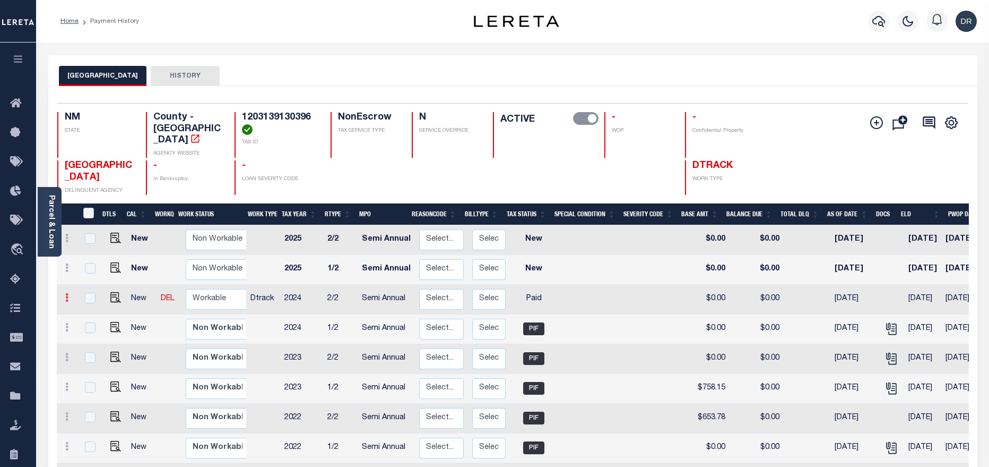
click at [65, 293] on icon at bounding box center [66, 297] width 3 height 8
click at [88, 311] on img at bounding box center [92, 316] width 11 height 11
checkbox input "true"
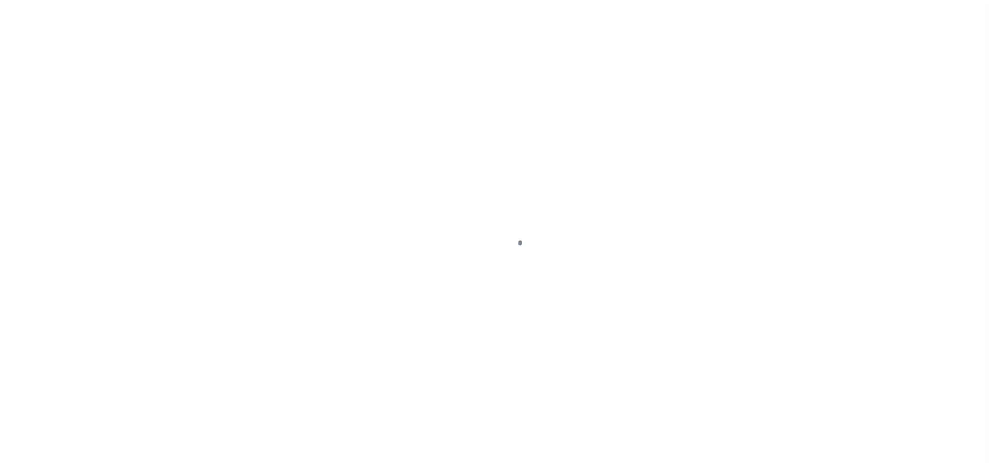
select select "PYD"
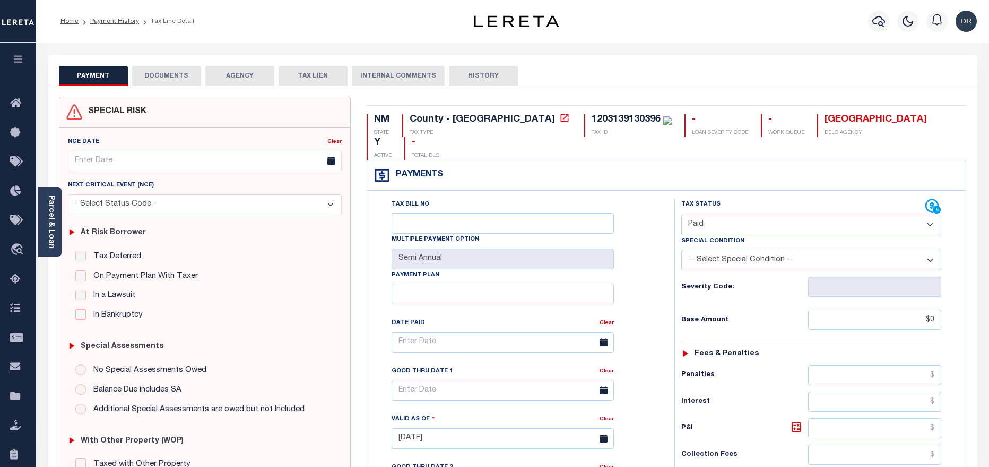
click at [153, 79] on button "DOCUMENTS" at bounding box center [166, 76] width 69 height 20
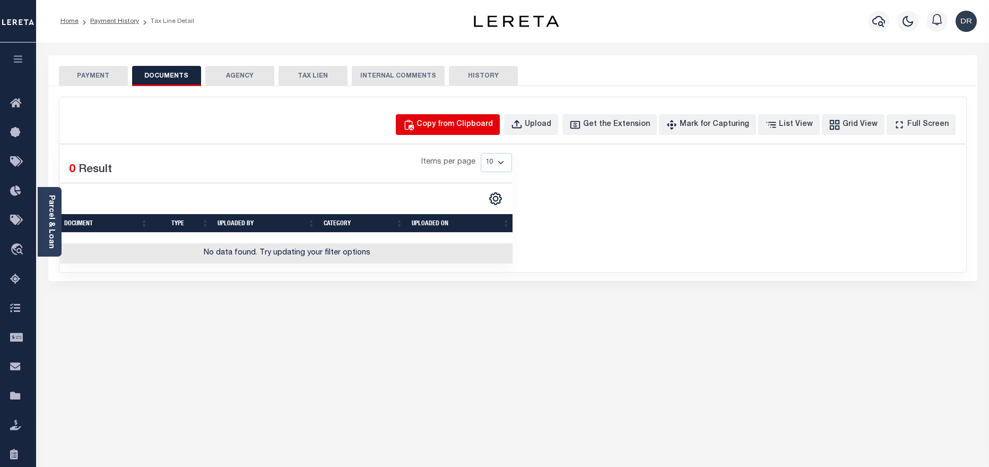
click at [458, 130] on div "Copy from Clipboard" at bounding box center [455, 125] width 76 height 12
select select "POP"
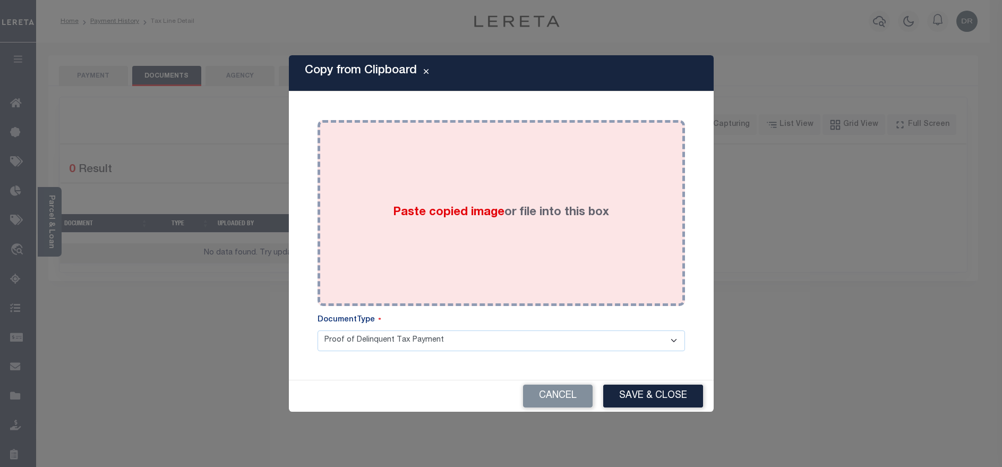
click at [489, 239] on div "Paste copied image or file into this box" at bounding box center [500, 213] width 351 height 170
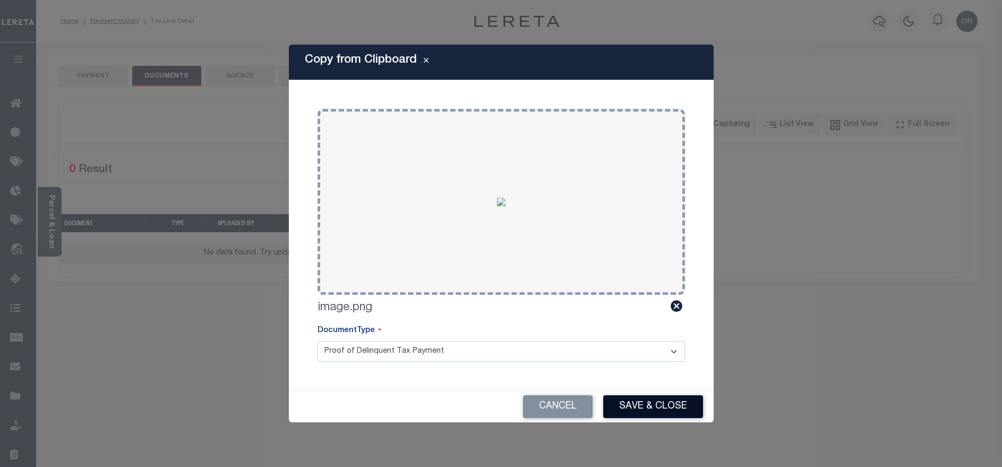
click at [627, 404] on button "Save & Close" at bounding box center [653, 406] width 100 height 23
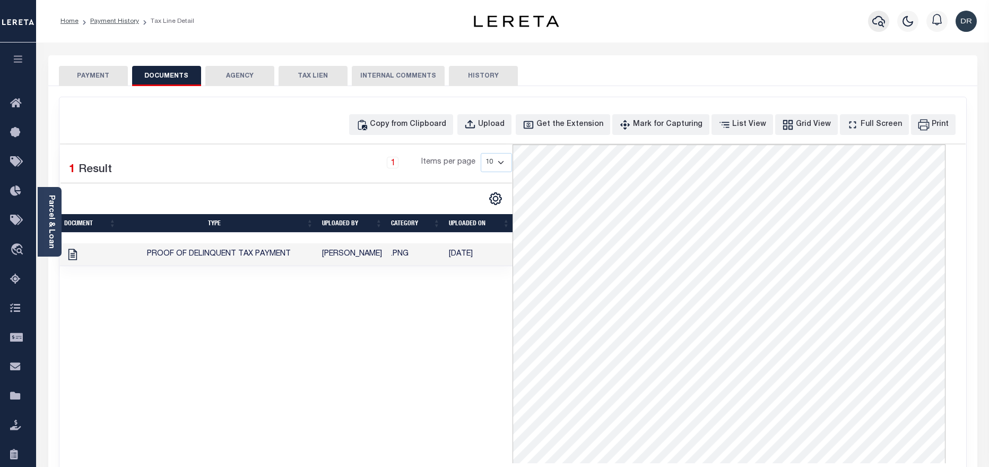
click at [884, 19] on icon "button" at bounding box center [879, 21] width 13 height 13
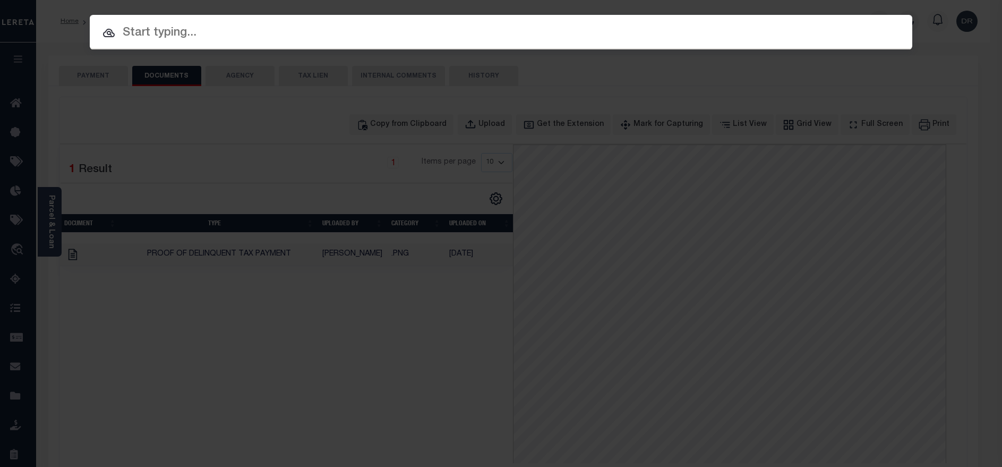
paste input "40004876"
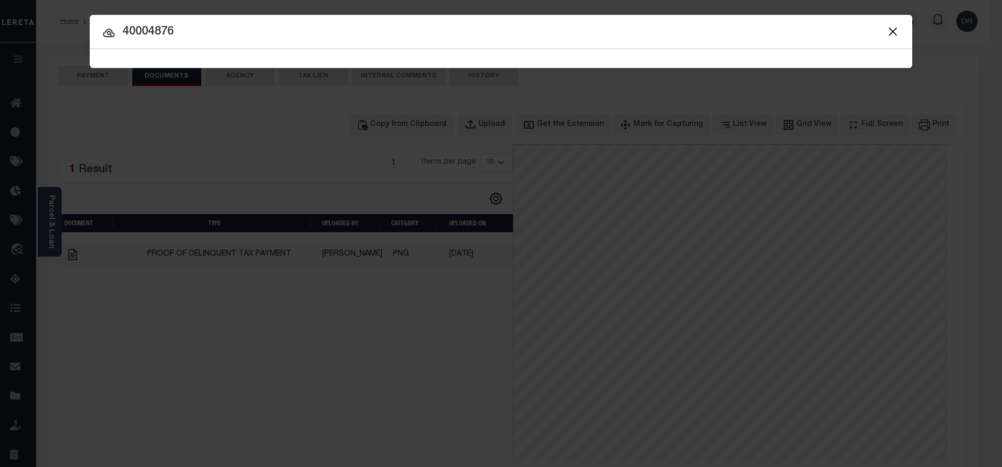
type input "40004876"
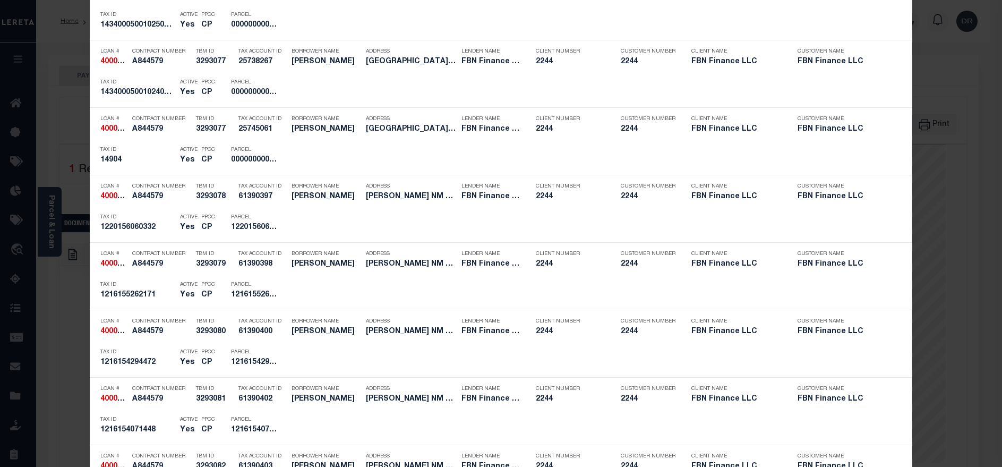
scroll to position [750, 0]
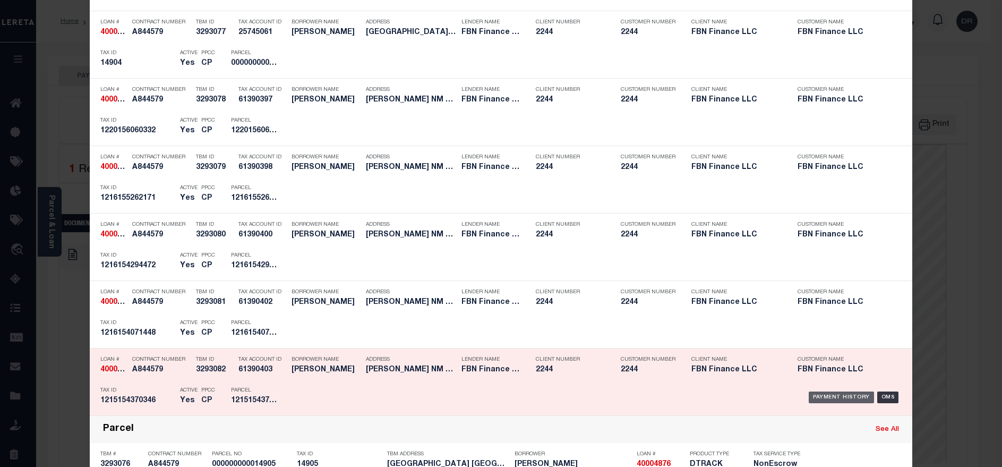
click at [813, 401] on div "Payment History" at bounding box center [840, 397] width 65 height 12
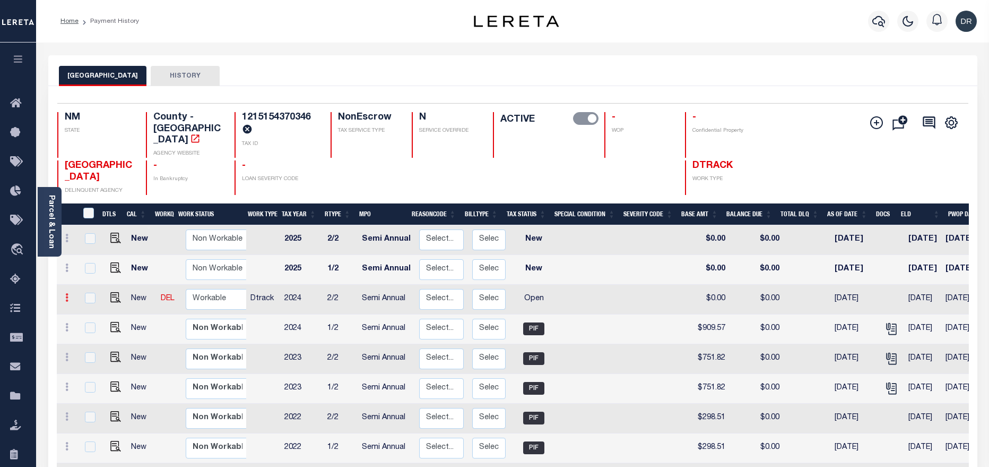
click at [70, 295] on link at bounding box center [67, 299] width 12 height 8
click at [95, 311] on img at bounding box center [92, 316] width 11 height 11
checkbox input "true"
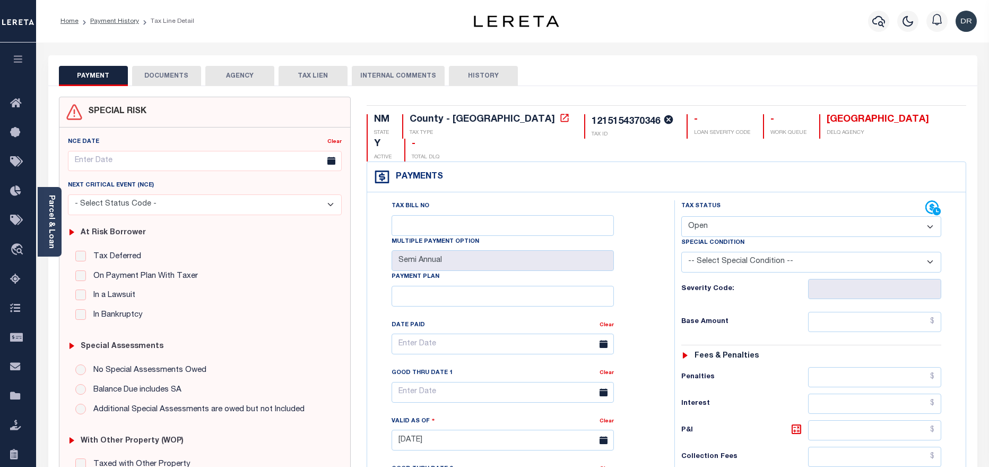
click at [771, 216] on select "- Select Status Code - Open Due/Unpaid Paid Incomplete No Tax Due Internal Refu…" at bounding box center [811, 226] width 260 height 21
click at [753, 216] on select "- Select Status Code - Open Due/Unpaid Paid Incomplete No Tax Due Internal Refu…" at bounding box center [811, 226] width 260 height 21
select select "PYD"
click at [681, 216] on select "- Select Status Code - Open Due/Unpaid Paid Incomplete No Tax Due Internal Refu…" at bounding box center [811, 226] width 260 height 21
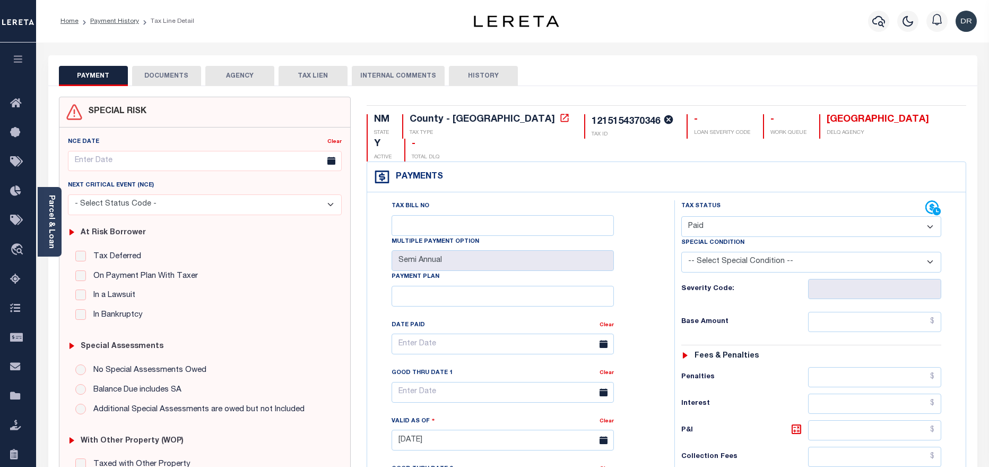
type input "[DATE]"
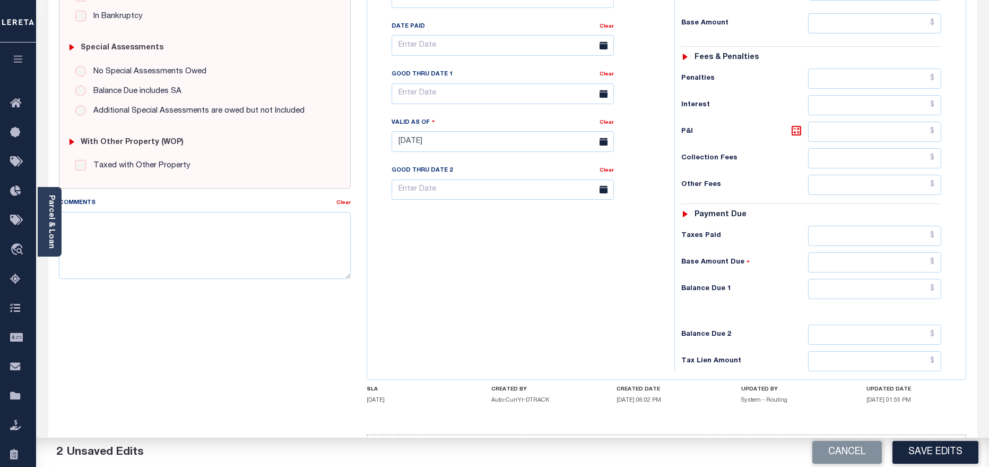
scroll to position [315, 0]
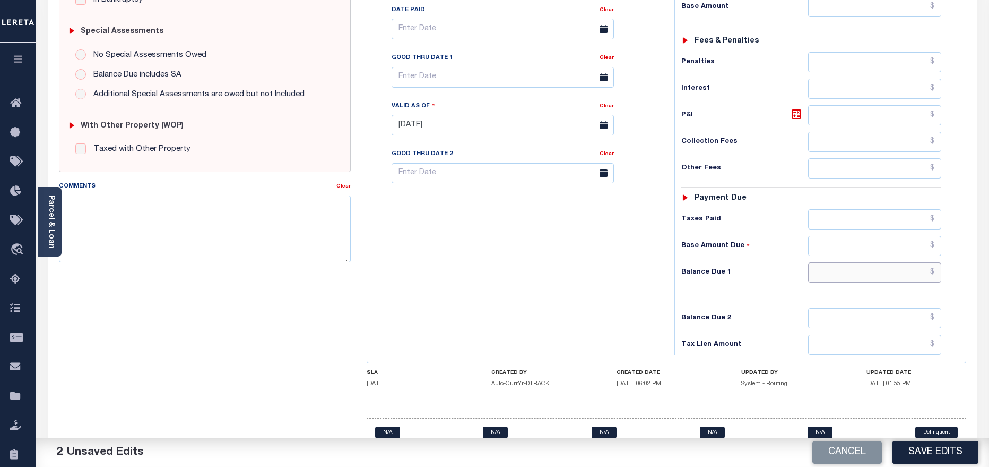
click at [869, 262] on input "text" at bounding box center [875, 272] width 134 height 20
type input "$0.00"
click at [940, 461] on button "Save Edits" at bounding box center [936, 452] width 86 height 23
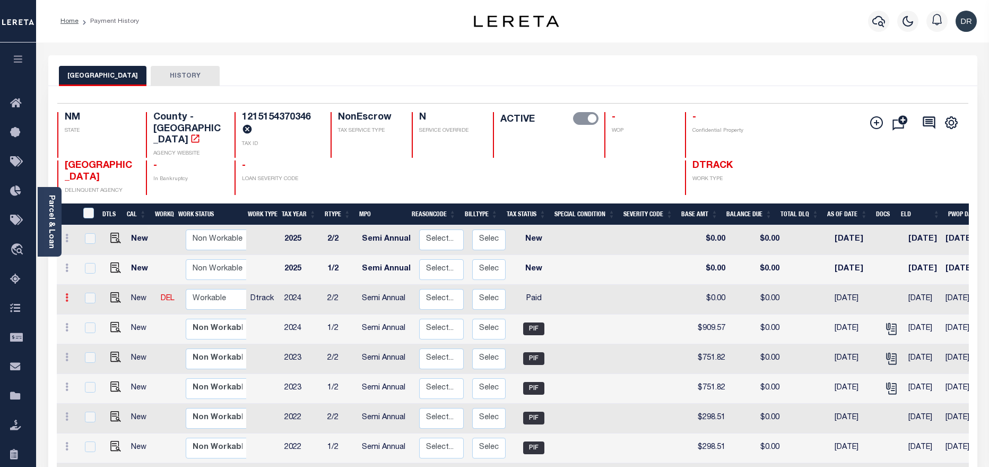
click at [66, 293] on icon at bounding box center [66, 297] width 3 height 8
click at [90, 311] on img at bounding box center [92, 316] width 11 height 11
checkbox input "true"
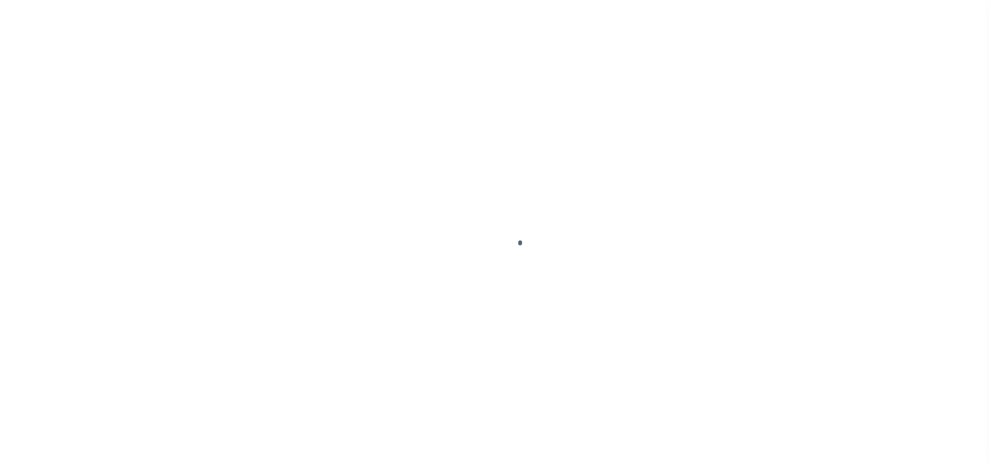
select select "PYD"
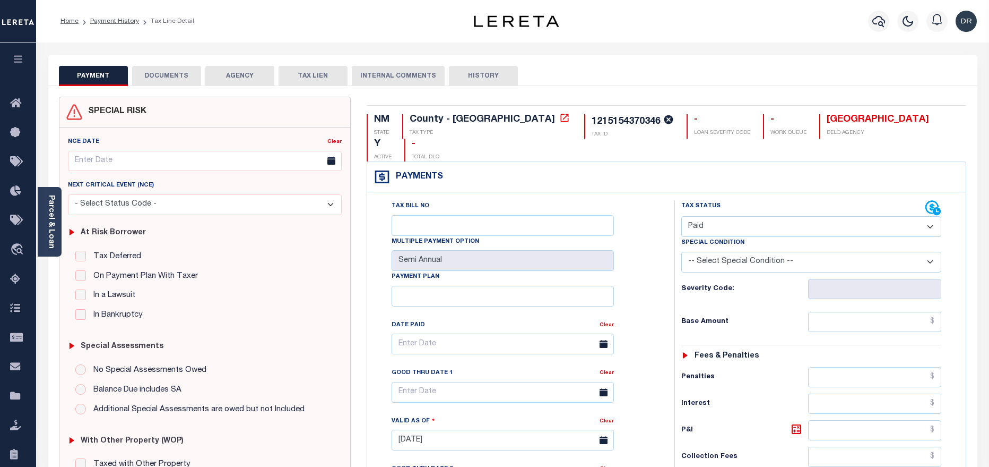
click at [175, 75] on button "DOCUMENTS" at bounding box center [166, 76] width 69 height 20
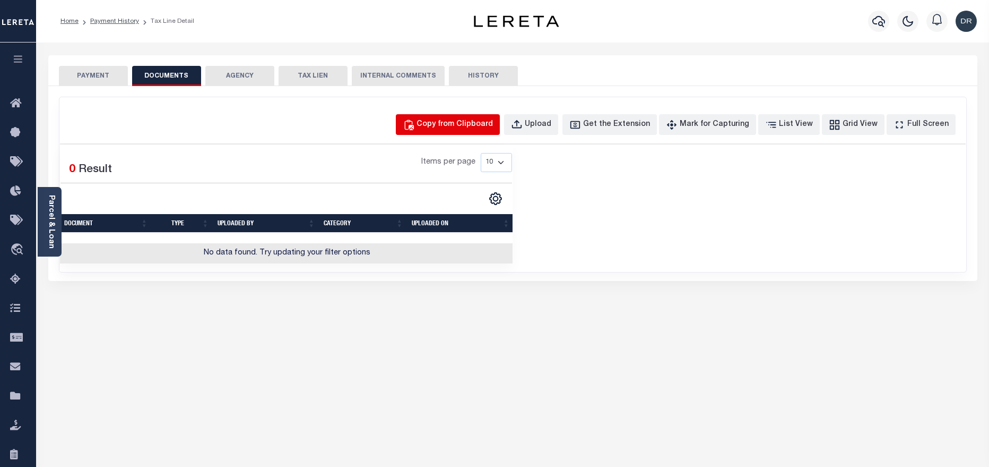
click at [483, 119] on div "Copy from Clipboard" at bounding box center [455, 125] width 76 height 12
select select "POP"
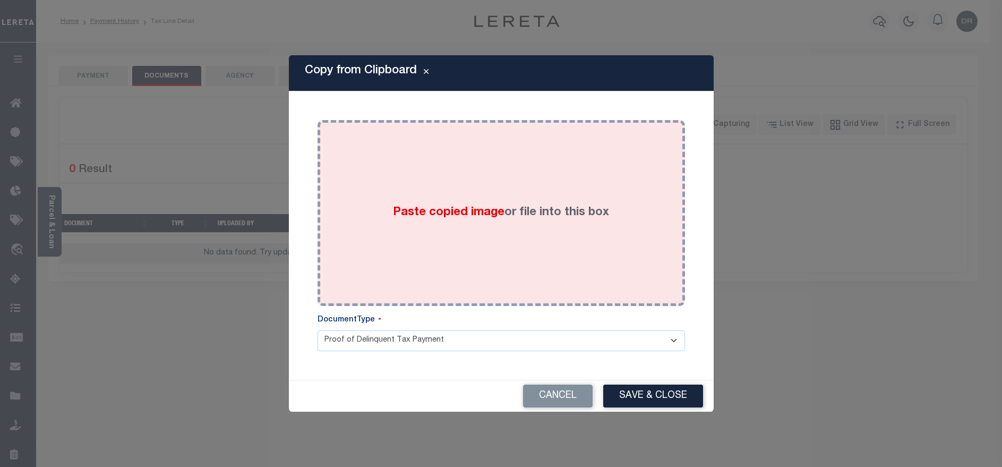
click at [485, 137] on div "Paste copied image or file into this box" at bounding box center [500, 213] width 351 height 170
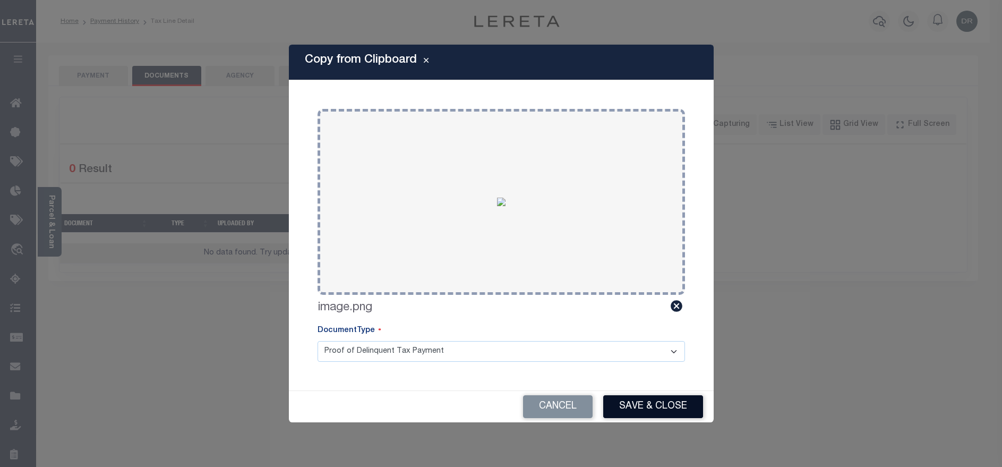
click at [616, 395] on button "Save & Close" at bounding box center [653, 406] width 100 height 23
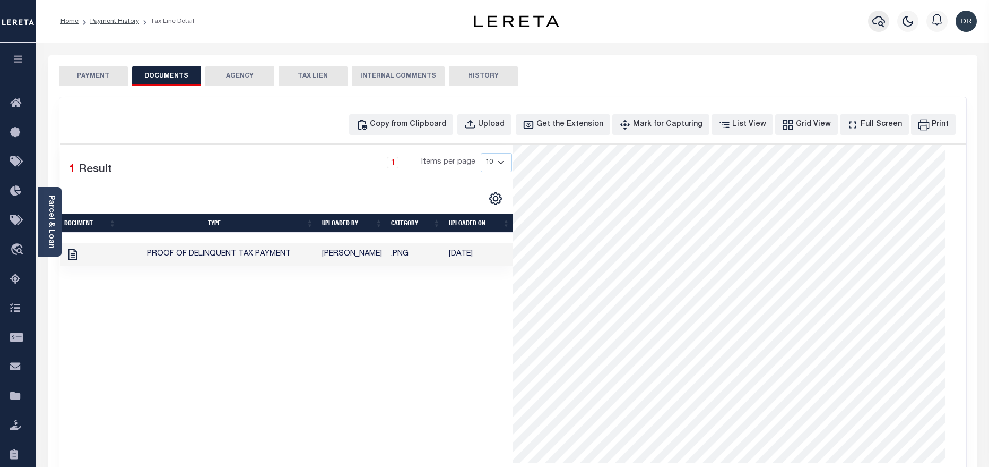
click at [884, 23] on icon "button" at bounding box center [879, 21] width 13 height 13
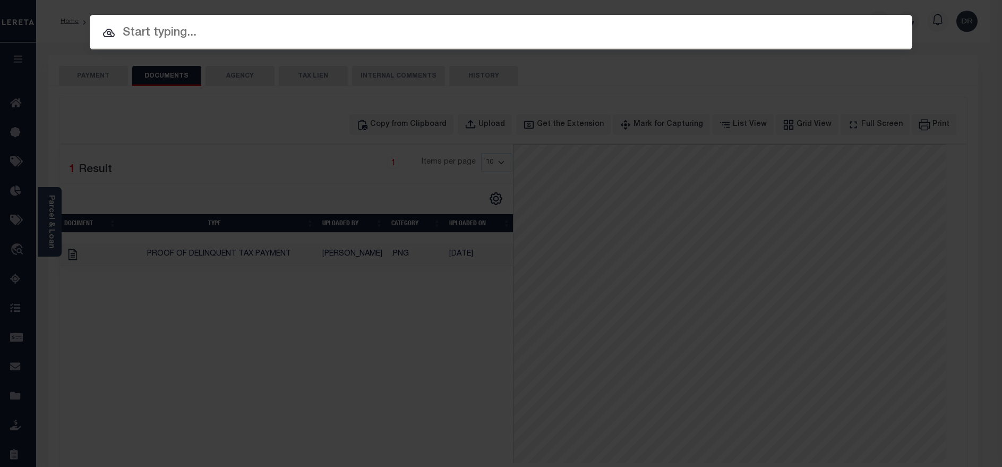
paste input "40004876"
type input "40004876"
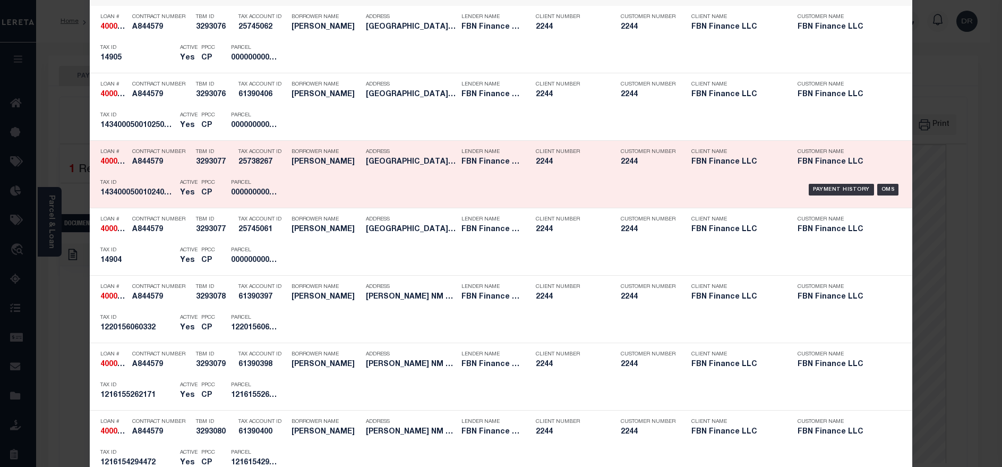
scroll to position [637, 0]
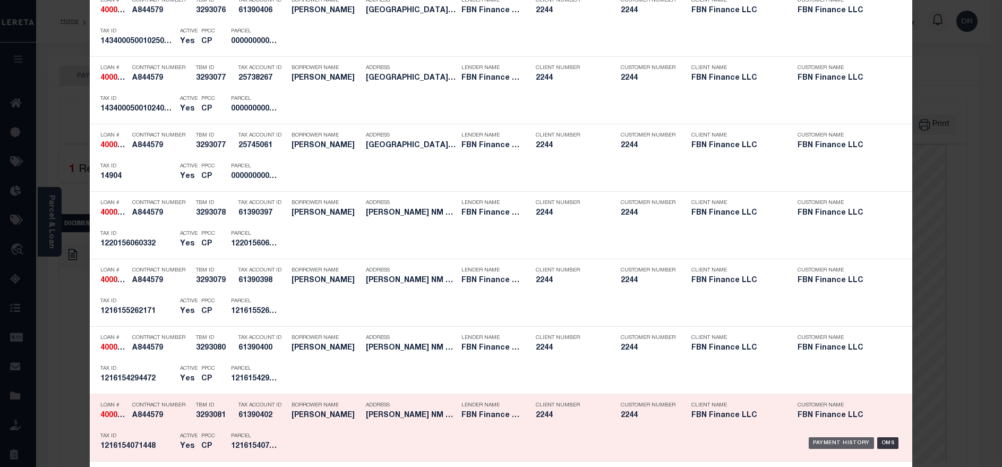
click at [818, 444] on div "Payment History" at bounding box center [840, 443] width 65 height 12
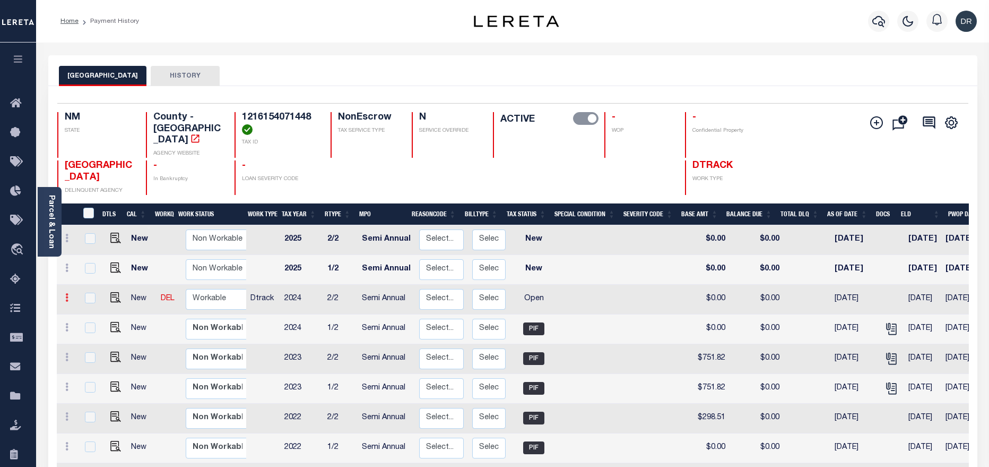
click at [67, 293] on icon at bounding box center [66, 297] width 3 height 8
click at [96, 329] on img at bounding box center [92, 334] width 11 height 11
select select "OP2"
type input "$0.00"
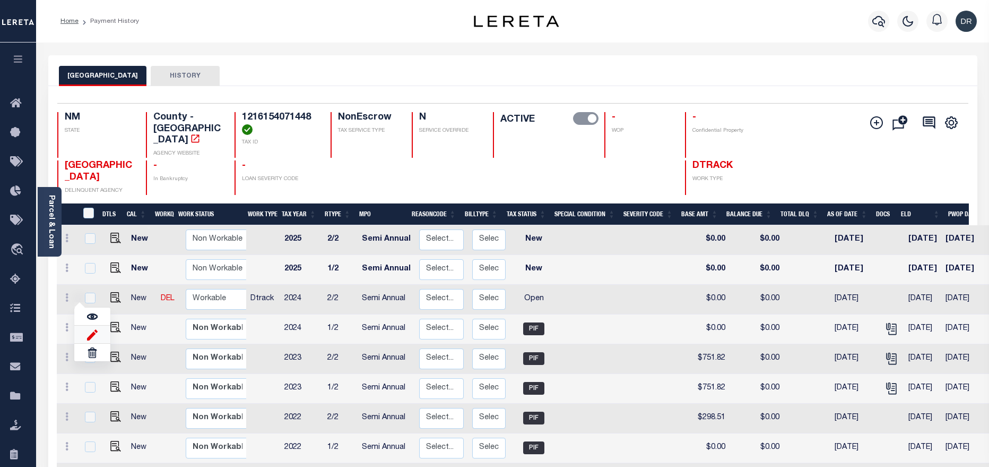
type input "[DATE]"
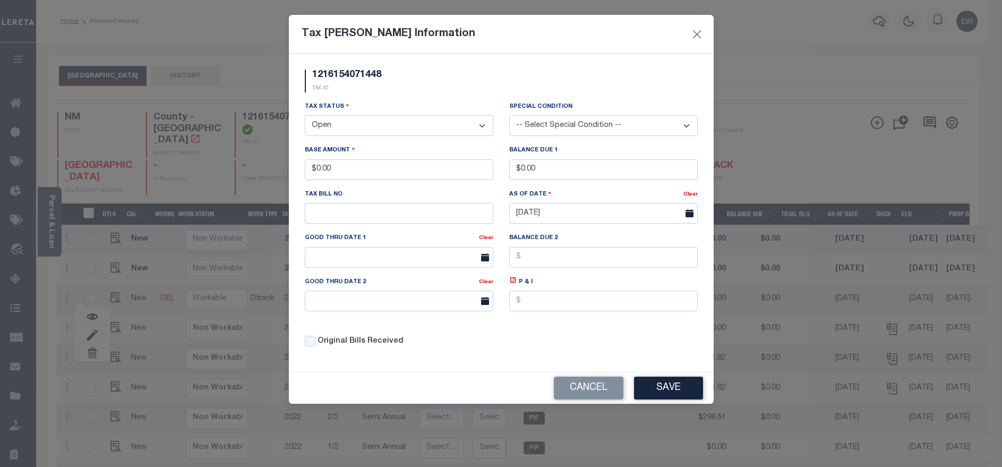
click at [397, 127] on select "- Select Status - Open Due/Unpaid Paid Incomplete No Tax Due Internal Refund Pr…" at bounding box center [399, 125] width 188 height 21
click at [417, 128] on select "- Select Status - Open Due/Unpaid Paid Incomplete No Tax Due Internal Refund Pr…" at bounding box center [399, 125] width 188 height 21
select select "PYD"
click at [305, 116] on select "- Select Status - Open Due/Unpaid Paid Incomplete No Tax Due Internal Refund Pr…" at bounding box center [399, 125] width 188 height 21
click at [643, 396] on button "Save" at bounding box center [668, 387] width 69 height 23
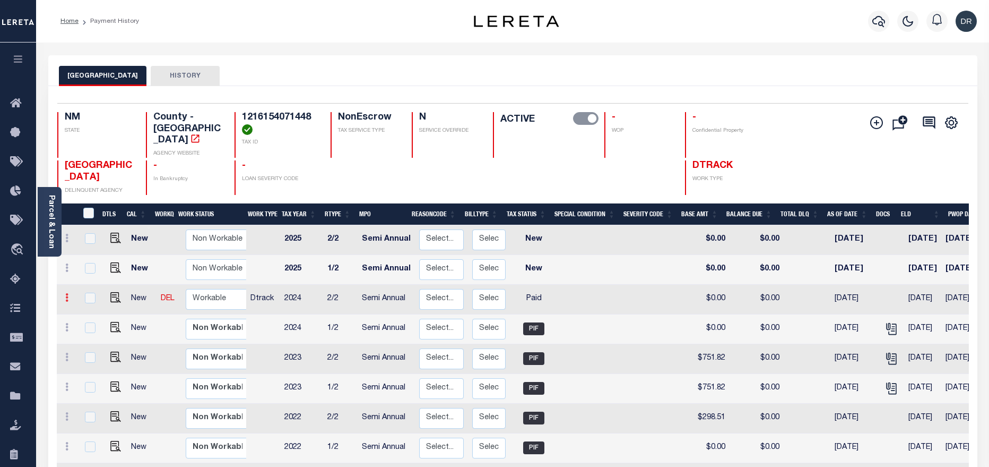
click at [66, 293] on icon at bounding box center [66, 297] width 3 height 8
click at [91, 312] on img at bounding box center [92, 316] width 11 height 11
checkbox input "true"
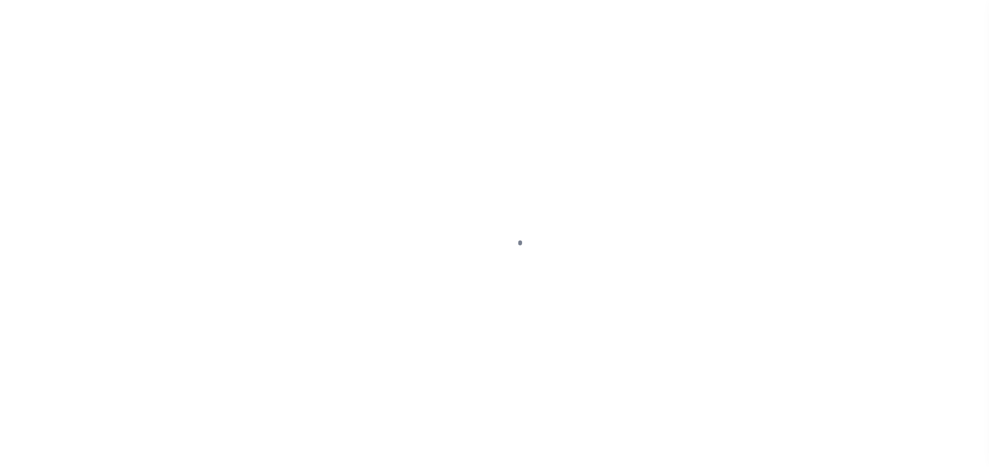
select select "PYD"
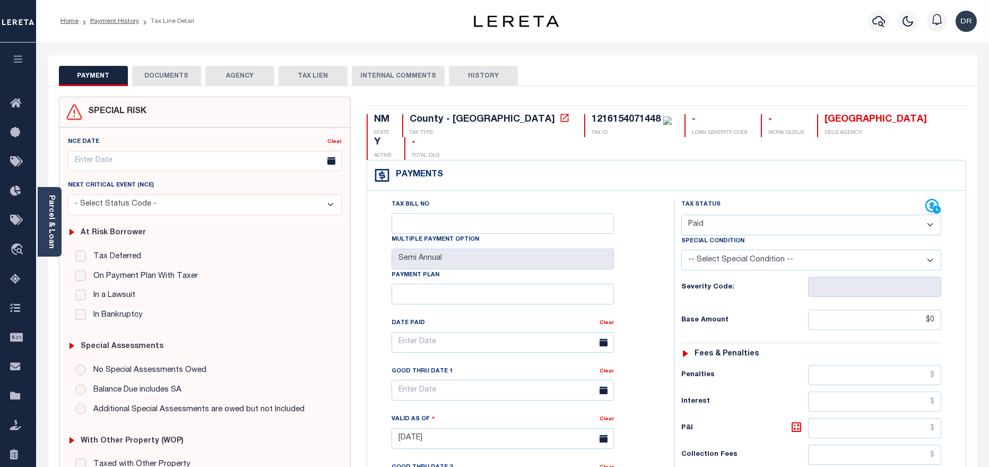
click at [177, 78] on button "DOCUMENTS" at bounding box center [166, 76] width 69 height 20
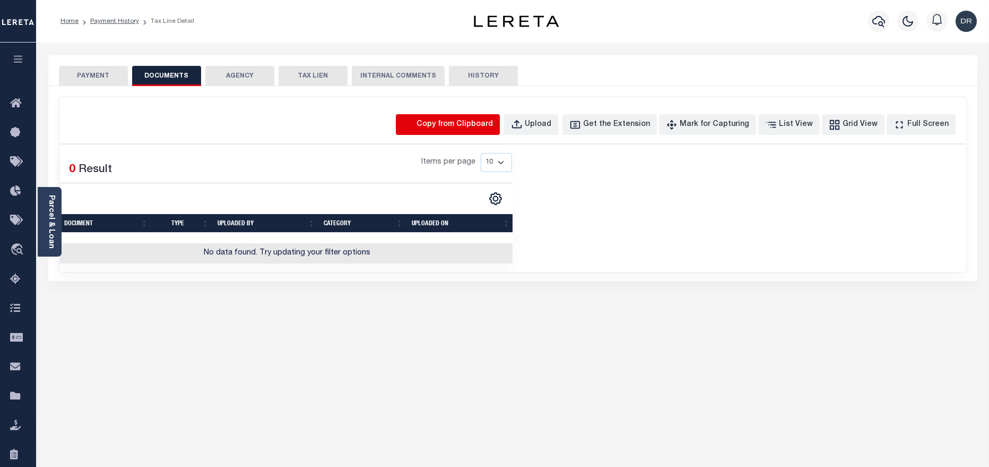
click at [415, 124] on icon "button" at bounding box center [409, 125] width 12 height 12
select select "POP"
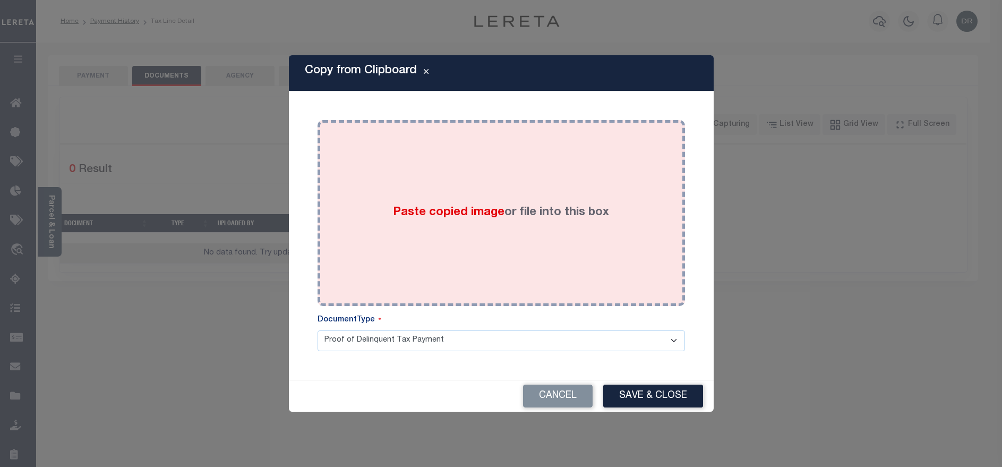
click at [491, 219] on label "Paste copied image or file into this box" at bounding box center [501, 213] width 216 height 18
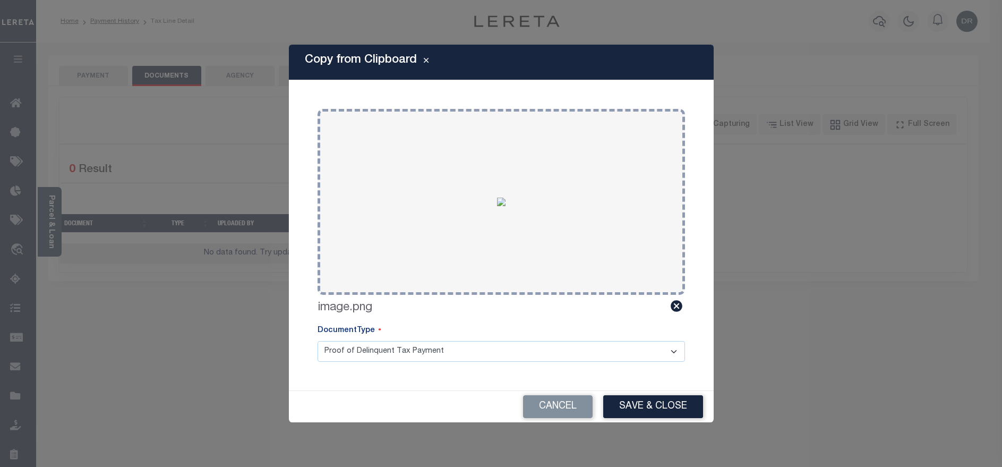
click at [655, 395] on button "Save & Close" at bounding box center [653, 406] width 100 height 23
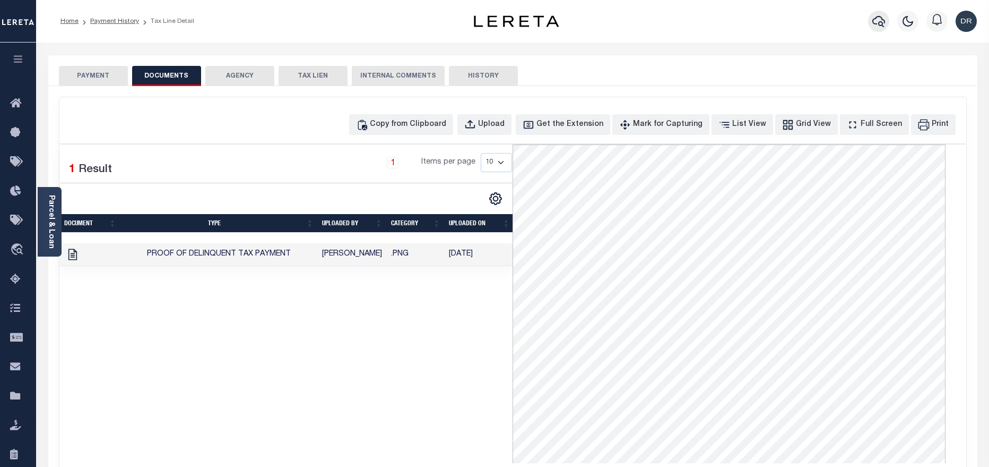
click at [882, 20] on icon "button" at bounding box center [879, 21] width 13 height 13
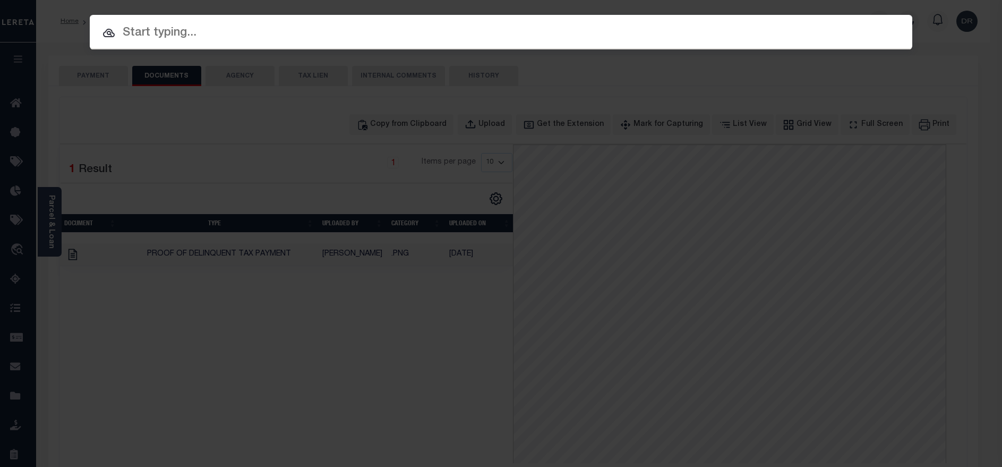
paste input "40004876"
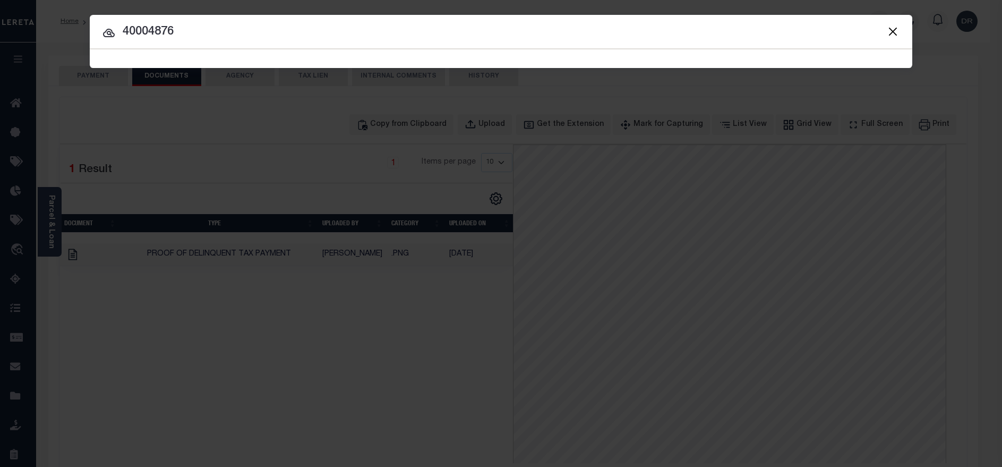
type input "40004876"
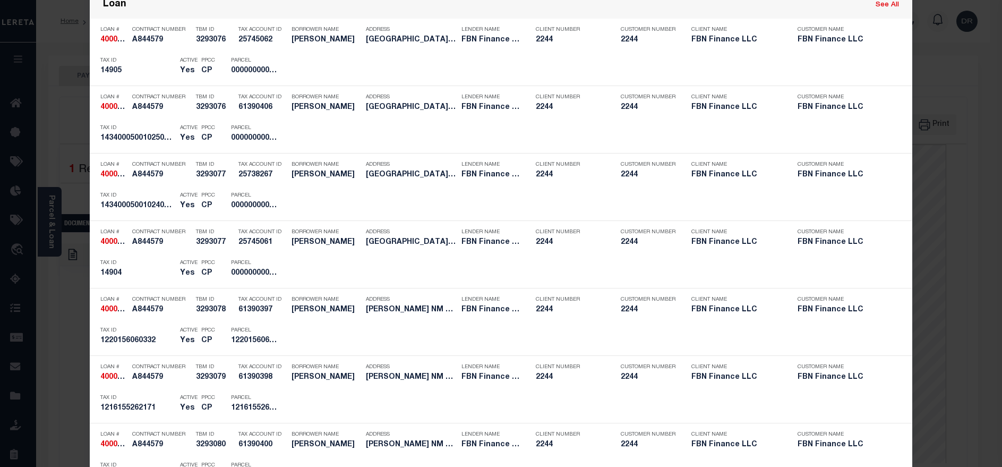
scroll to position [557, 0]
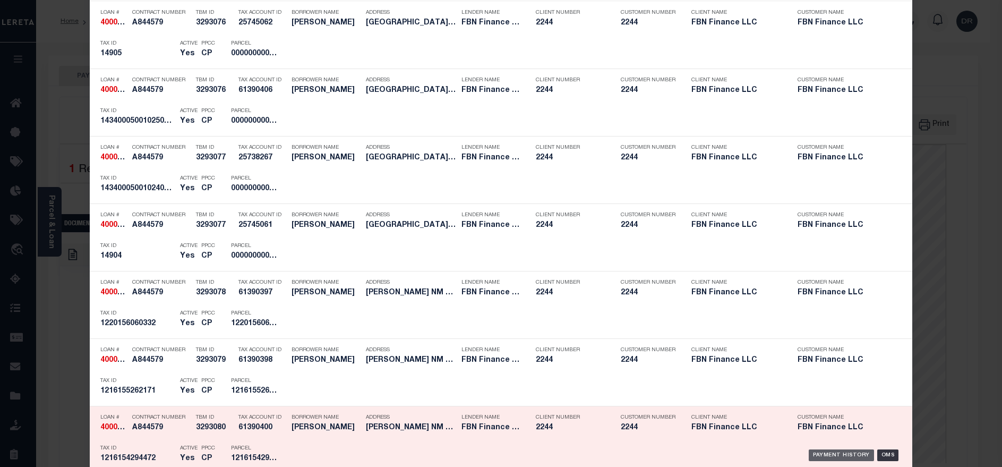
click at [825, 457] on div "Payment History" at bounding box center [840, 455] width 65 height 12
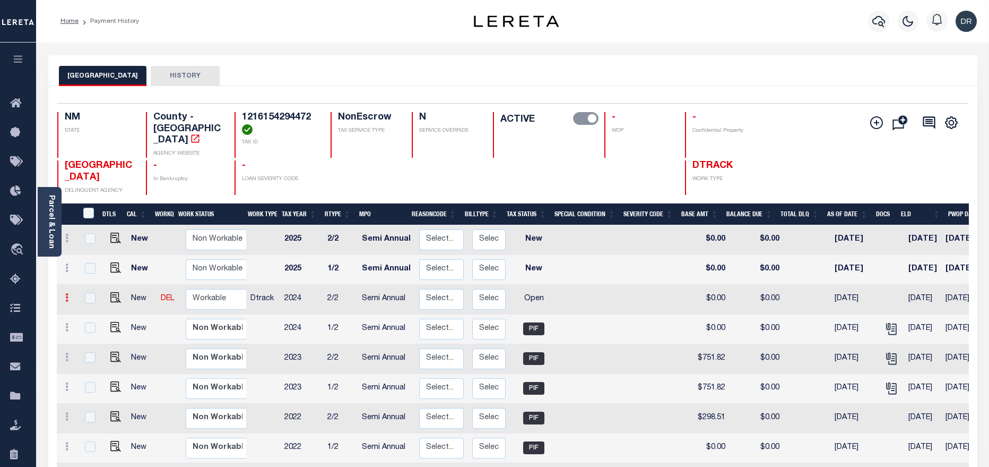
click at [64, 295] on link at bounding box center [67, 299] width 12 height 8
click at [90, 329] on img at bounding box center [92, 334] width 11 height 11
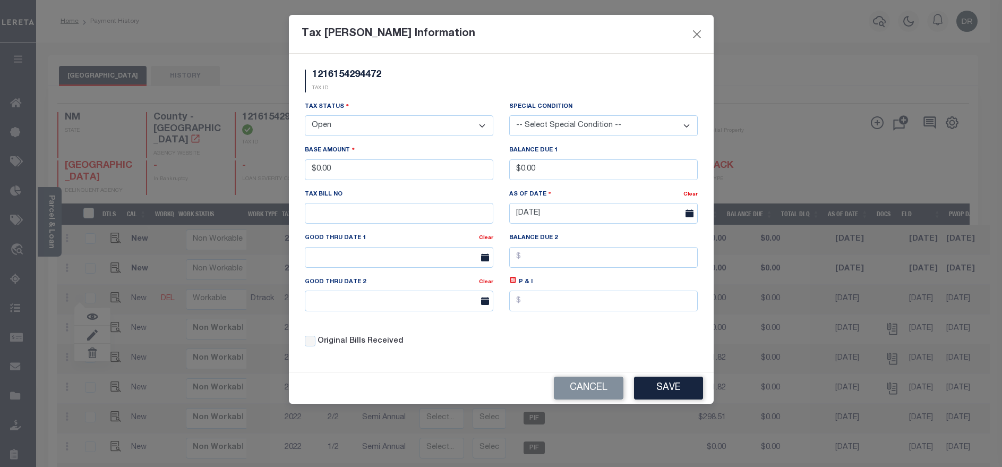
click at [419, 118] on select "- Select Status - Open Due/Unpaid Paid Incomplete No Tax Due Internal Refund Pr…" at bounding box center [399, 125] width 188 height 21
select select "PYD"
click at [305, 116] on select "- Select Status - Open Due/Unpaid Paid Incomplete No Tax Due Internal Refund Pr…" at bounding box center [399, 125] width 188 height 21
click at [646, 382] on button "Save" at bounding box center [668, 387] width 69 height 23
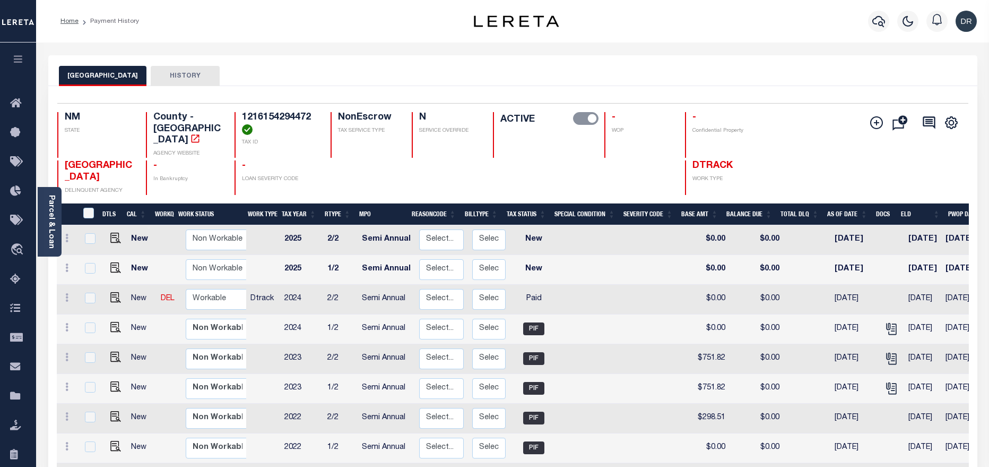
click at [73, 286] on td at bounding box center [67, 299] width 21 height 30
checkbox input "true"
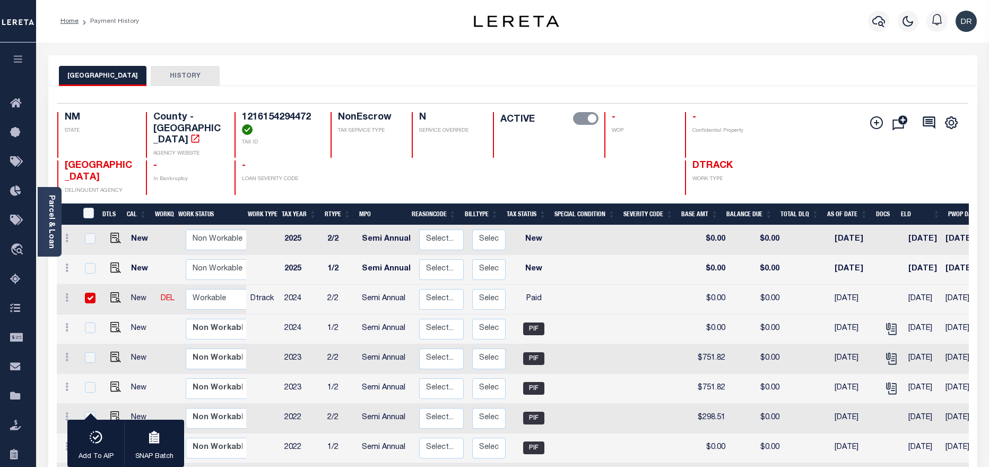
click at [87, 292] on input "checkbox" at bounding box center [90, 297] width 11 height 11
checkbox input "false"
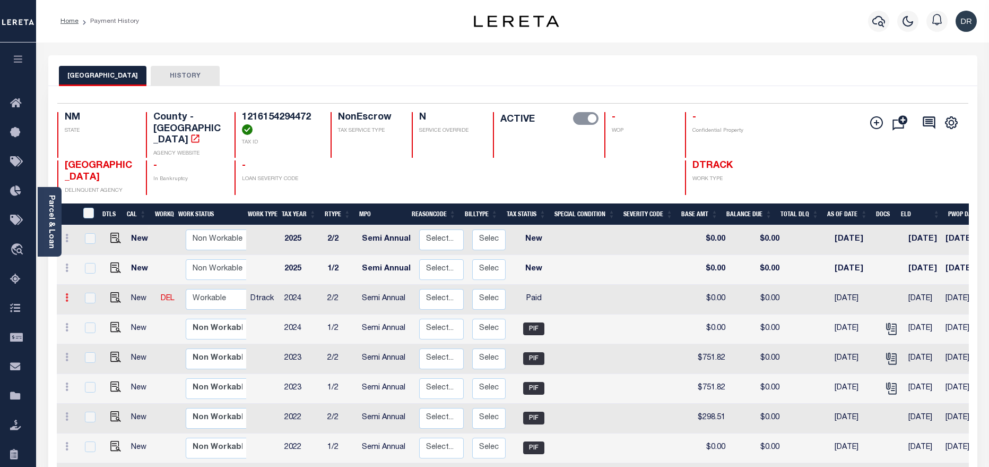
click at [66, 293] on icon at bounding box center [66, 297] width 3 height 8
click at [90, 313] on img at bounding box center [92, 316] width 11 height 11
checkbox input "true"
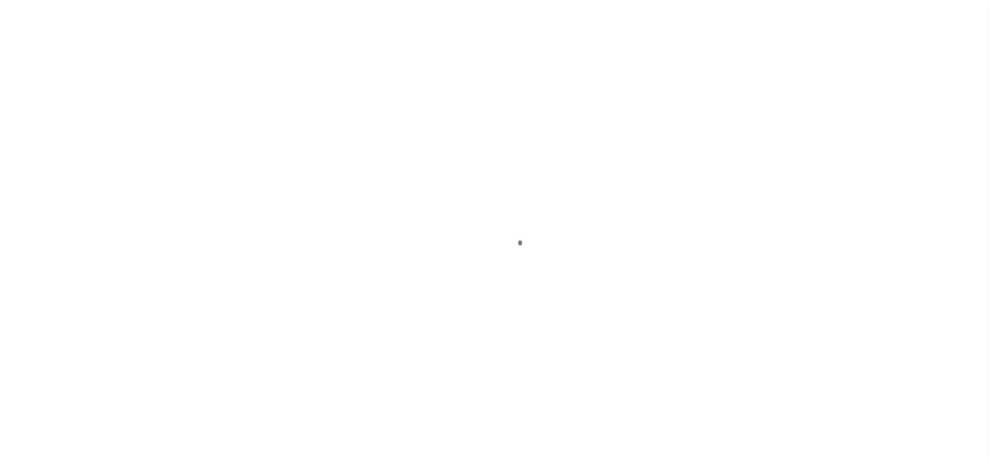
select select "PYD"
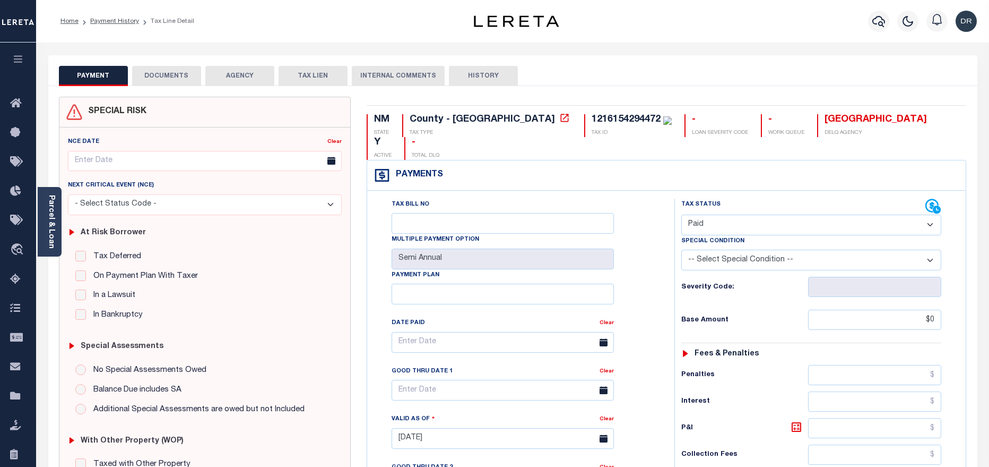
click at [165, 82] on button "DOCUMENTS" at bounding box center [166, 76] width 69 height 20
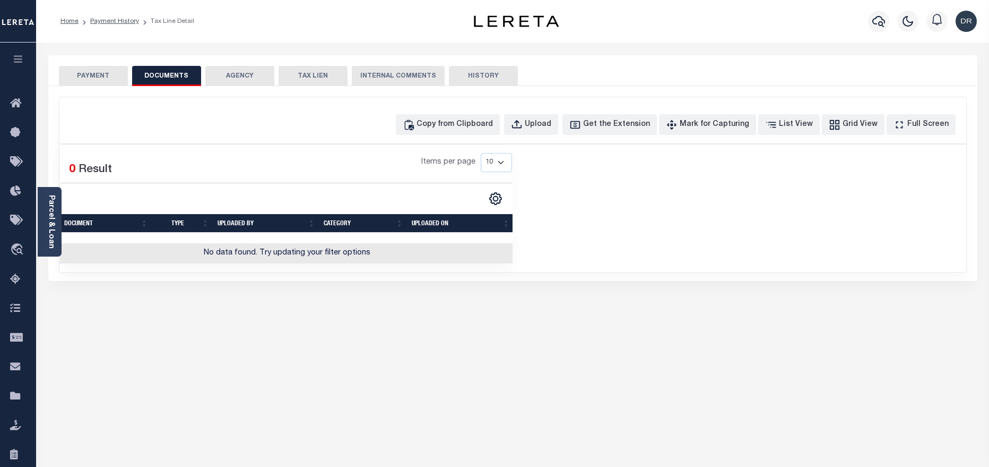
click at [460, 135] on div "Copy from Clipboard Upload Get the Extension Mark for Capturing Got it List Vie…" at bounding box center [512, 184] width 907 height 175
click at [481, 128] on div "Copy from Clipboard" at bounding box center [455, 125] width 76 height 12
select select "POP"
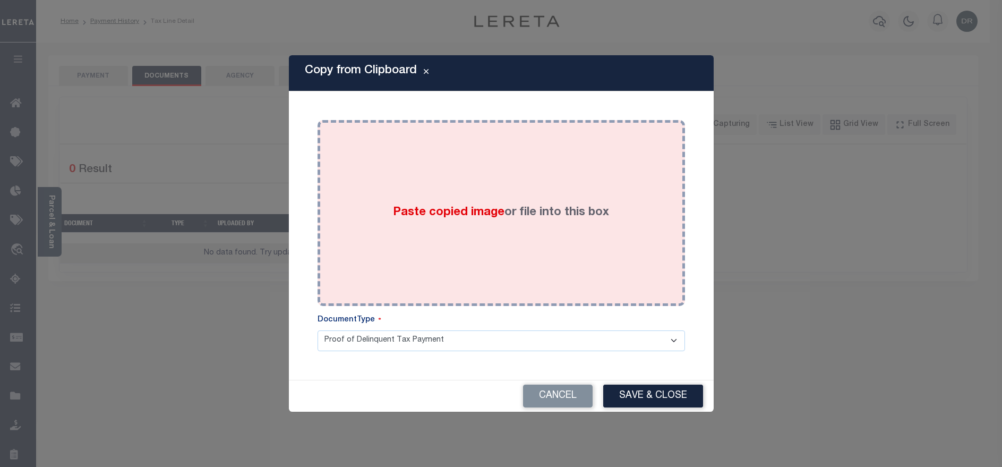
click at [516, 215] on label "Paste copied image or file into this box" at bounding box center [501, 213] width 216 height 18
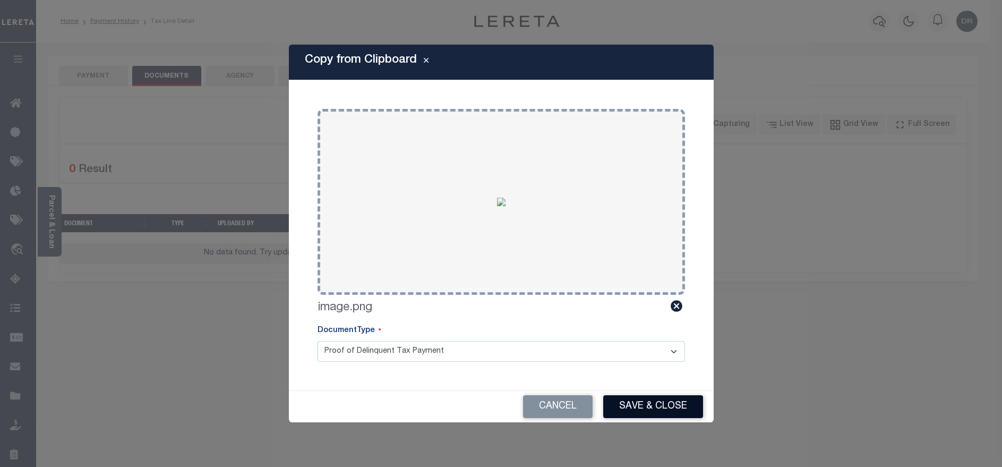
click at [641, 401] on button "Save & Close" at bounding box center [653, 406] width 100 height 23
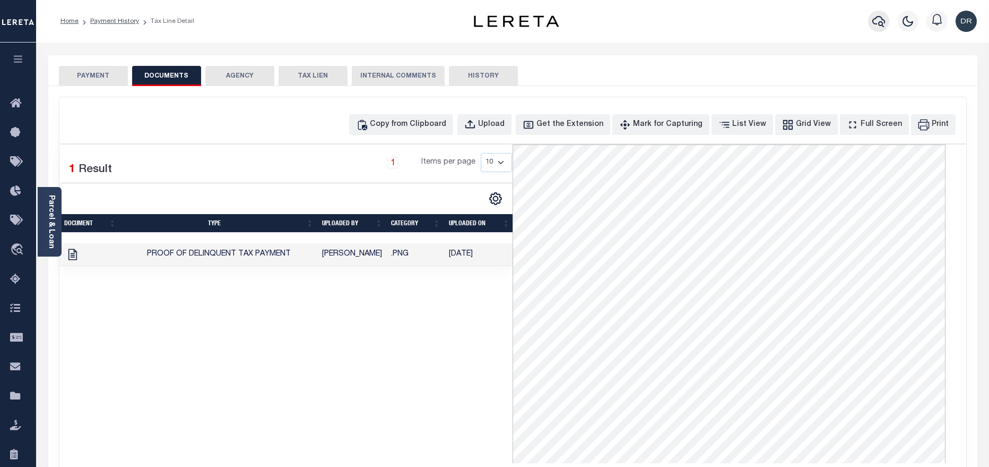
click at [873, 21] on icon "button" at bounding box center [879, 21] width 13 height 13
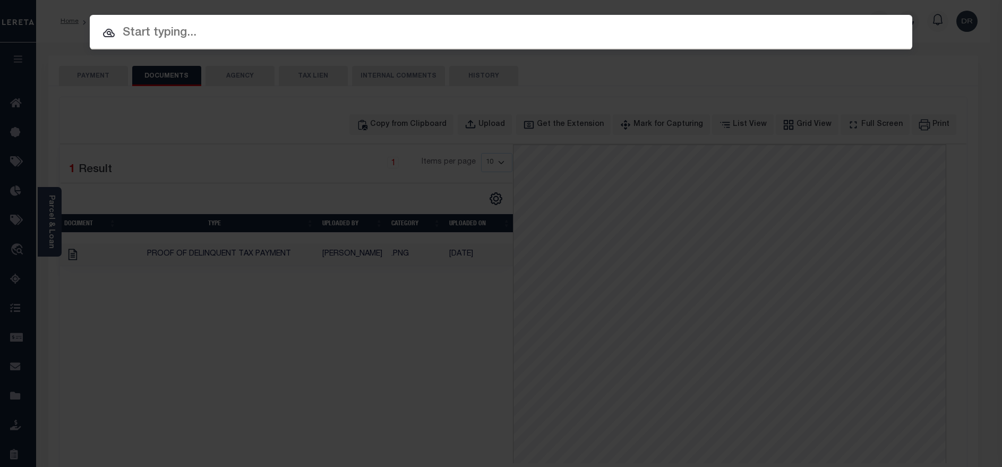
paste input "40004876"
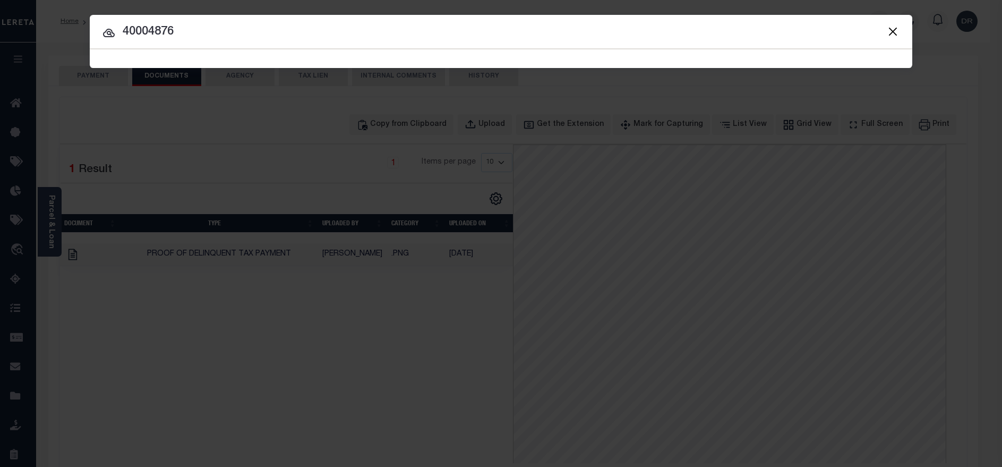
type input "40004876"
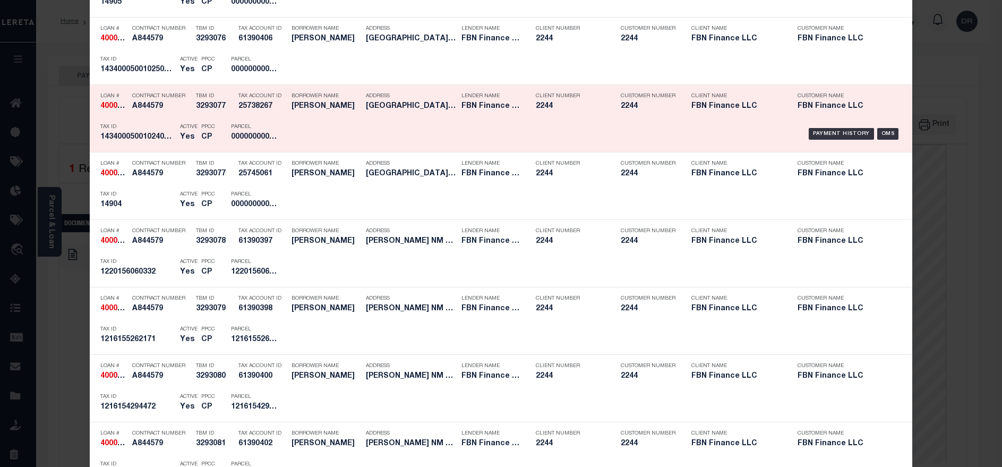
scroll to position [637, 0]
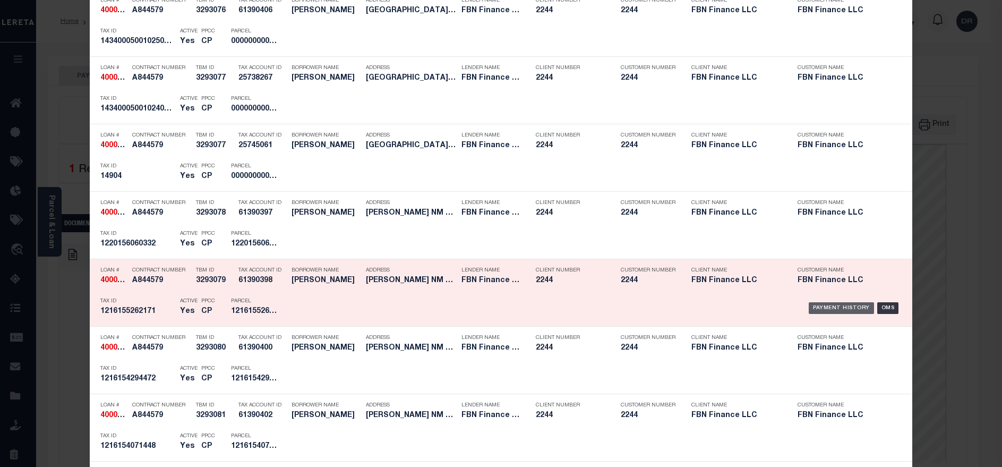
click at [840, 308] on div "Payment History" at bounding box center [840, 308] width 65 height 12
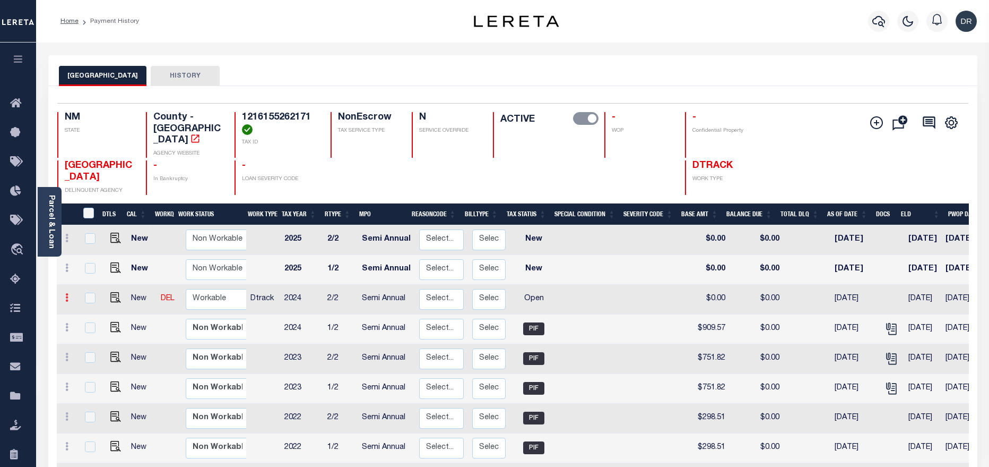
click at [68, 295] on link at bounding box center [67, 299] width 12 height 8
click at [94, 325] on link at bounding box center [92, 334] width 36 height 18
select select "OP2"
type input "$0.00"
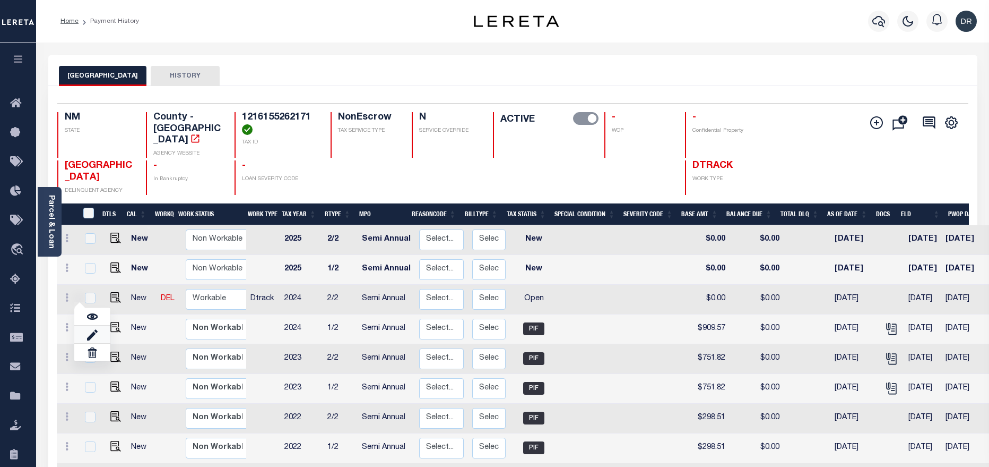
type input "[DATE]"
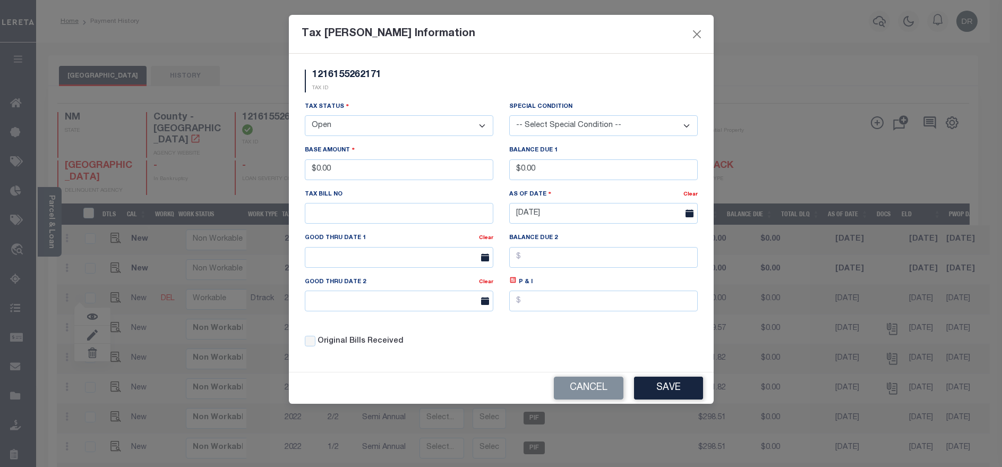
click at [382, 130] on select "- Select Status - Open Due/Unpaid Paid Incomplete No Tax Due Internal Refund Pr…" at bounding box center [399, 125] width 188 height 21
click at [384, 122] on select "- Select Status - Open Due/Unpaid Paid Incomplete No Tax Due Internal Refund Pr…" at bounding box center [399, 125] width 188 height 21
select select "PYD"
click at [305, 116] on select "- Select Status - Open Due/Unpaid Paid Incomplete No Tax Due Internal Refund Pr…" at bounding box center [399, 125] width 188 height 21
click at [653, 390] on button "Save" at bounding box center [668, 387] width 69 height 23
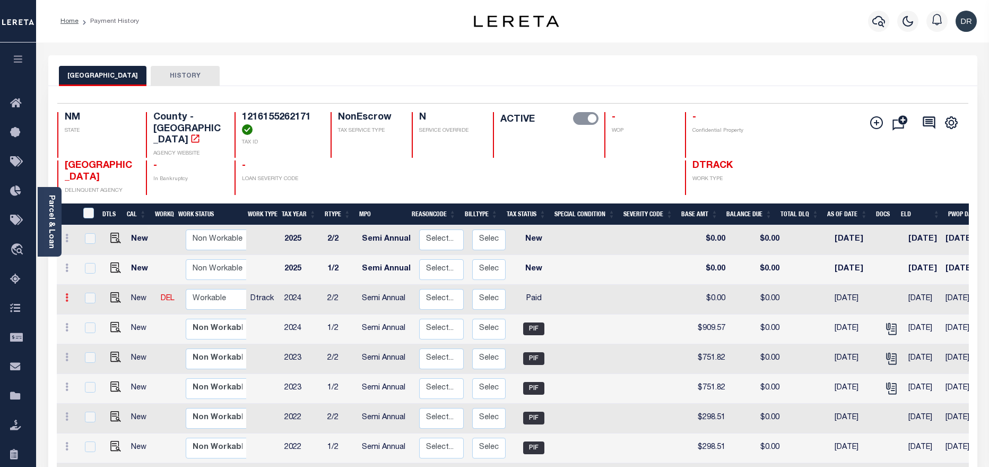
click at [66, 293] on icon at bounding box center [66, 297] width 3 height 8
click at [90, 311] on img at bounding box center [92, 316] width 11 height 11
checkbox input "true"
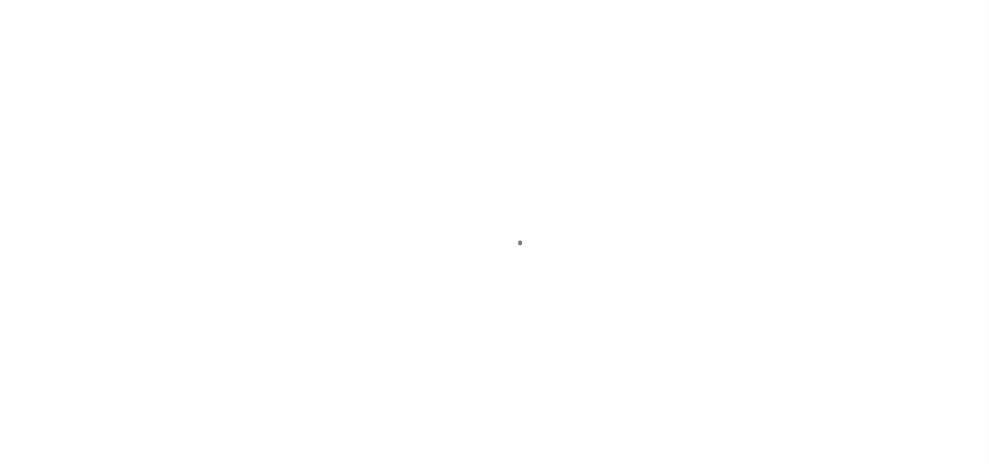
select select "PYD"
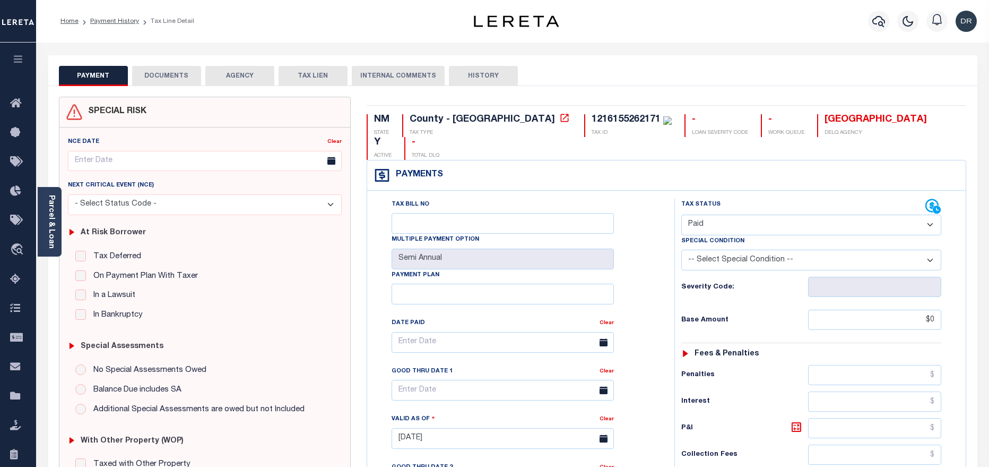
click at [193, 62] on div "PAYMENT DOCUMENTS AGENCY DELINQUENT PAYEE TAX LIEN" at bounding box center [512, 70] width 929 height 31
click at [188, 67] on button "DOCUMENTS" at bounding box center [166, 76] width 69 height 20
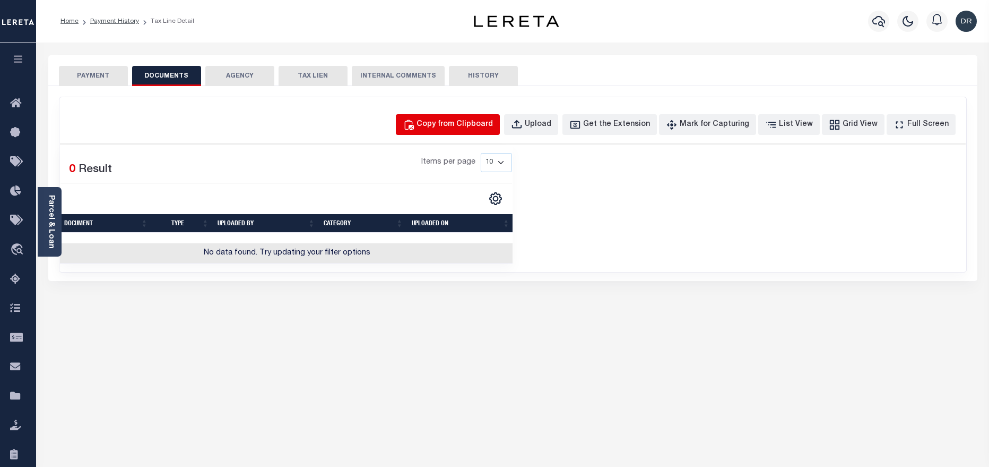
click at [493, 121] on div "Copy from Clipboard" at bounding box center [455, 125] width 76 height 12
select select "POP"
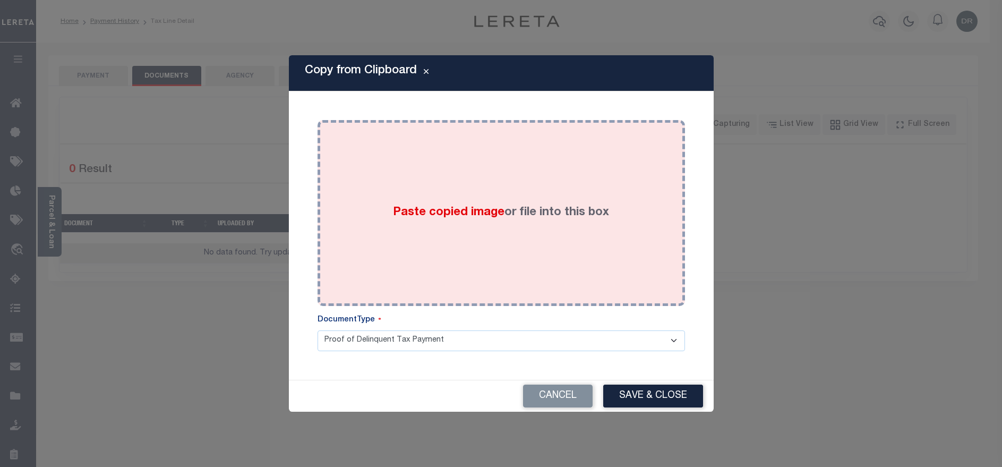
click at [524, 225] on div "Paste copied image or file into this box" at bounding box center [500, 213] width 351 height 170
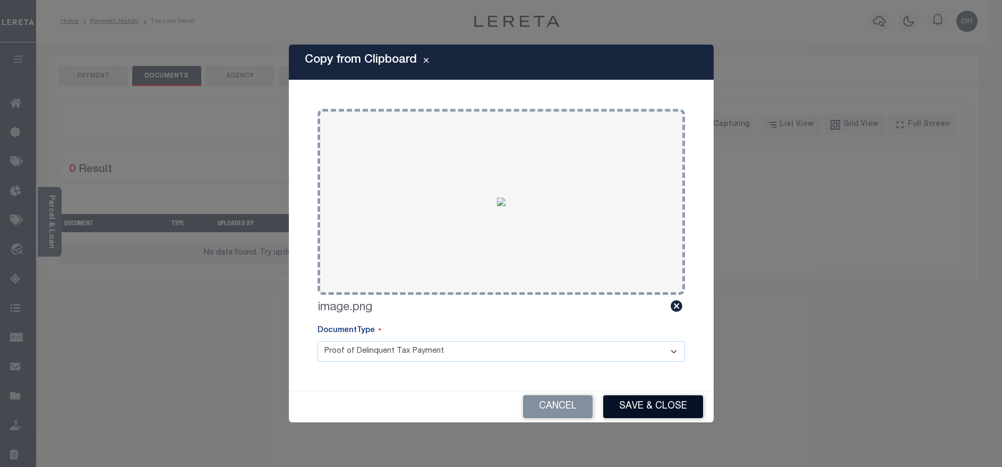
click at [632, 412] on button "Save & Close" at bounding box center [653, 406] width 100 height 23
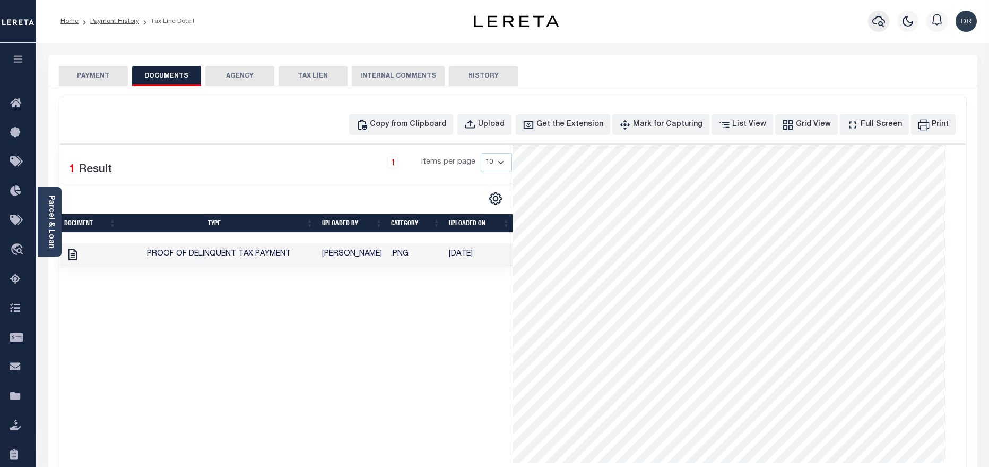
click at [878, 18] on icon "button" at bounding box center [879, 21] width 13 height 13
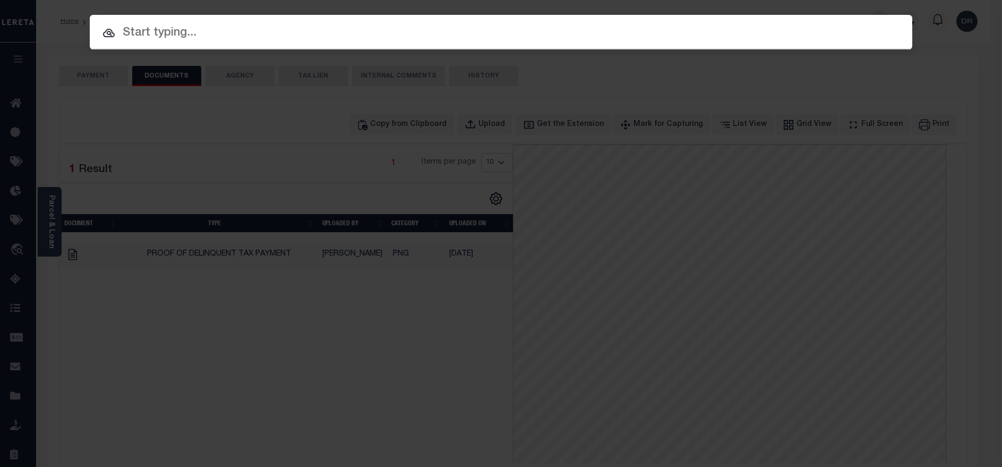
paste input "40004876"
type input "40004876"
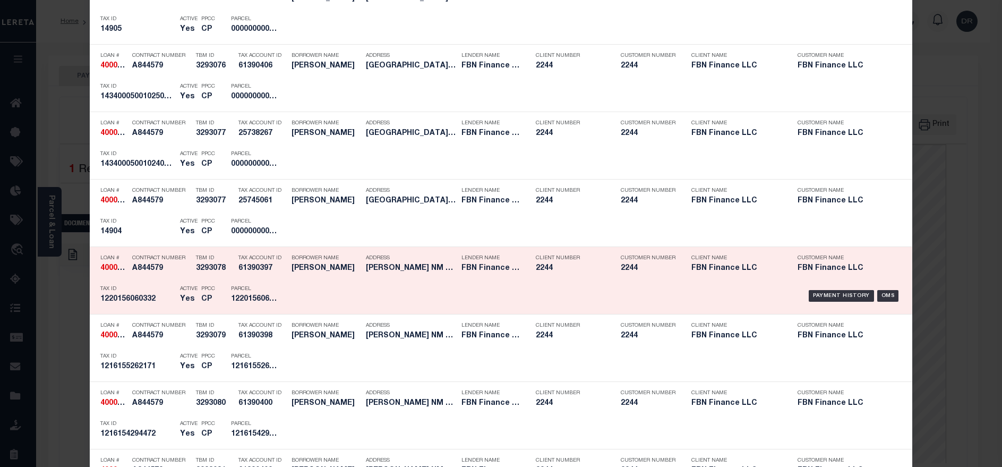
scroll to position [637, 0]
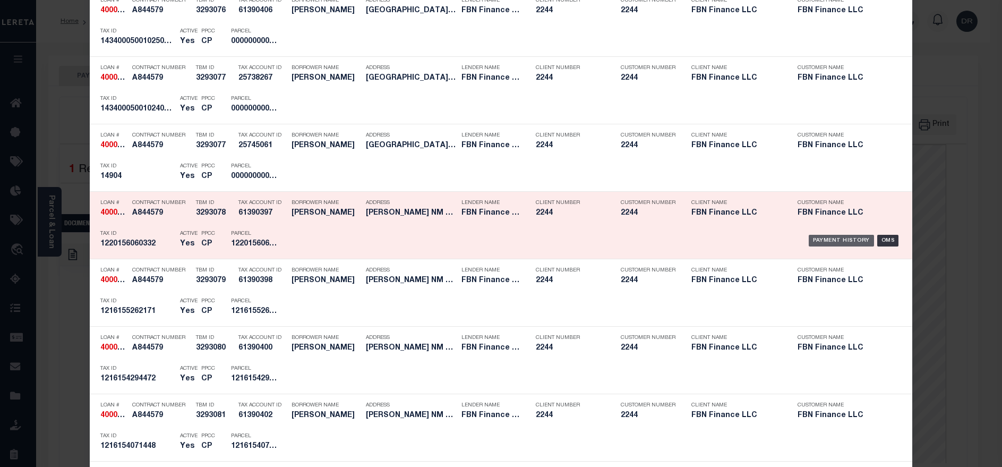
click at [846, 244] on div "Payment History" at bounding box center [840, 241] width 65 height 12
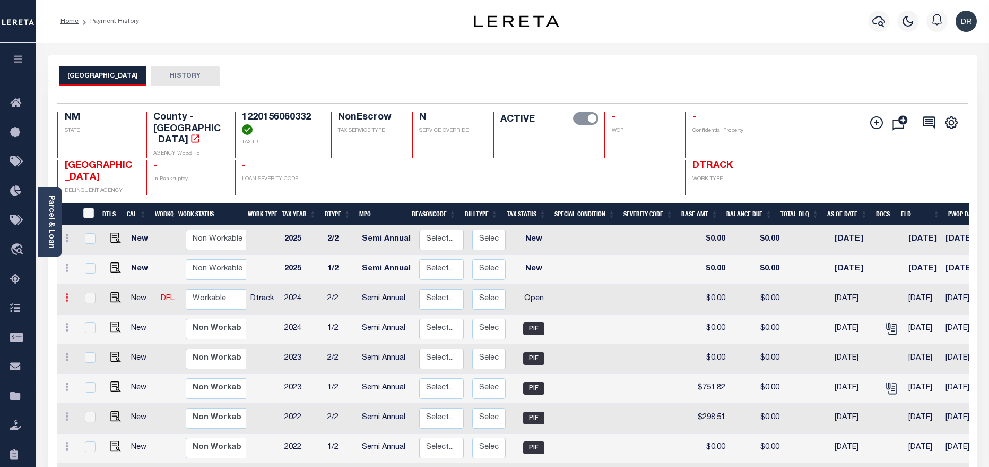
click at [64, 295] on link at bounding box center [67, 299] width 12 height 8
click at [88, 329] on img at bounding box center [92, 334] width 11 height 11
select select "OP2"
type input "$0.00"
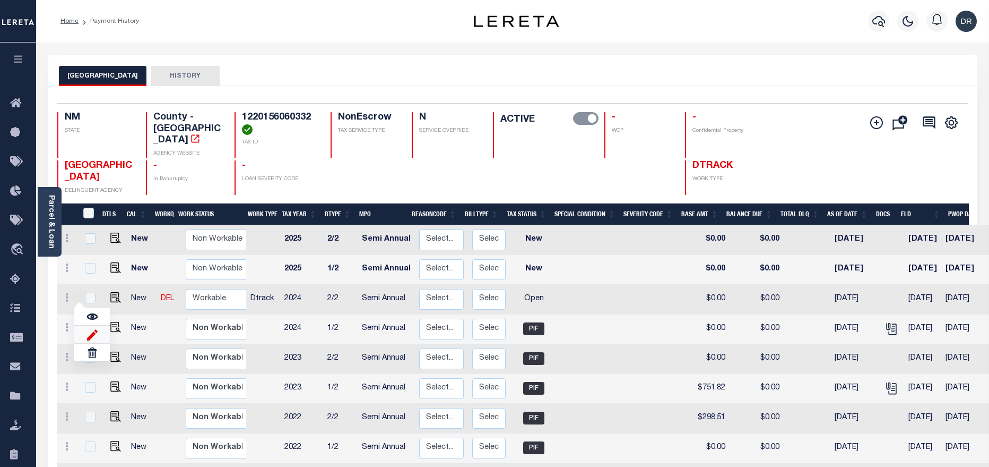
type input "[DATE]"
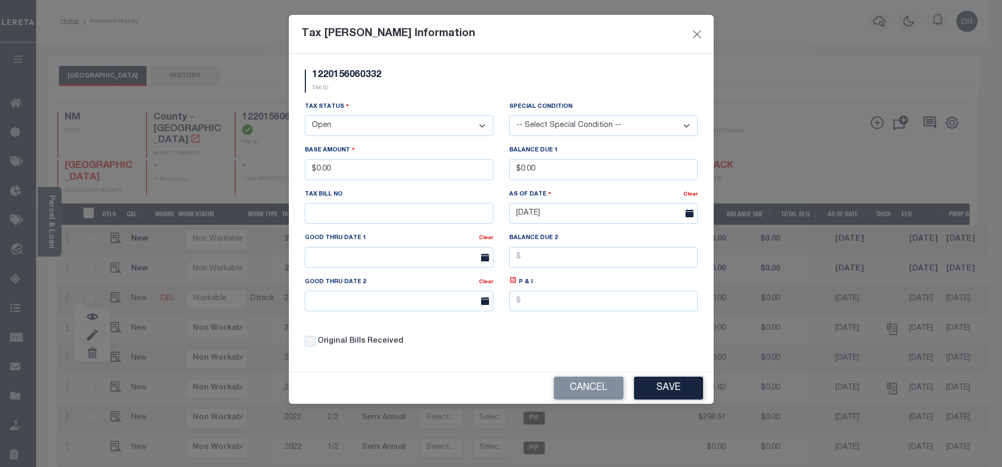
click at [353, 132] on select "- Select Status - Open Due/Unpaid Paid Incomplete No Tax Due Internal Refund Pr…" at bounding box center [399, 125] width 188 height 21
select select "PYD"
click at [305, 116] on select "- Select Status - Open Due/Unpaid Paid Incomplete No Tax Due Internal Refund Pr…" at bounding box center [399, 125] width 188 height 21
click at [660, 389] on button "Save" at bounding box center [668, 387] width 69 height 23
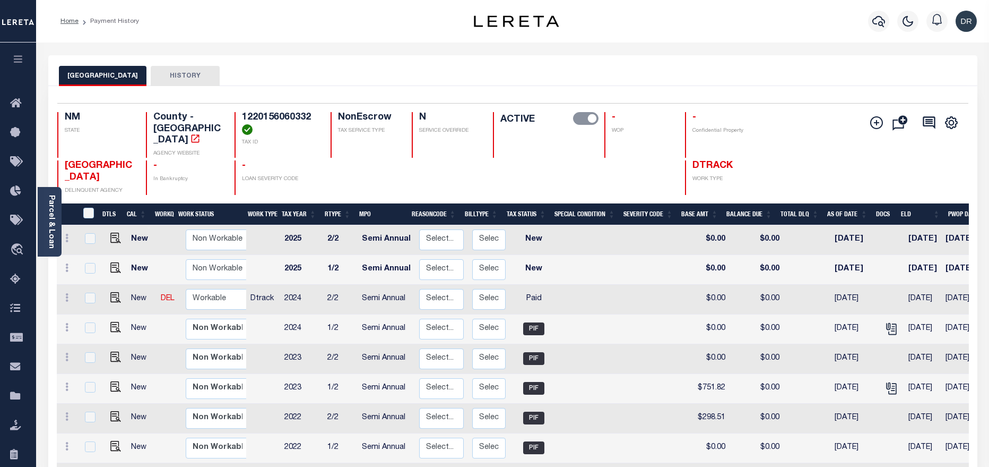
click at [700, 43] on div "Parcel & Loan Loan Details 40004876 LOAN NO NEW" at bounding box center [512, 357] width 945 height 631
click at [65, 293] on icon at bounding box center [66, 297] width 3 height 8
click at [86, 310] on link at bounding box center [92, 316] width 36 height 18
checkbox input "true"
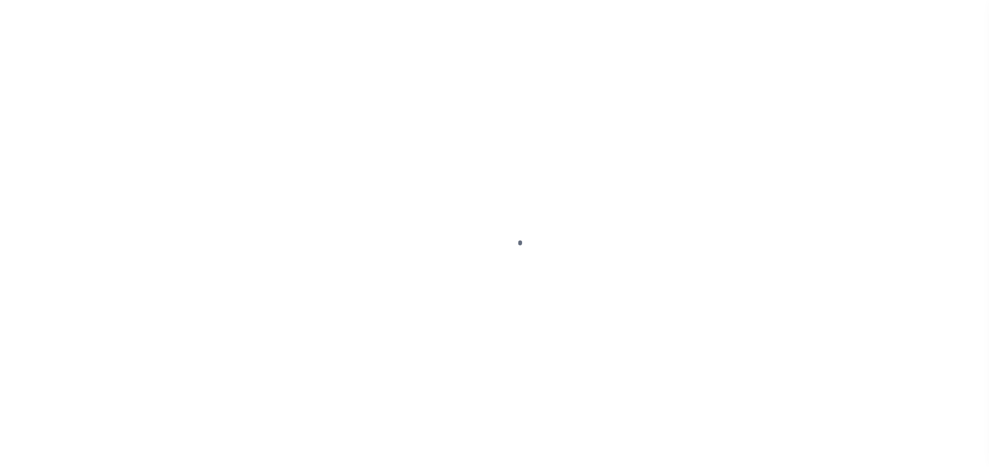
select select "PYD"
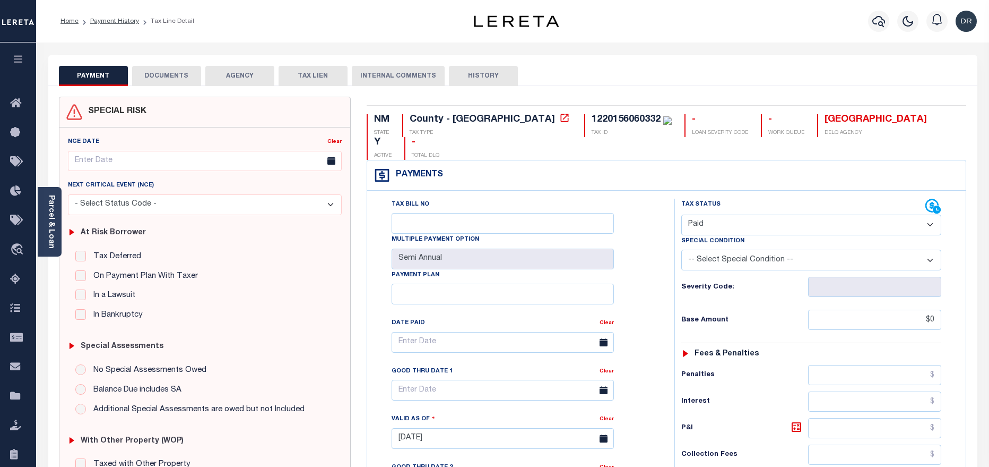
click at [159, 89] on div "SPECIAL RISK NCE Date Clear" at bounding box center [512, 436] width 929 height 701
click at [179, 82] on button "DOCUMENTS" at bounding box center [166, 76] width 69 height 20
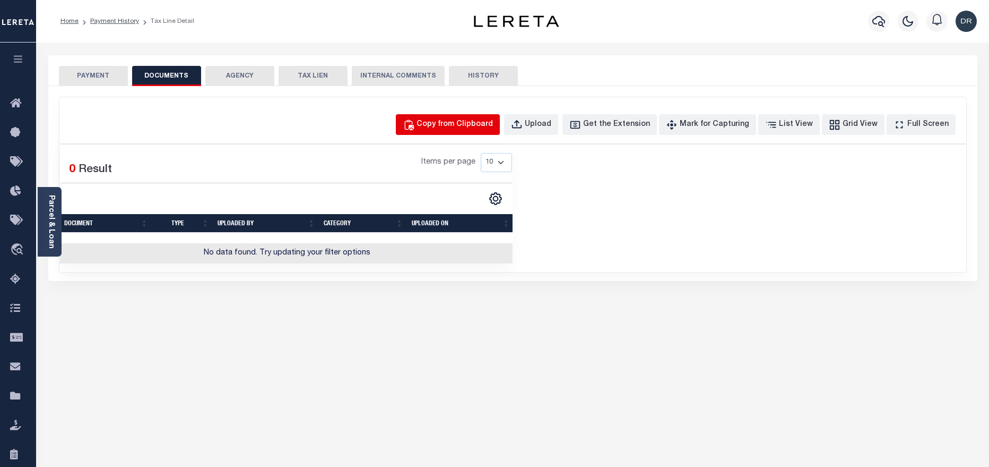
click at [493, 123] on div "Copy from Clipboard" at bounding box center [455, 125] width 76 height 12
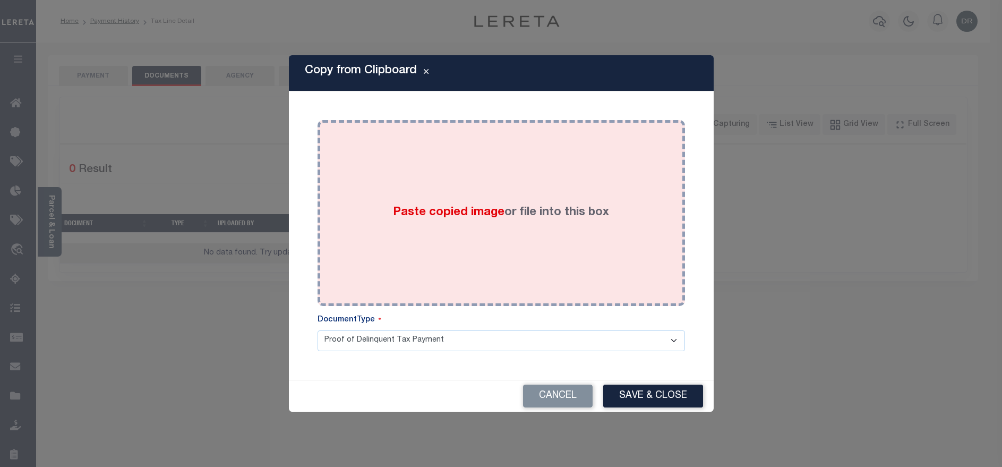
click at [581, 248] on div "Paste copied image or file into this box" at bounding box center [500, 213] width 351 height 170
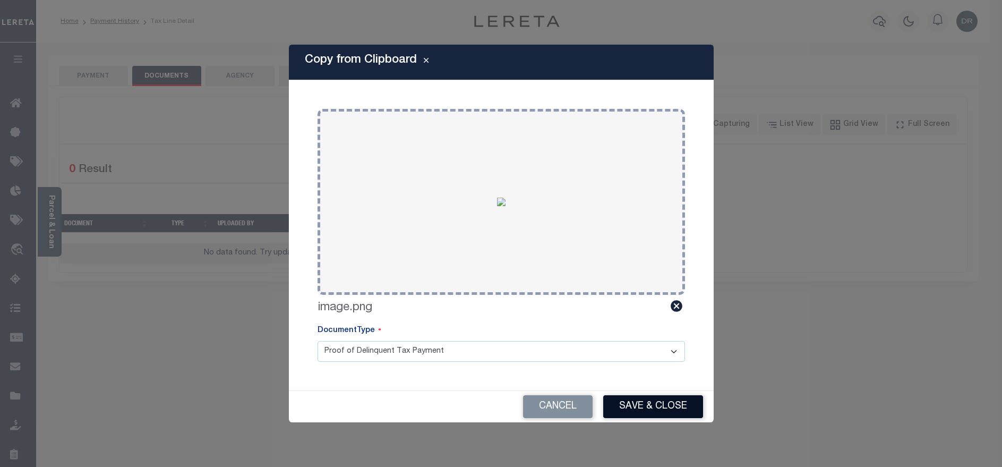
click at [660, 404] on button "Save & Close" at bounding box center [653, 406] width 100 height 23
